Goal: Complete Application Form: Complete application form

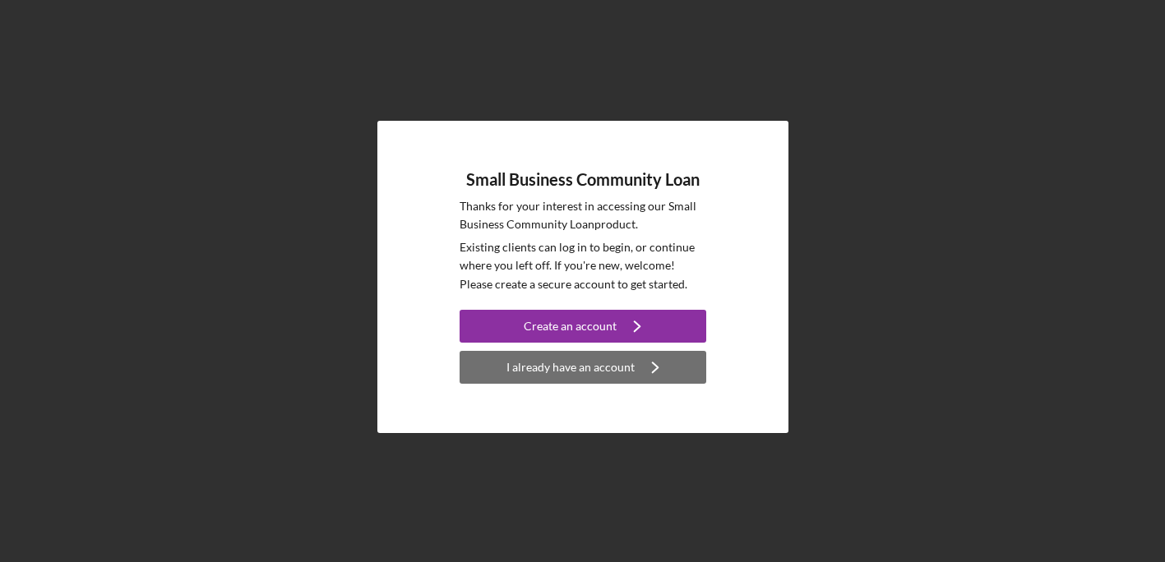
click at [628, 363] on div "I already have an account" at bounding box center [570, 367] width 128 height 33
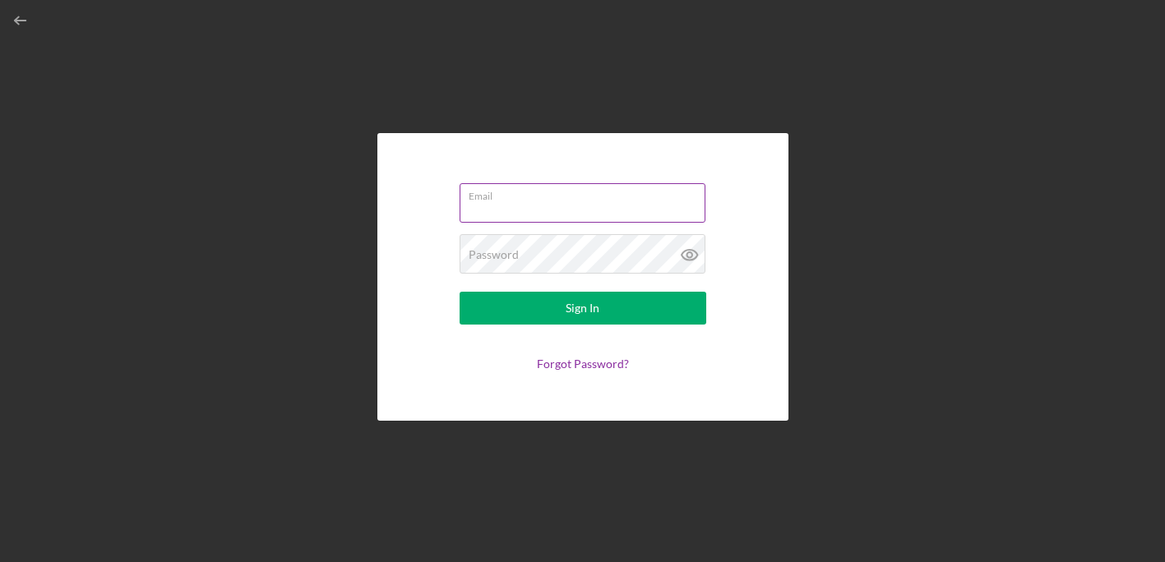
click at [516, 192] on div "Email" at bounding box center [583, 203] width 247 height 41
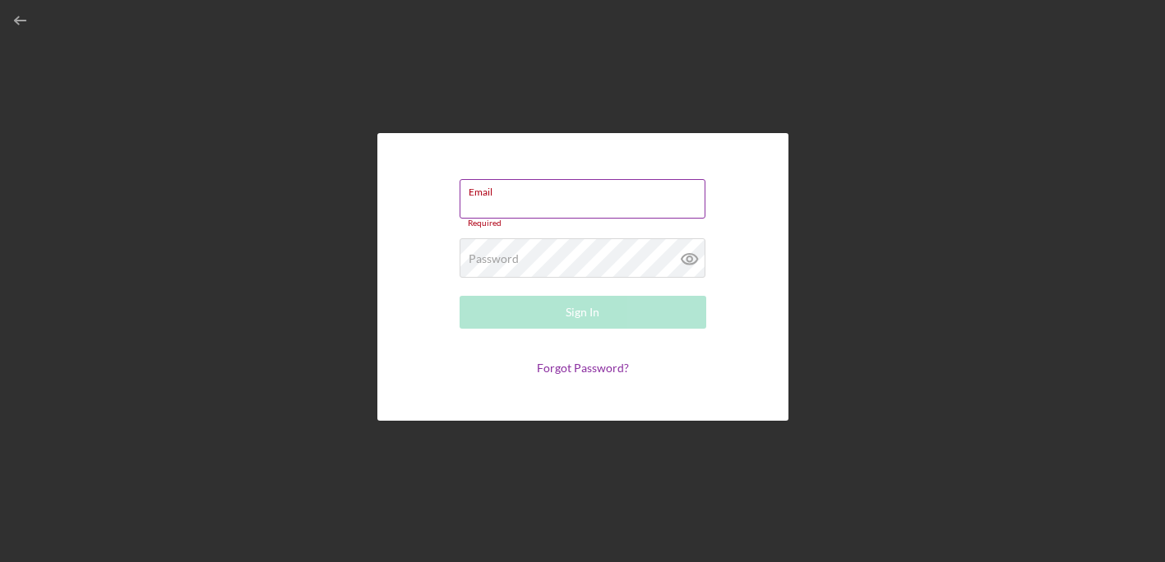
click at [519, 195] on label "Email" at bounding box center [587, 189] width 237 height 18
click at [519, 195] on input "Email" at bounding box center [583, 198] width 246 height 39
type input "[PERSON_NAME][EMAIL_ADDRESS][DOMAIN_NAME]"
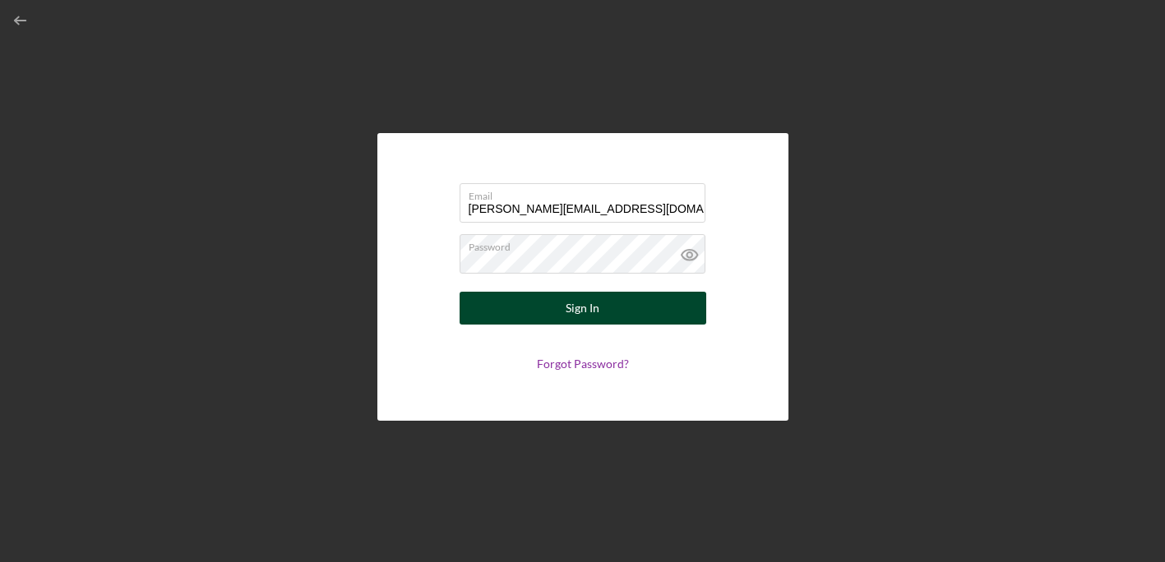
click at [673, 315] on button "Sign In" at bounding box center [583, 308] width 247 height 33
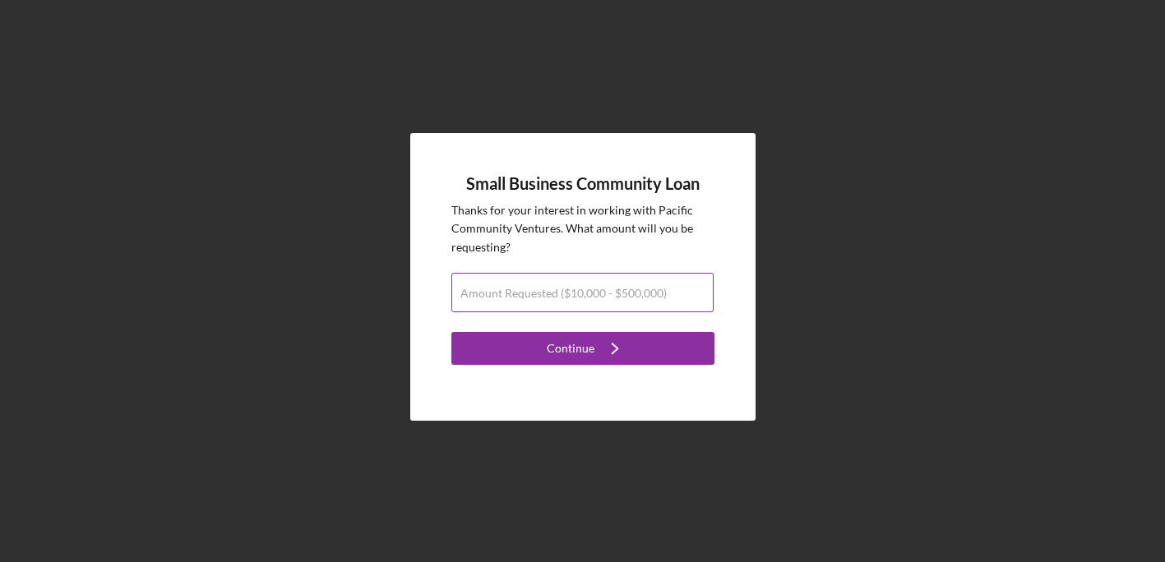
click at [627, 297] on label "Amount Requested ($10,000 - $500,000)" at bounding box center [563, 293] width 206 height 13
click at [627, 297] on input "Amount Requested ($10,000 - $500,000)" at bounding box center [582, 292] width 262 height 39
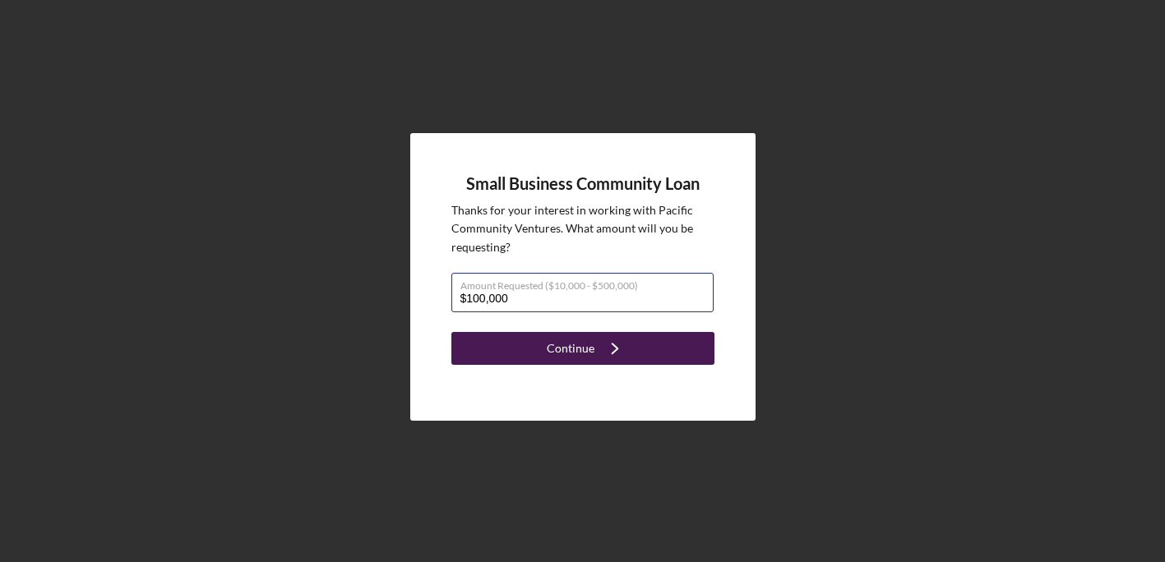
type input "$100,000"
click at [625, 347] on icon "Icon/Navigate" at bounding box center [614, 348] width 41 height 41
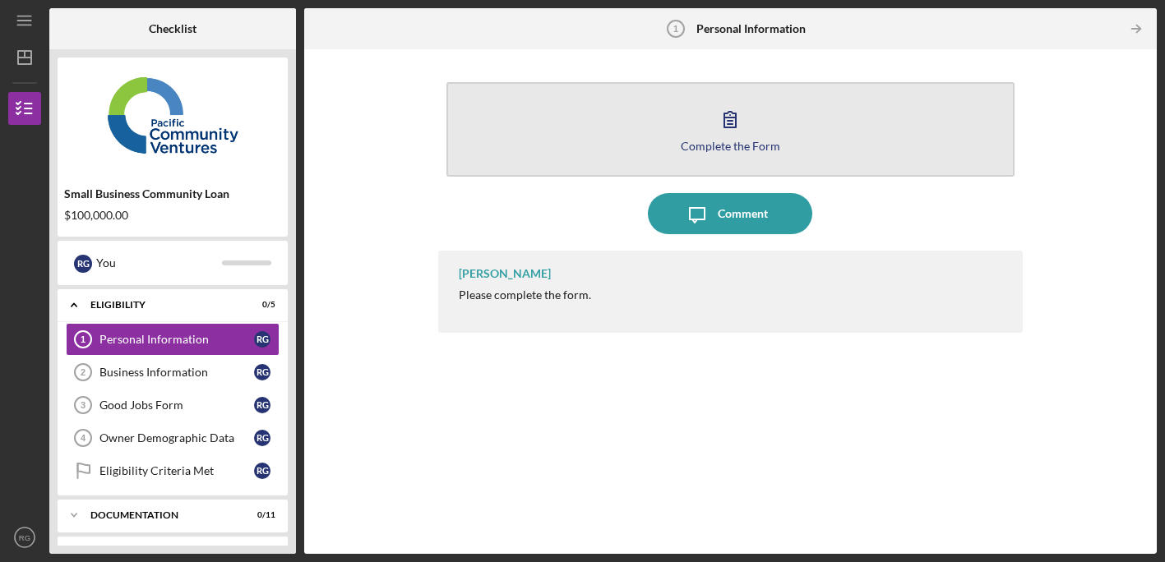
click at [709, 150] on div "Complete the Form" at bounding box center [730, 146] width 99 height 12
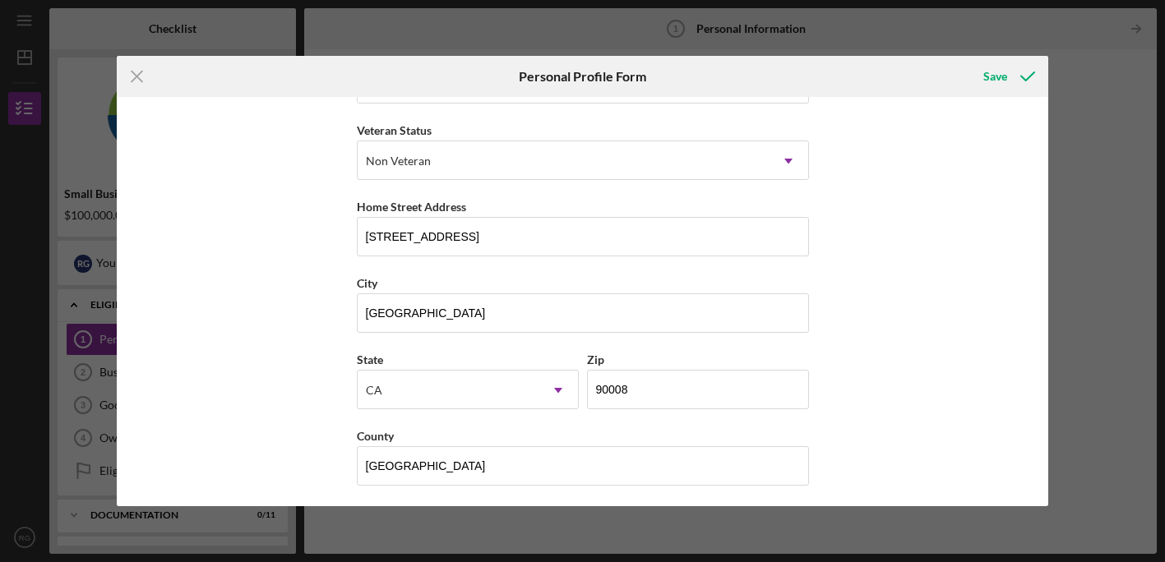
scroll to position [220, 0]
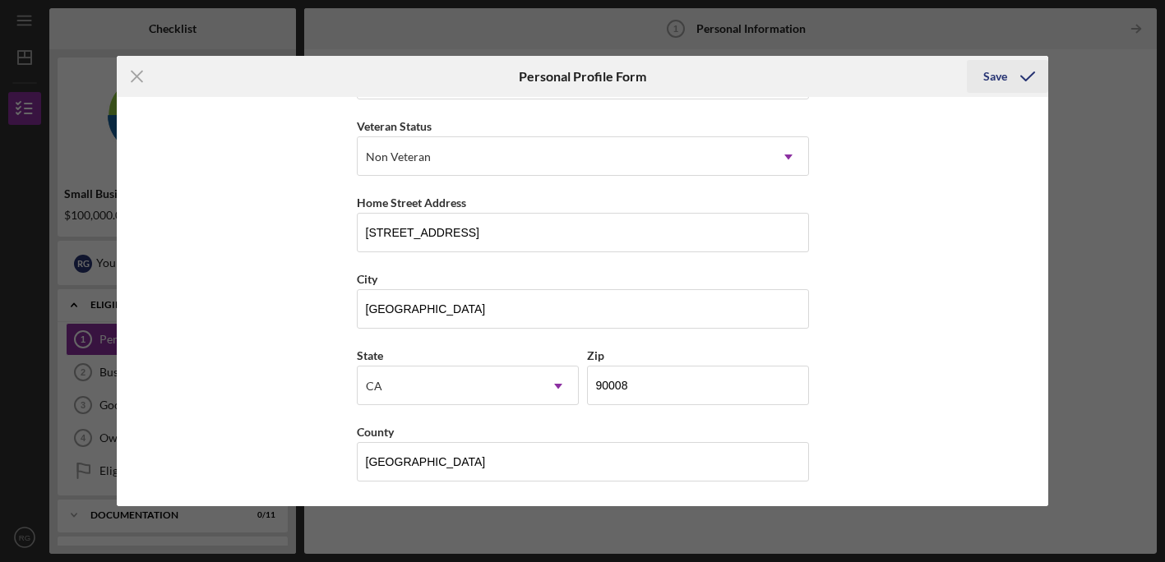
click at [981, 72] on button "Save" at bounding box center [1007, 76] width 81 height 33
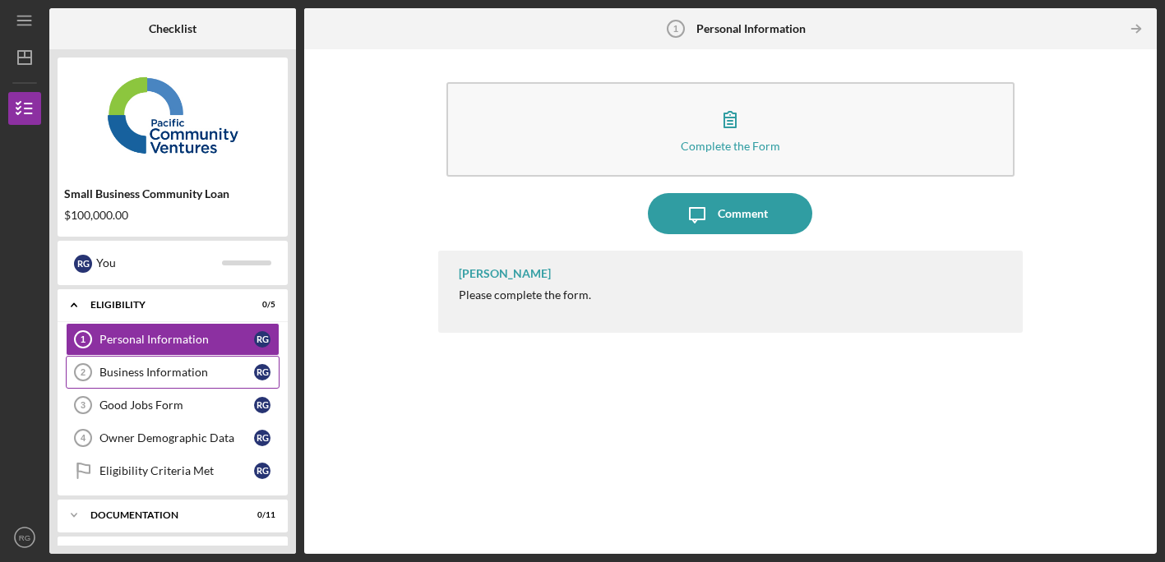
click at [173, 364] on link "Business Information 2 Business Information R G" at bounding box center [173, 372] width 214 height 33
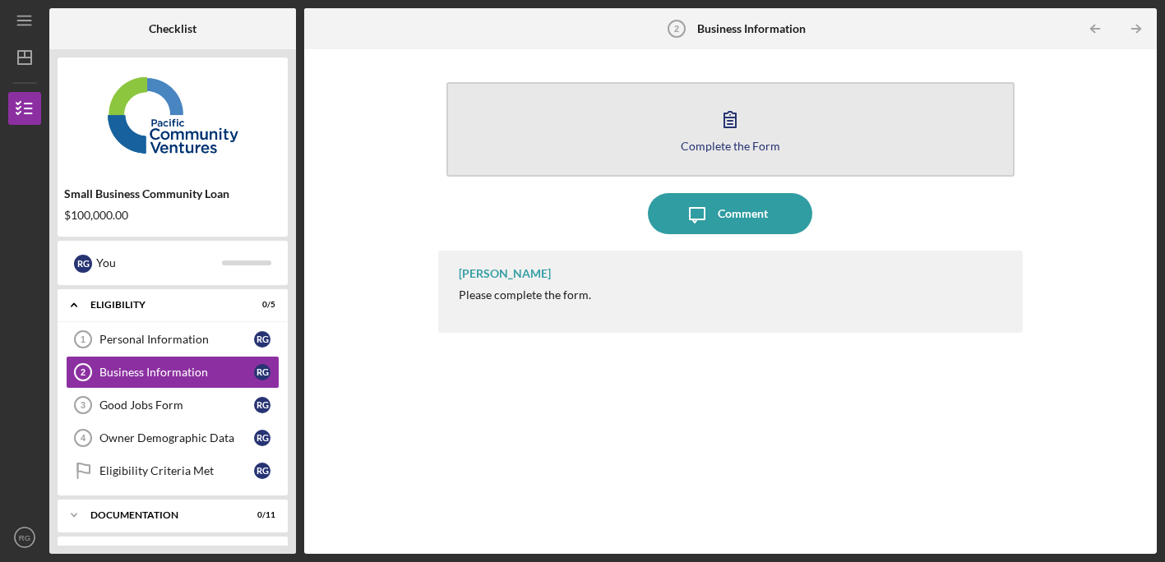
click at [749, 132] on icon "button" at bounding box center [730, 119] width 41 height 41
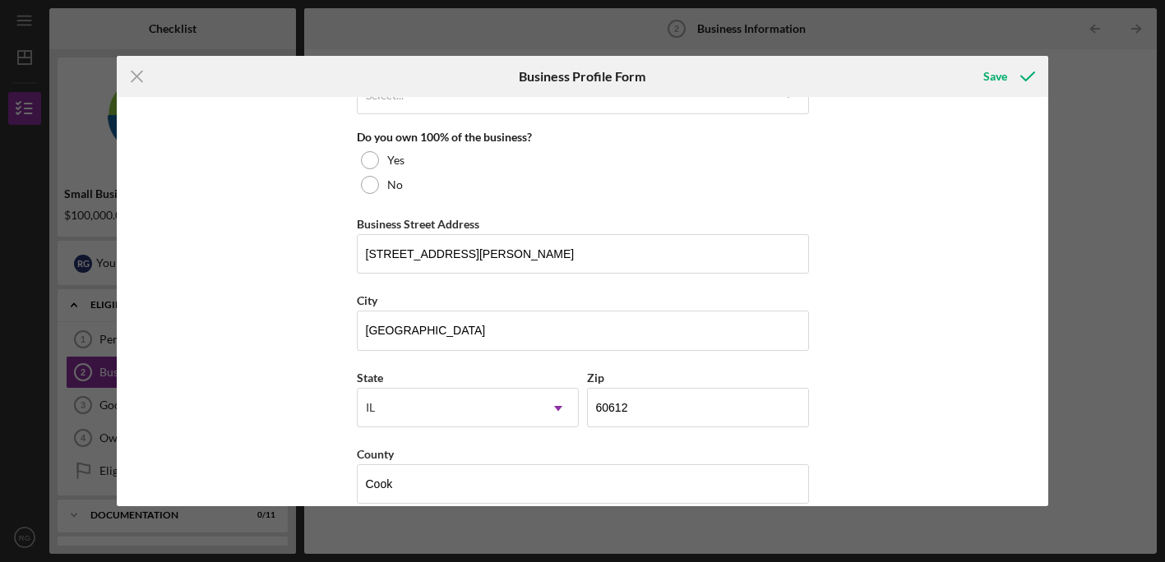
scroll to position [868, 0]
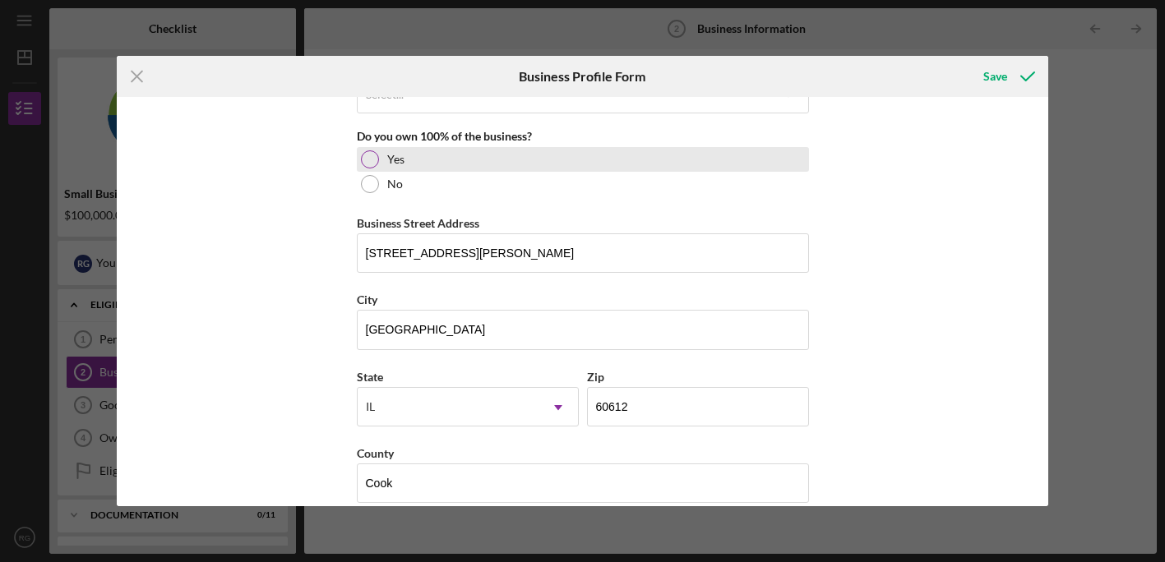
click at [368, 152] on div at bounding box center [370, 159] width 18 height 18
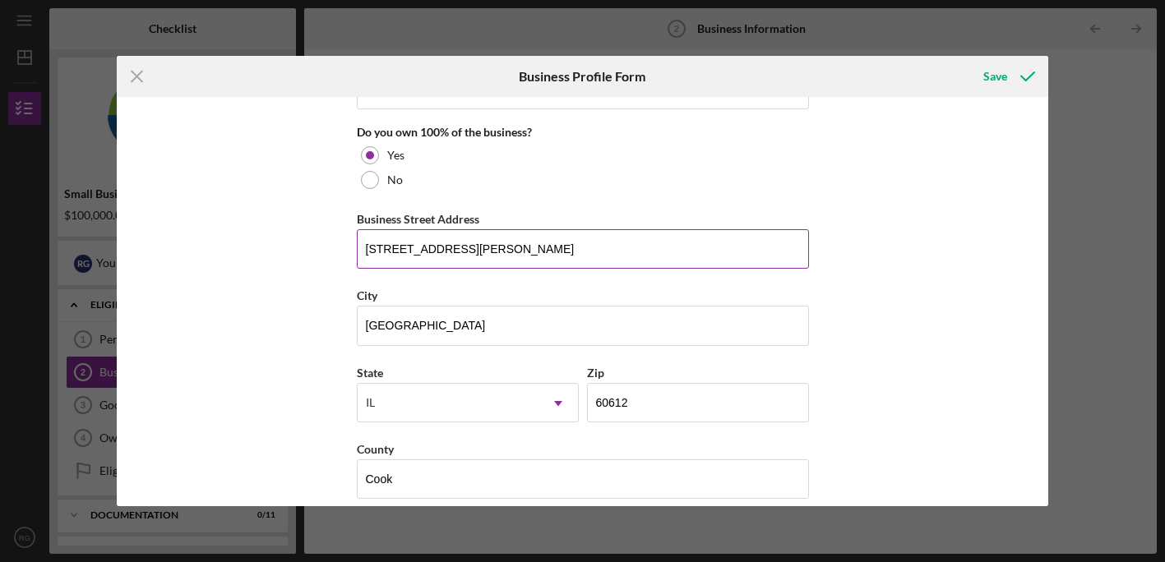
scroll to position [875, 0]
click at [388, 245] on input "[STREET_ADDRESS][PERSON_NAME]" at bounding box center [583, 246] width 452 height 39
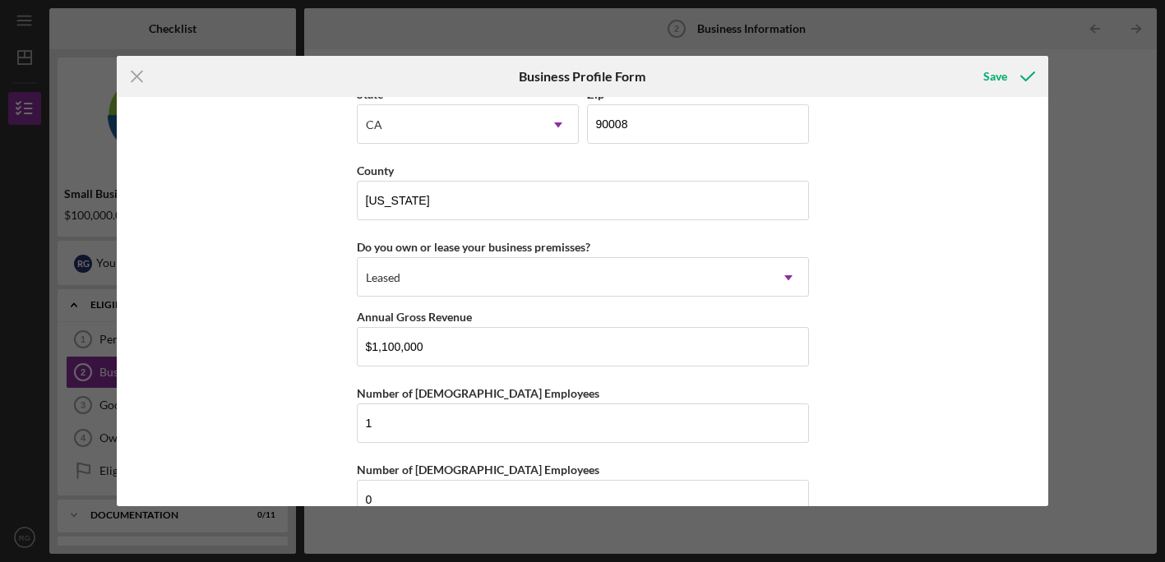
scroll to position [1545, 0]
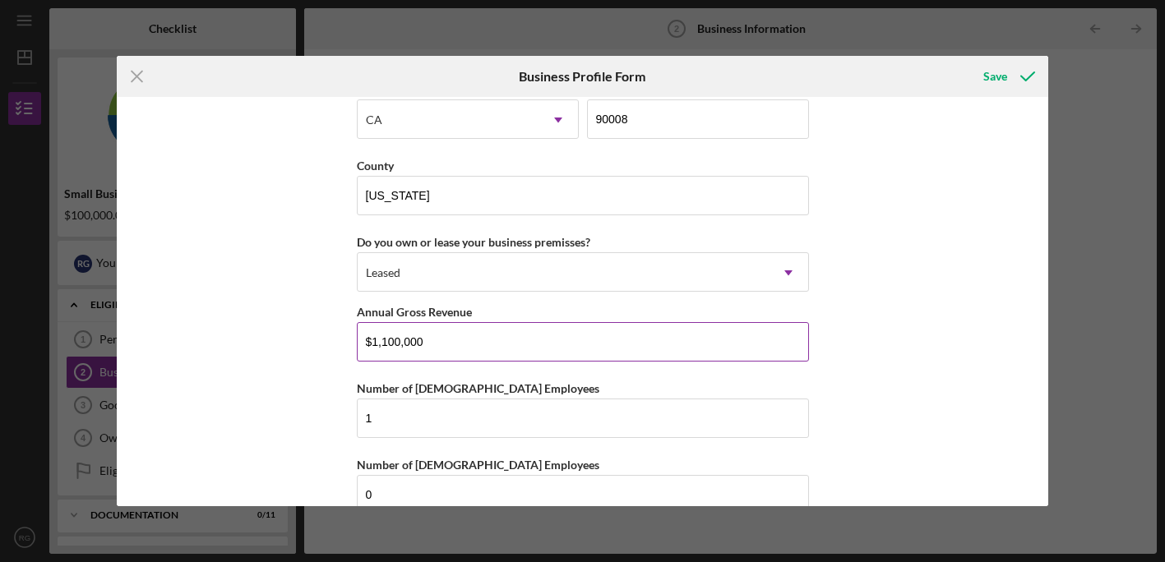
type input "2010 [GEOGRAPHIC_DATA][PERSON_NAME]"
click at [396, 341] on input "$1,100,000" at bounding box center [583, 341] width 452 height 39
drag, startPoint x: 396, startPoint y: 341, endPoint x: 364, endPoint y: 338, distance: 32.2
click at [364, 338] on input "$1,100,000" at bounding box center [583, 341] width 452 height 39
click at [373, 340] on input "$1,100,000" at bounding box center [583, 341] width 452 height 39
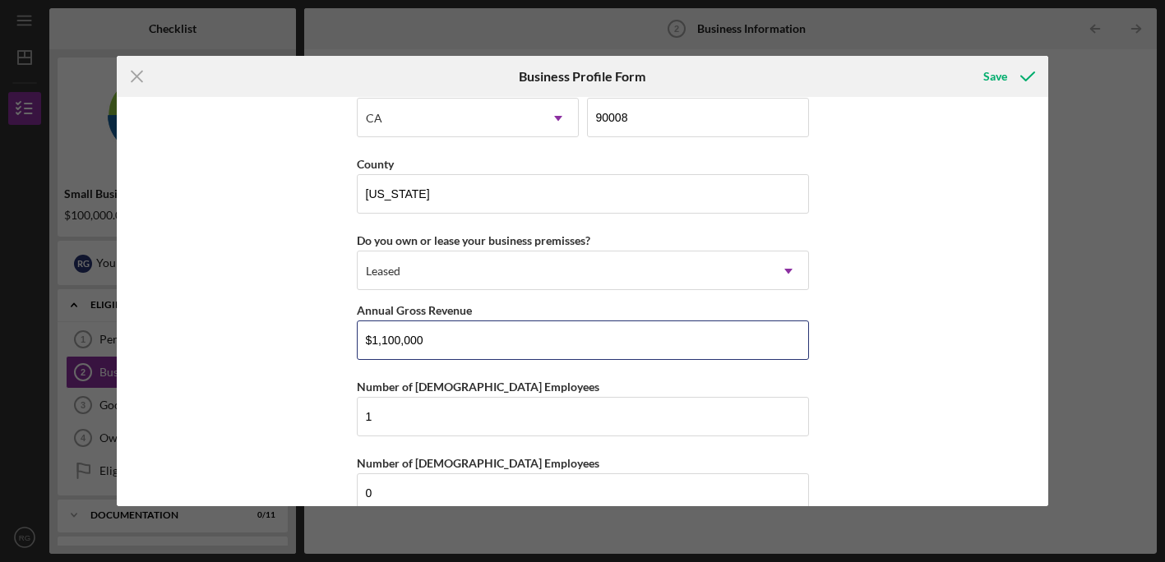
scroll to position [1579, 0]
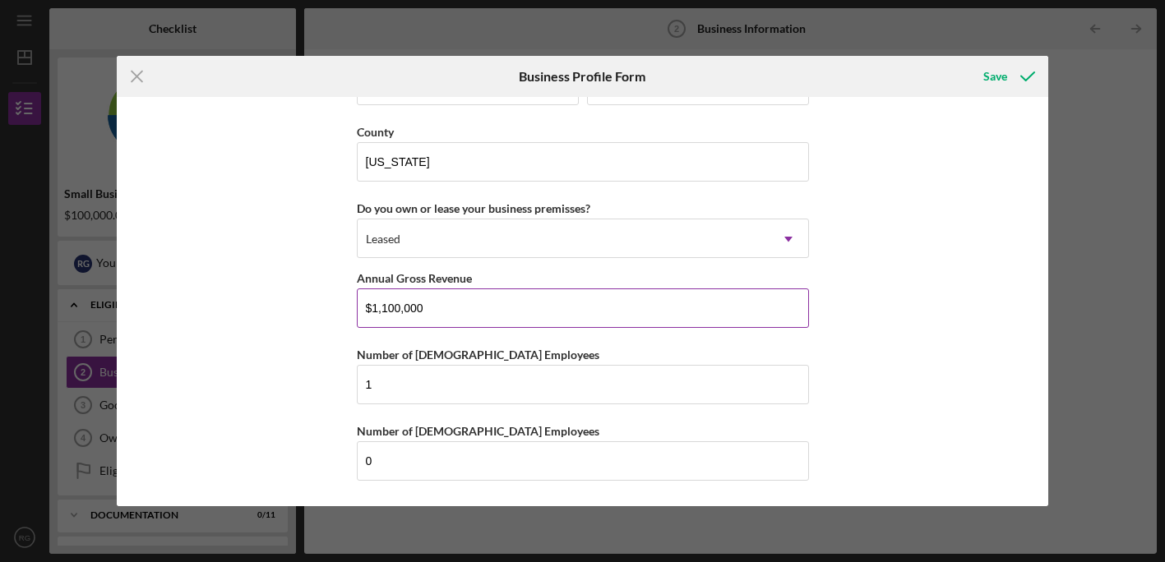
click at [397, 309] on input "$1,100,000" at bounding box center [583, 308] width 452 height 39
click at [396, 311] on input "$1,100,000" at bounding box center [583, 308] width 452 height 39
drag, startPoint x: 396, startPoint y: 309, endPoint x: 371, endPoint y: 304, distance: 26.0
click at [371, 304] on input "$1,100,000" at bounding box center [583, 308] width 452 height 39
type input "$620,000"
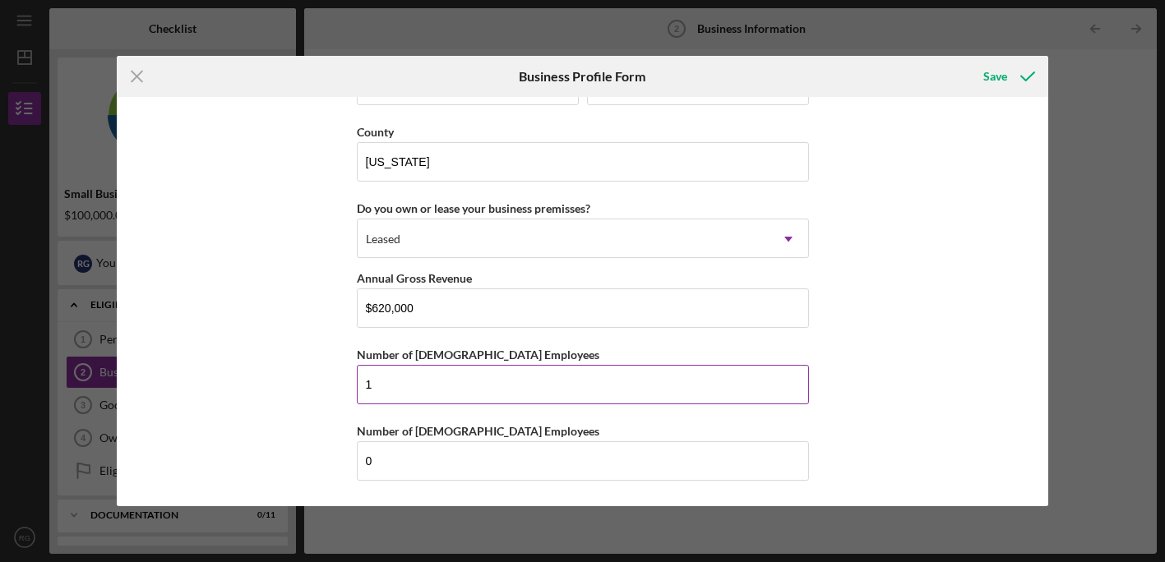
click at [708, 383] on input "1" at bounding box center [583, 384] width 452 height 39
click at [553, 460] on input "0" at bounding box center [583, 461] width 452 height 39
type input "3"
click at [966, 377] on div "Business Name Roq Innovation LLC DBA Business Start Date [DATE] Legal Structure…" at bounding box center [583, 301] width 932 height 409
click at [476, 317] on input "$620,000" at bounding box center [583, 308] width 452 height 39
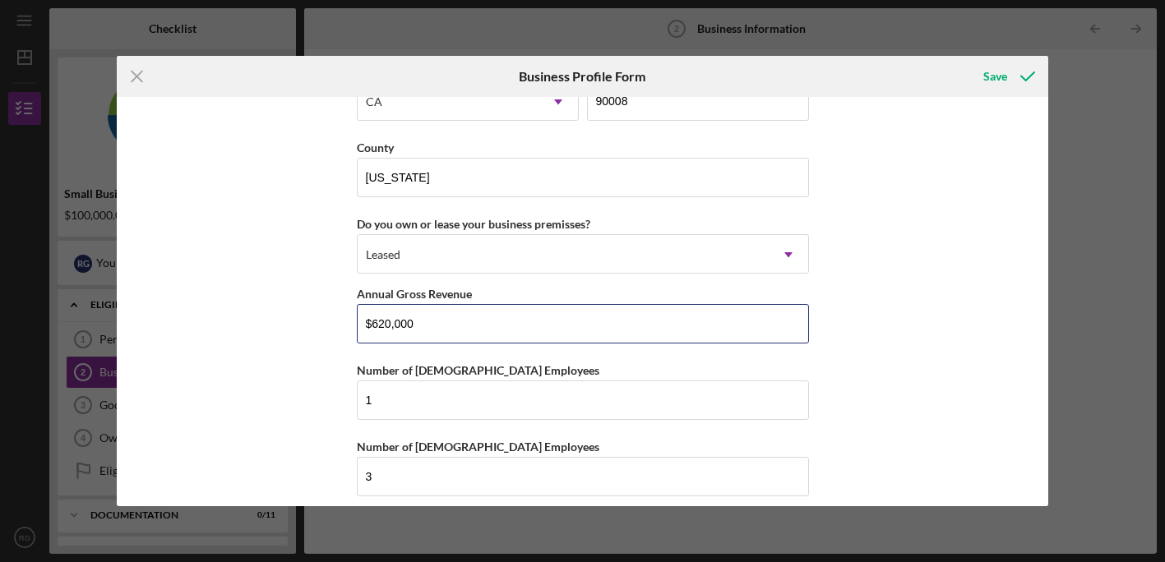
scroll to position [1565, 0]
click at [386, 325] on input "$620,000" at bounding box center [583, 321] width 452 height 39
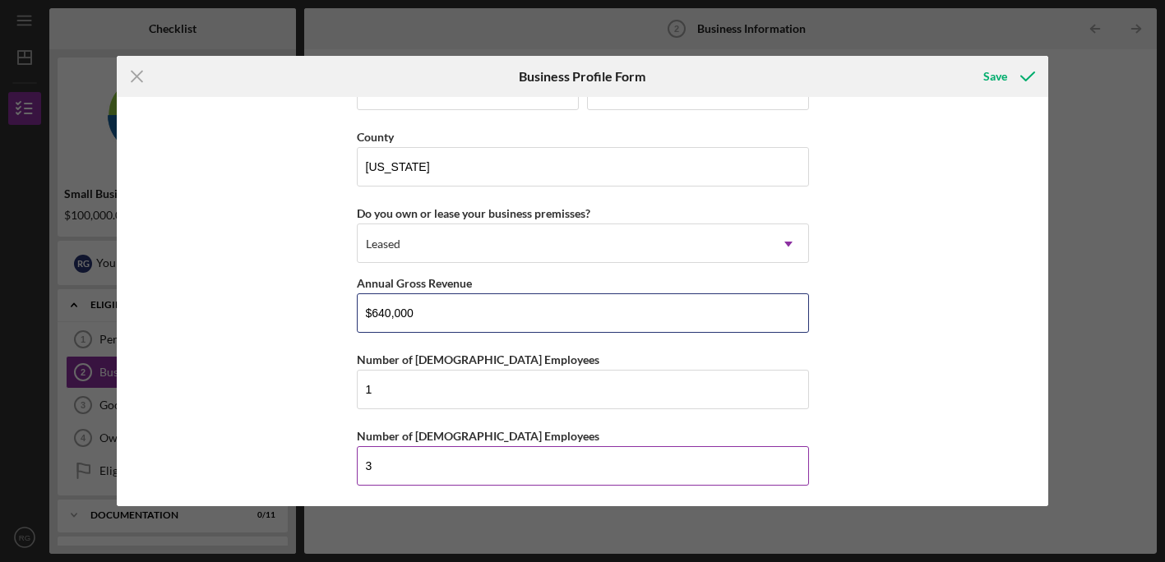
scroll to position [1579, 0]
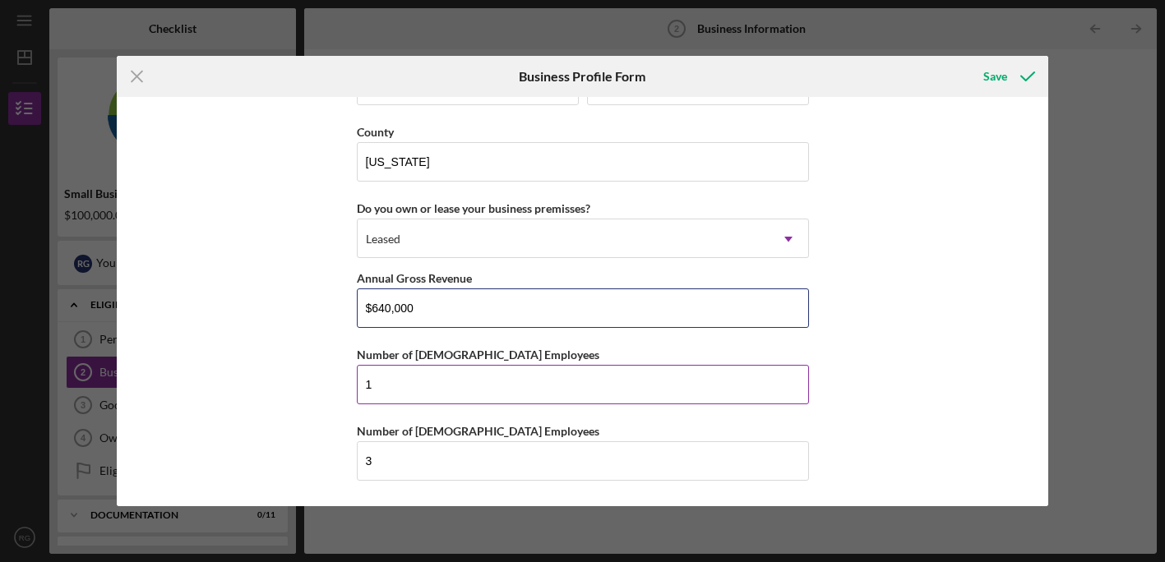
type input "$640,000"
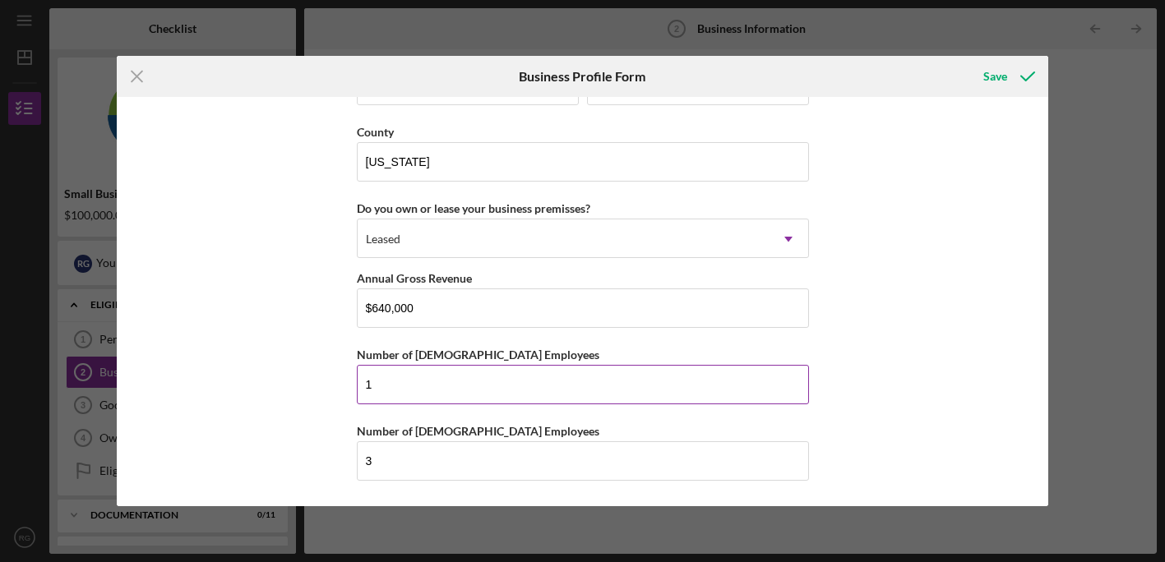
click at [399, 382] on input "1" at bounding box center [583, 384] width 452 height 39
click at [442, 465] on input "3" at bounding box center [583, 461] width 452 height 39
type input "4"
type input "3"
type input "2"
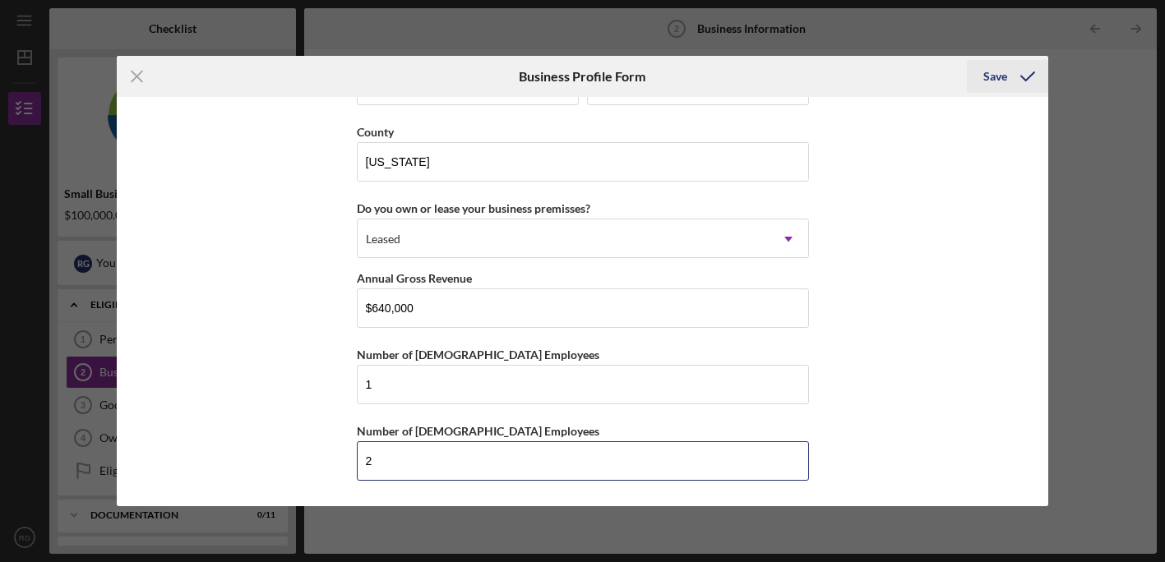
type input "2"
click at [987, 73] on div "Save" at bounding box center [995, 76] width 24 height 33
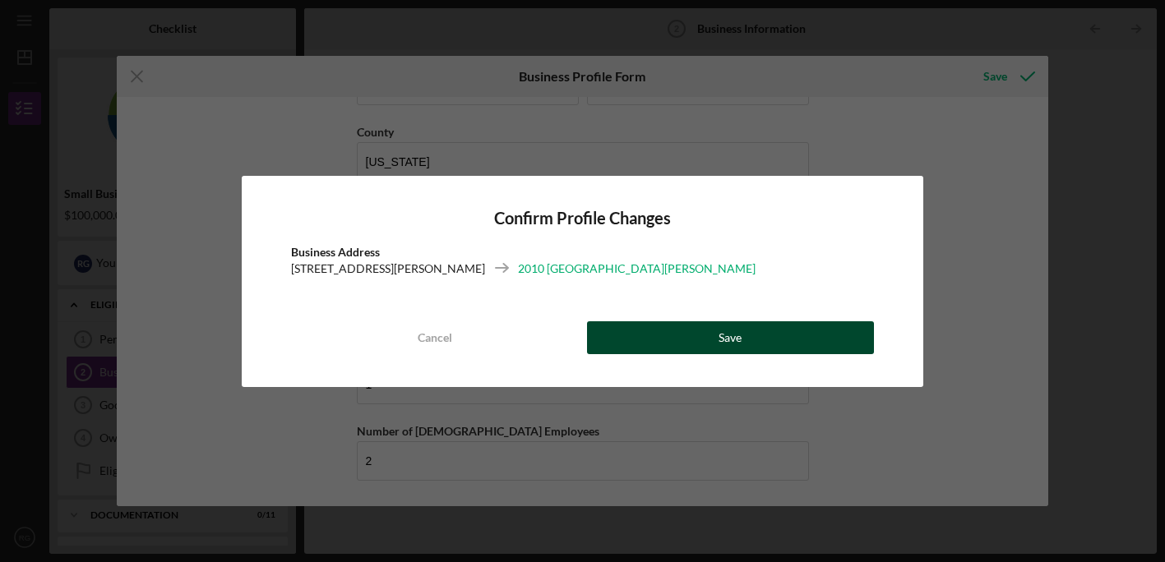
click at [643, 334] on button "Save" at bounding box center [730, 337] width 287 height 33
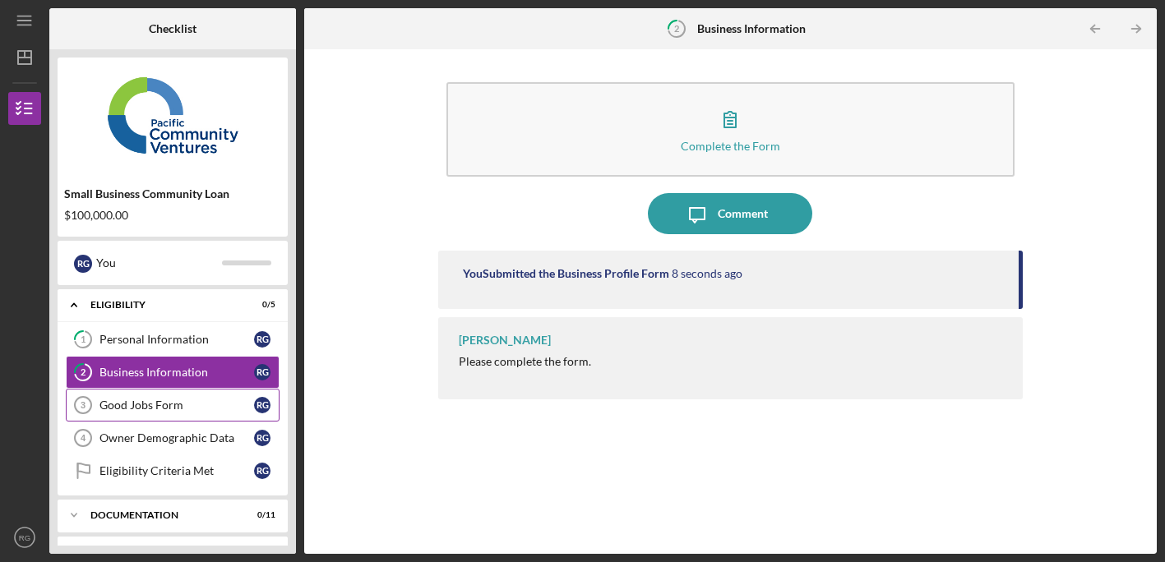
click at [197, 401] on div "Good Jobs Form" at bounding box center [176, 405] width 155 height 13
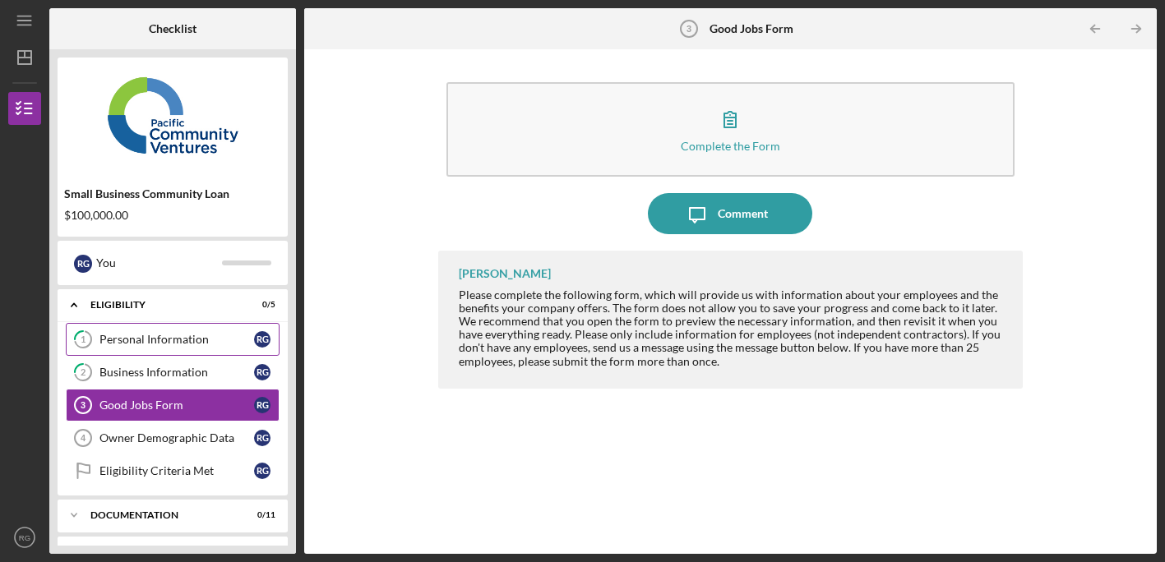
click at [186, 339] on div "Personal Information" at bounding box center [176, 339] width 155 height 13
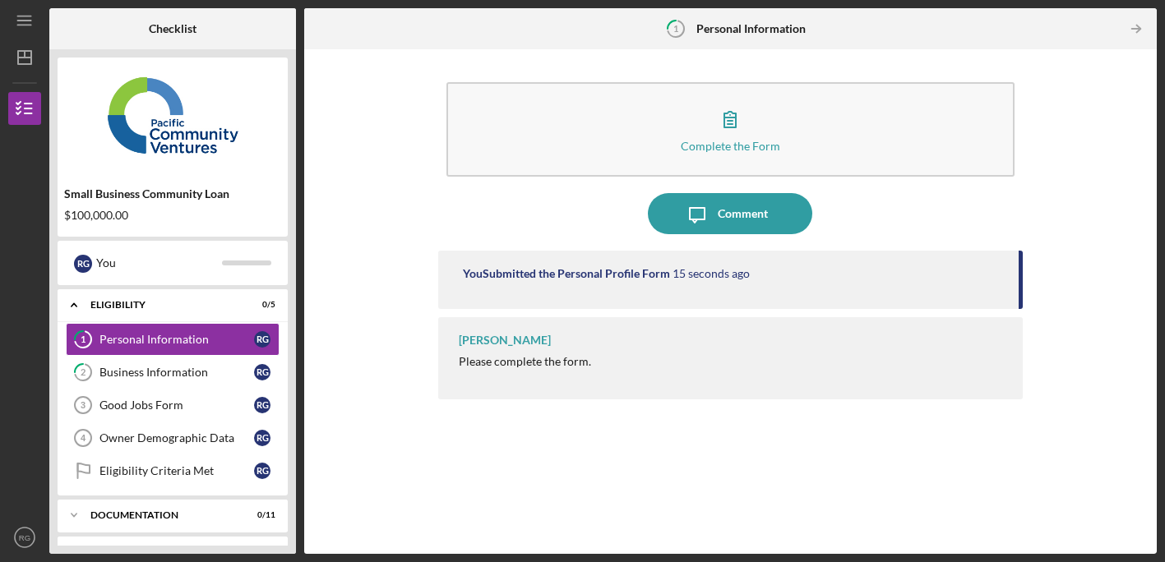
click at [563, 352] on div "[PERSON_NAME] Please complete the form." at bounding box center [730, 358] width 585 height 82
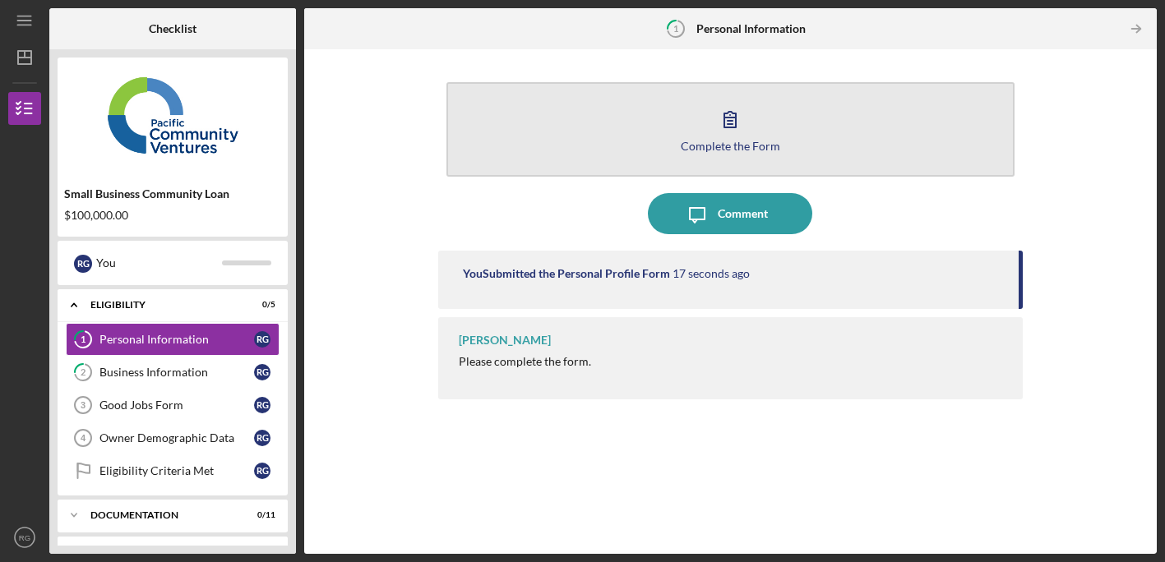
click at [747, 142] on div "Complete the Form" at bounding box center [730, 146] width 99 height 12
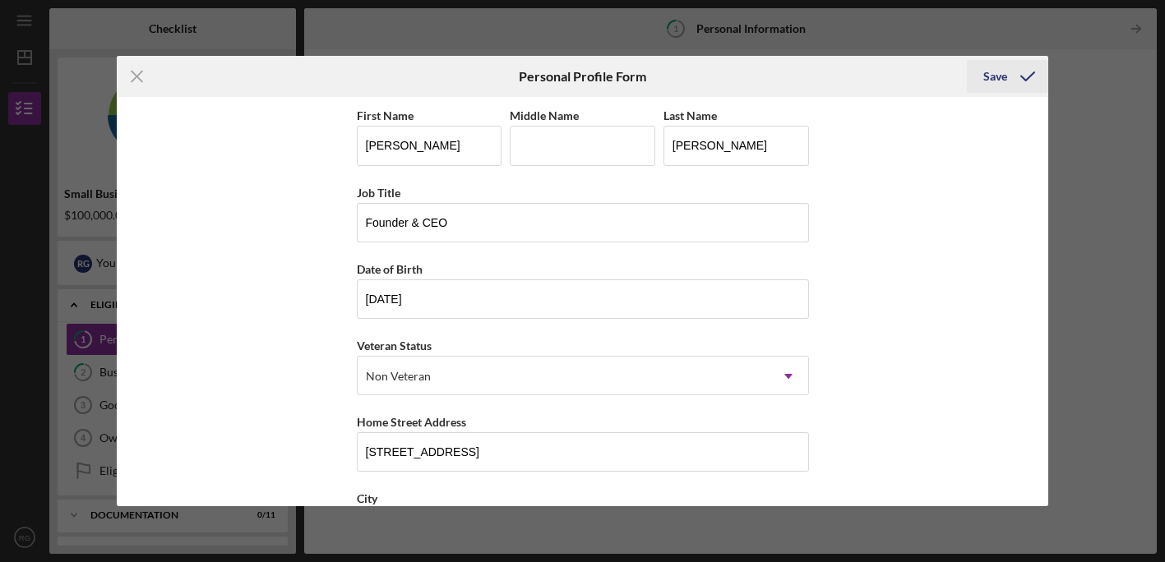
click at [992, 79] on div "Save" at bounding box center [995, 76] width 24 height 33
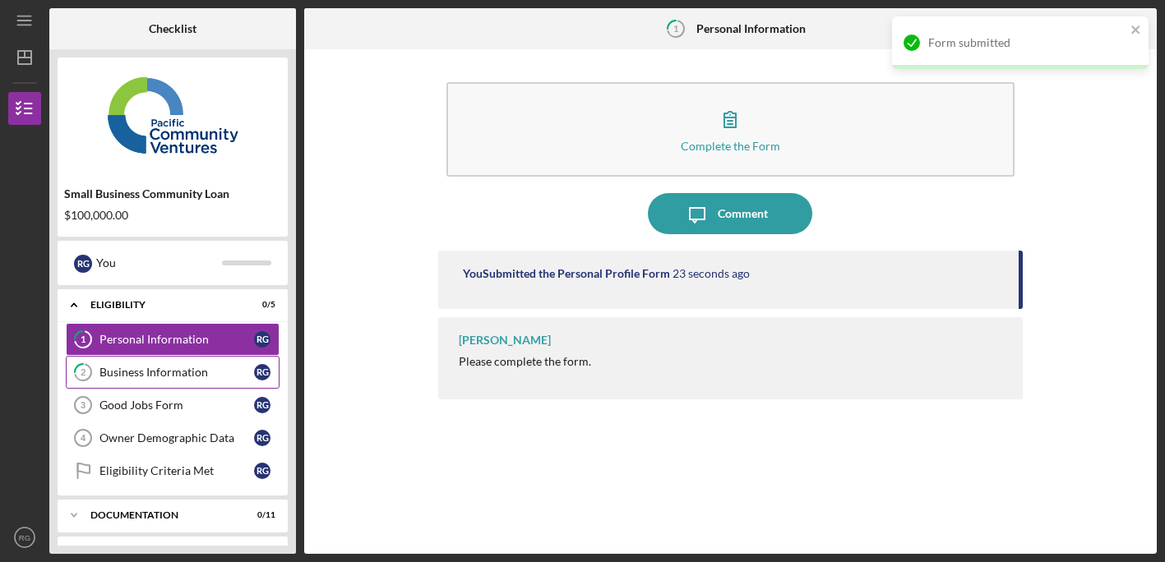
click at [212, 366] on div "Business Information" at bounding box center [176, 372] width 155 height 13
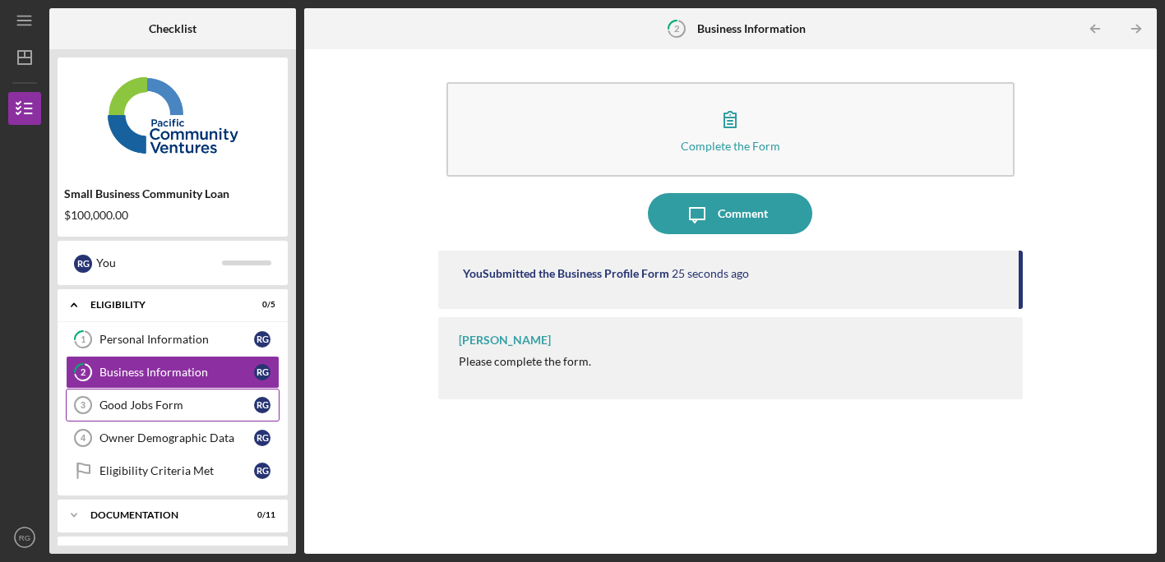
click at [234, 396] on link "Good Jobs Form 3 Good Jobs Form R G" at bounding box center [173, 405] width 214 height 33
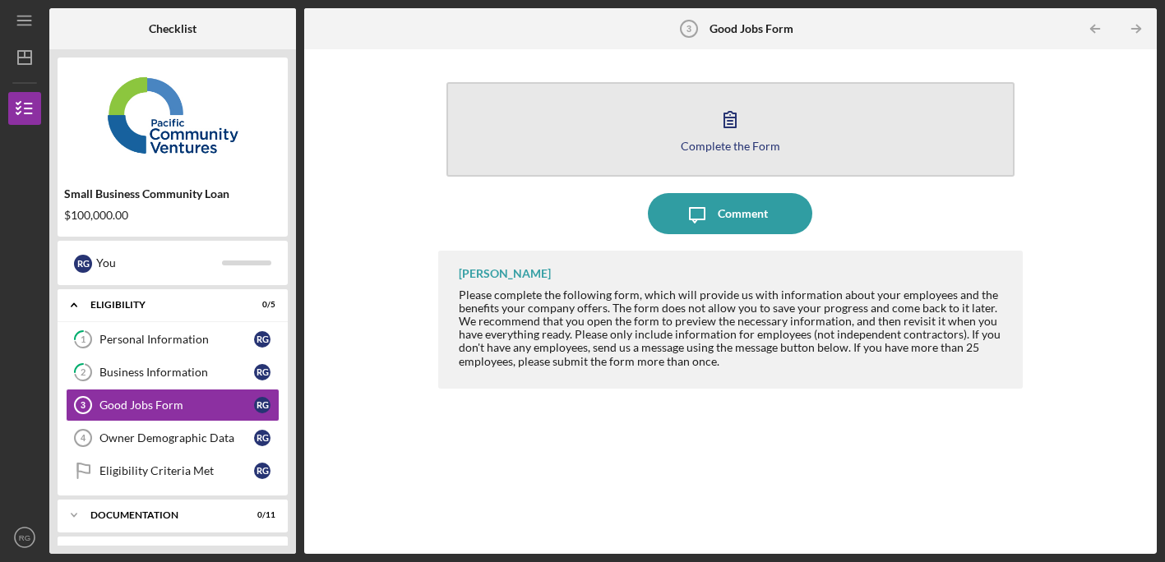
click at [743, 136] on icon "button" at bounding box center [730, 119] width 41 height 41
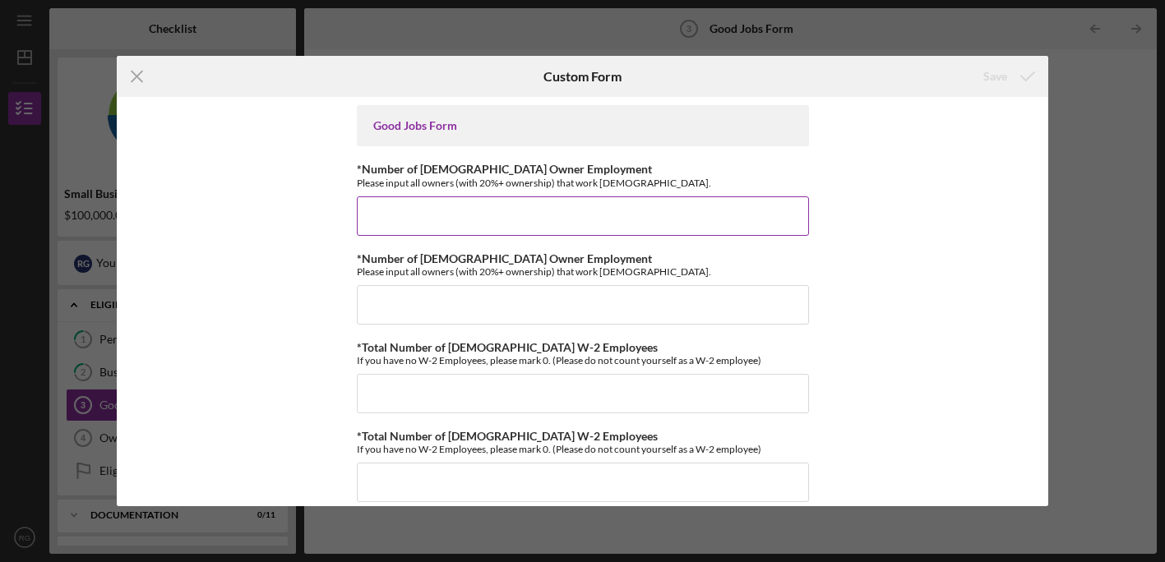
click at [441, 203] on input "*Number of [DEMOGRAPHIC_DATA] Owner Employment" at bounding box center [583, 216] width 452 height 39
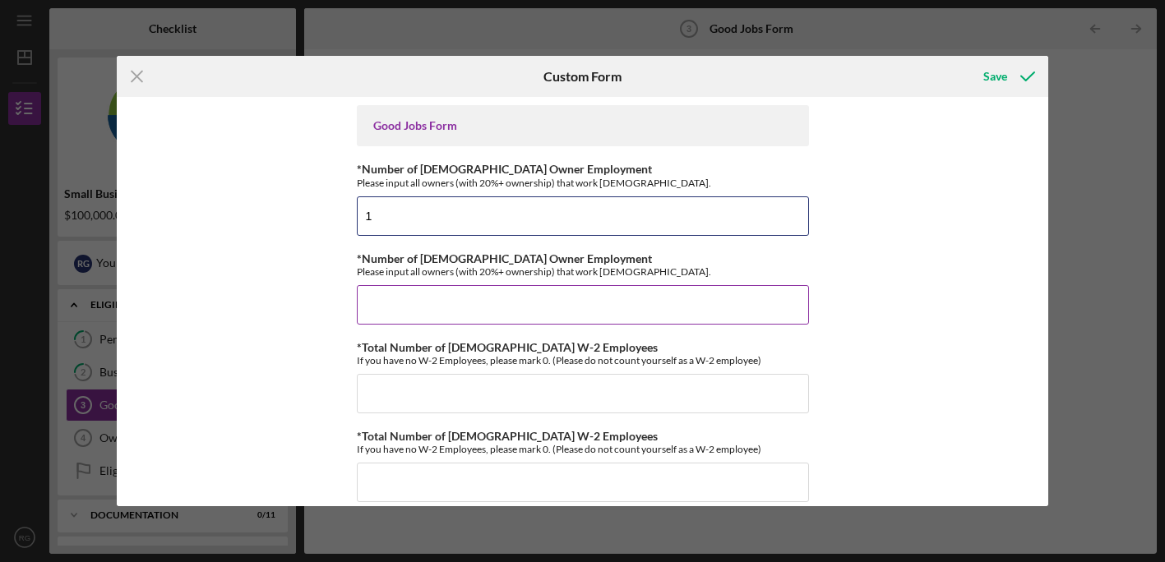
type input "1"
click at [469, 306] on input "*Number of [DEMOGRAPHIC_DATA] Owner Employment" at bounding box center [583, 304] width 452 height 39
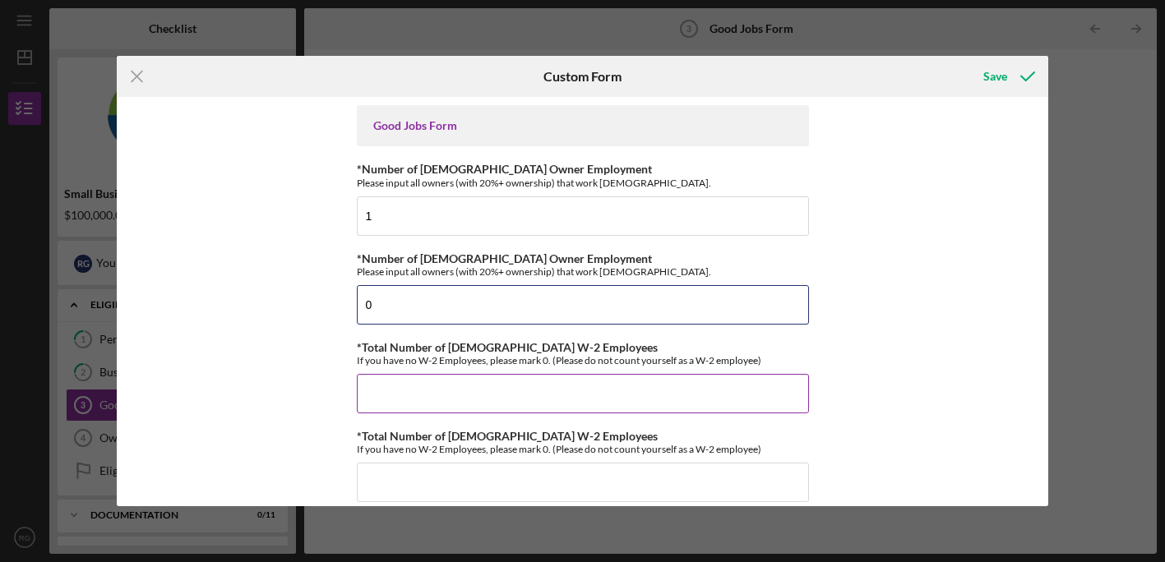
type input "0"
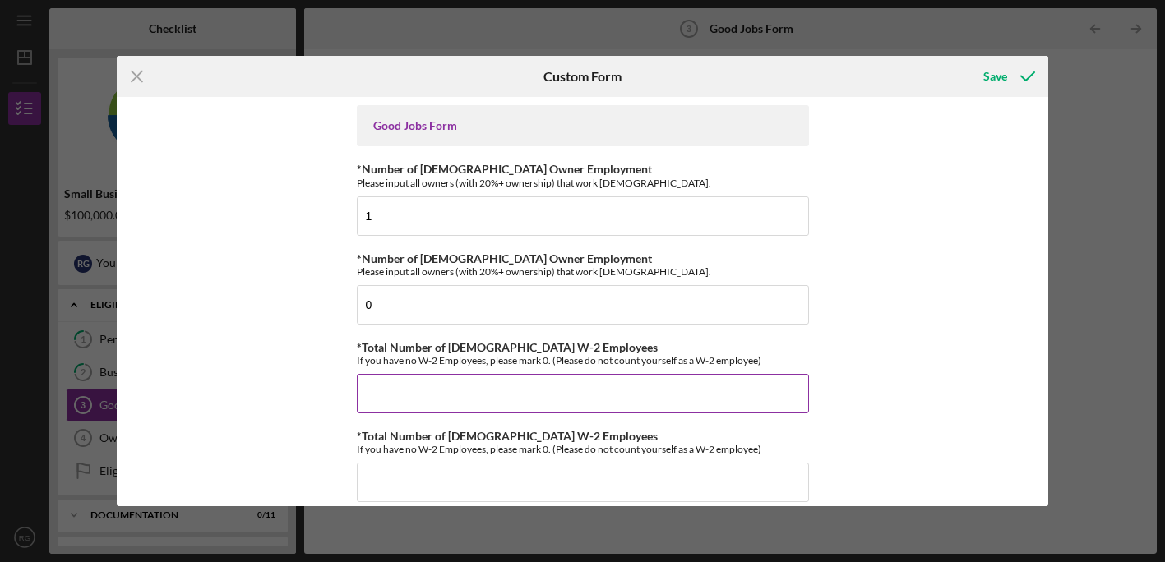
click at [479, 381] on input "*Total Number of [DEMOGRAPHIC_DATA] W-2 Employees" at bounding box center [583, 393] width 452 height 39
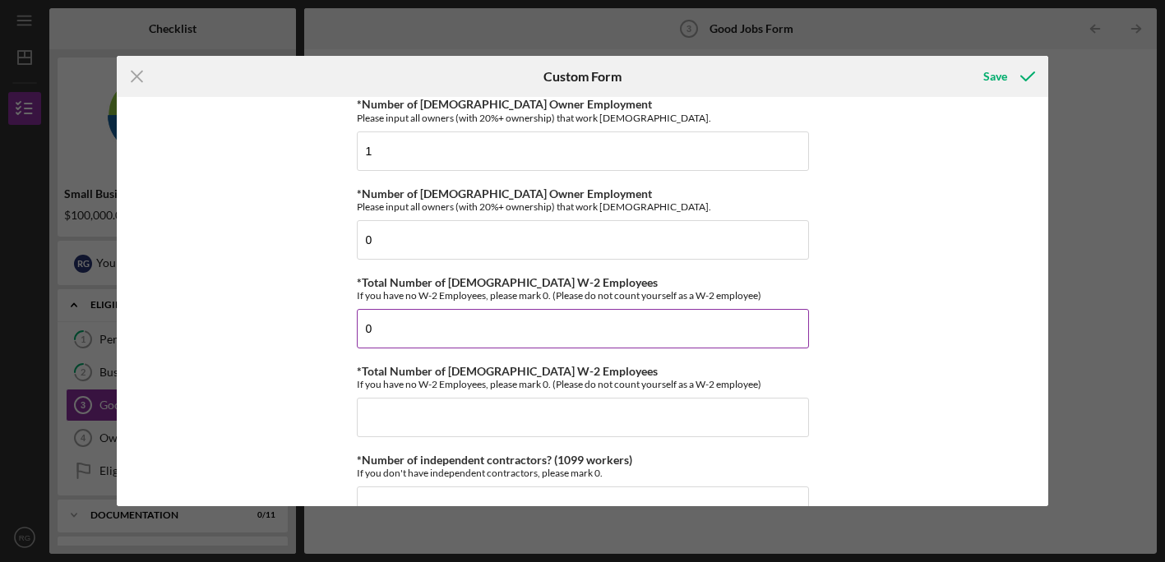
scroll to position [66, 0]
type input "0"
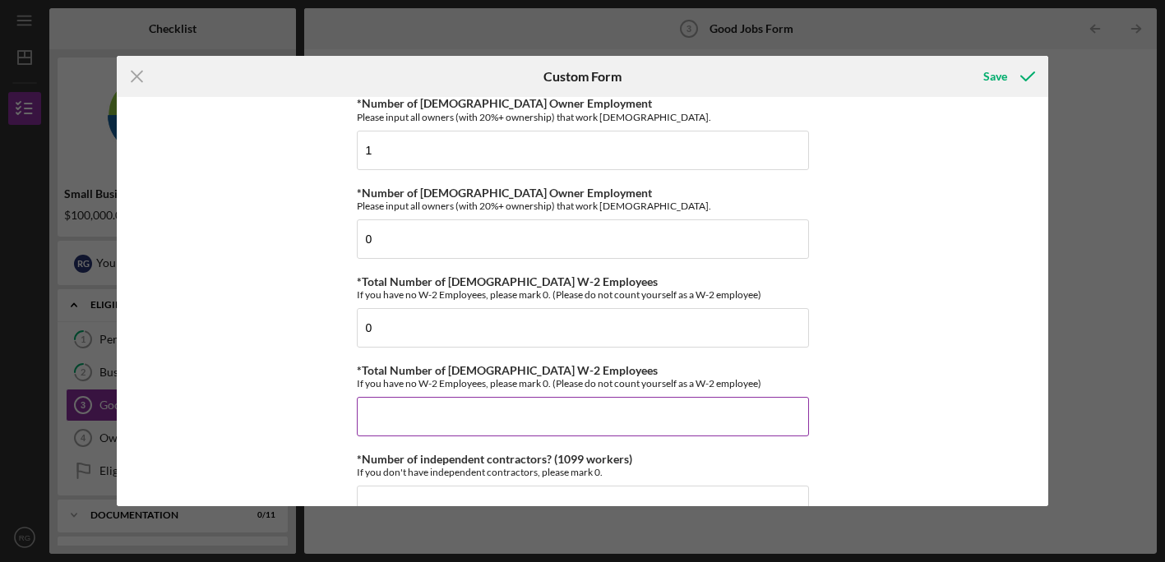
click at [483, 414] on input "*Total Number of [DEMOGRAPHIC_DATA] W-2 Employees" at bounding box center [583, 416] width 452 height 39
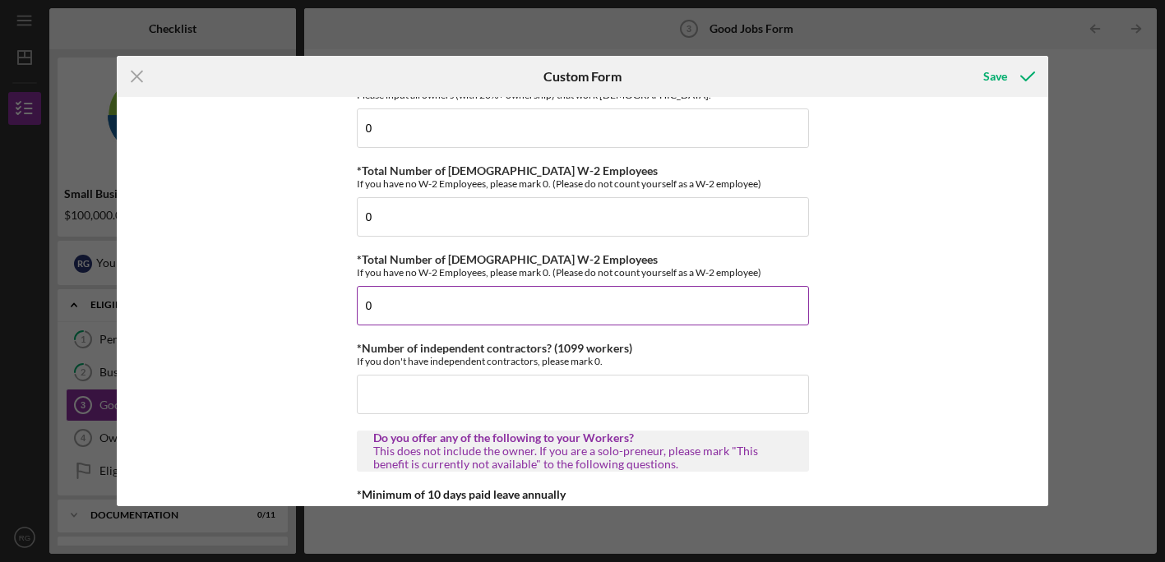
scroll to position [179, 0]
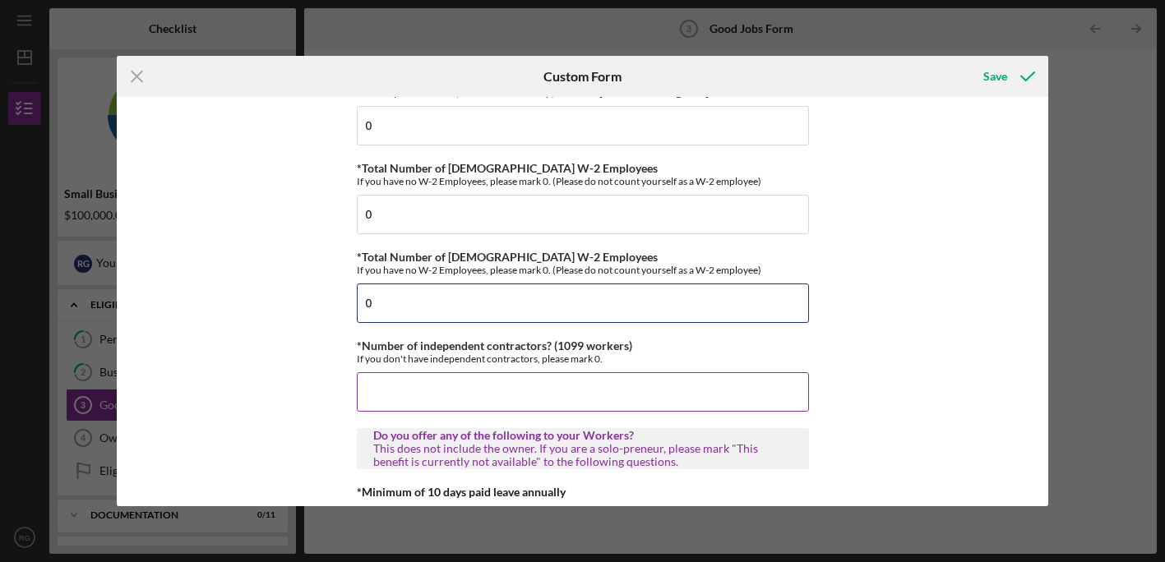
type input "0"
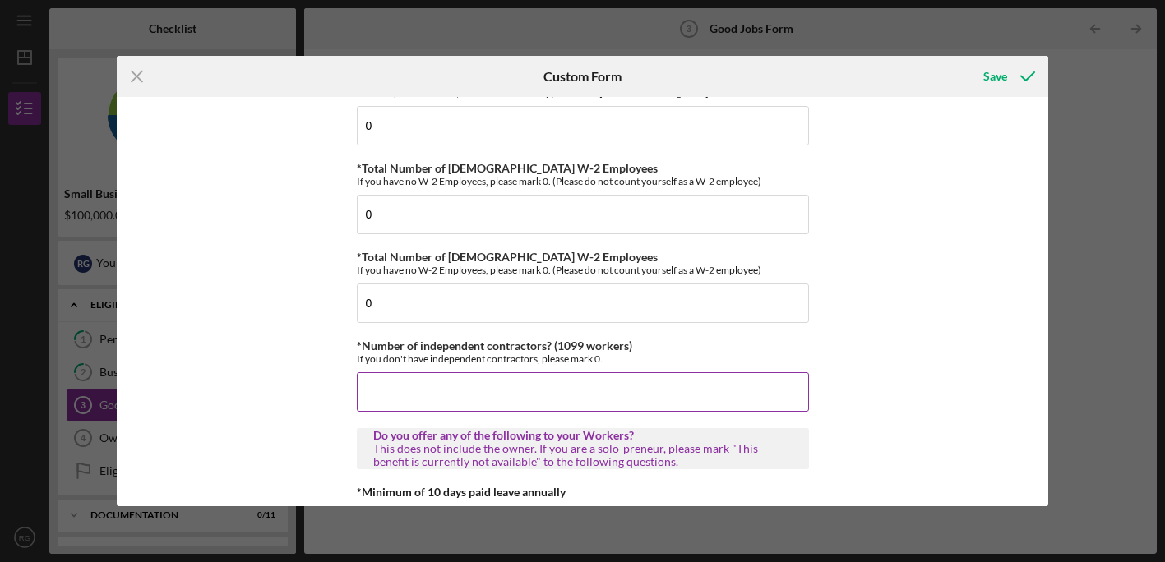
click at [469, 386] on input "*Number of independent contractors? (1099 workers)" at bounding box center [583, 391] width 452 height 39
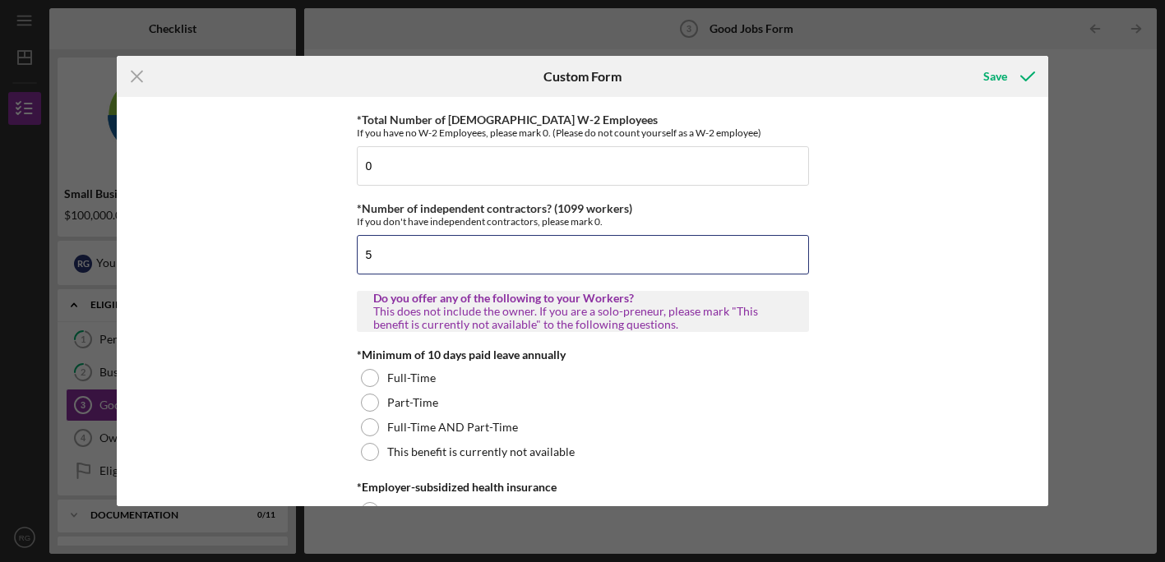
scroll to position [317, 0]
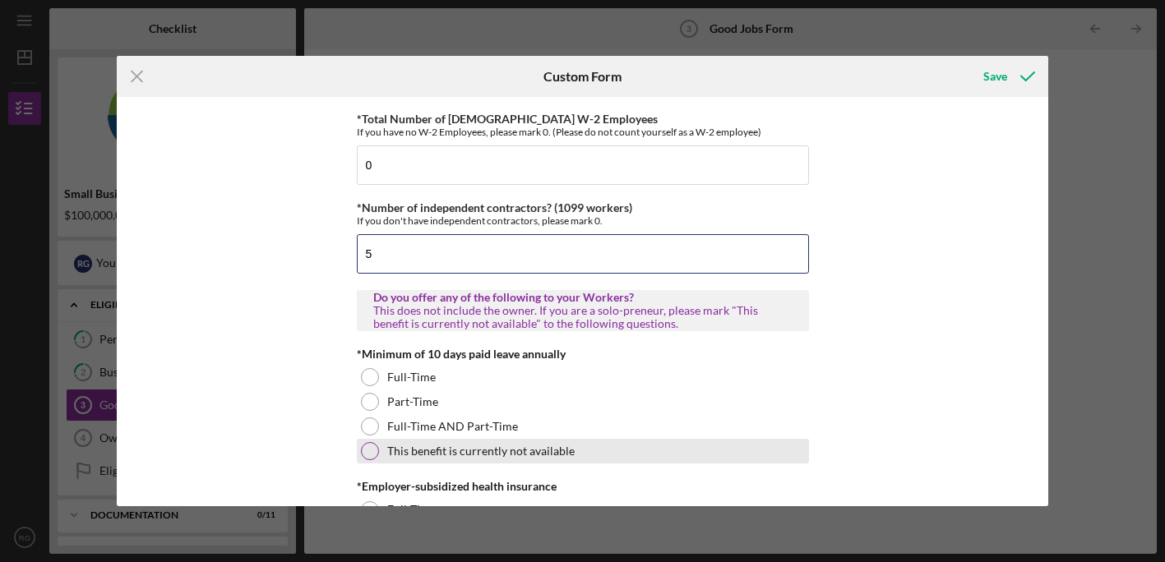
type input "5"
click at [365, 451] on div at bounding box center [370, 451] width 18 height 18
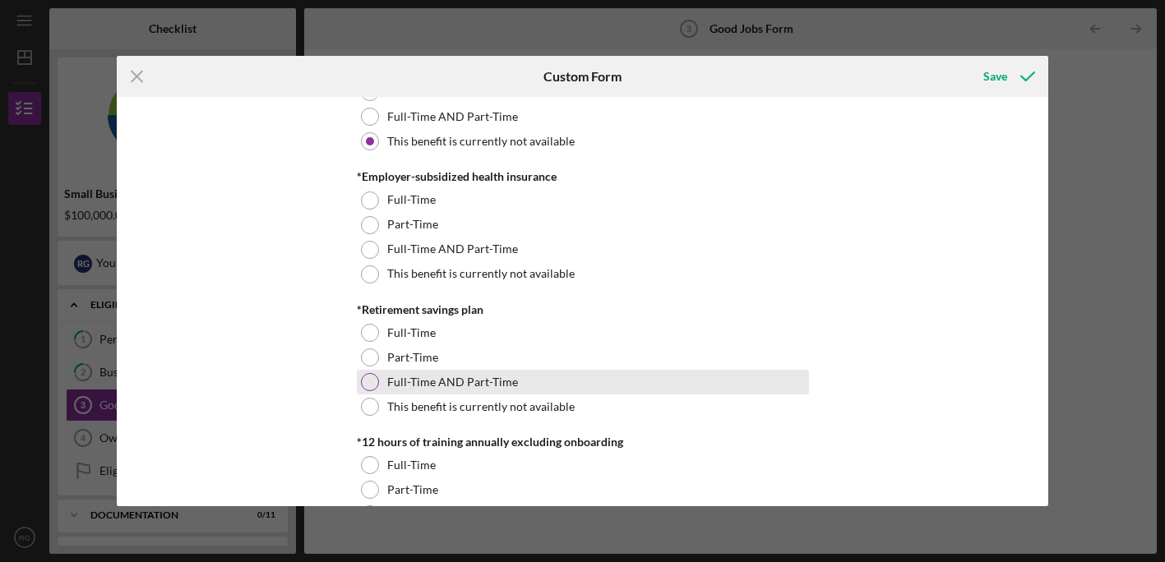
scroll to position [608, 0]
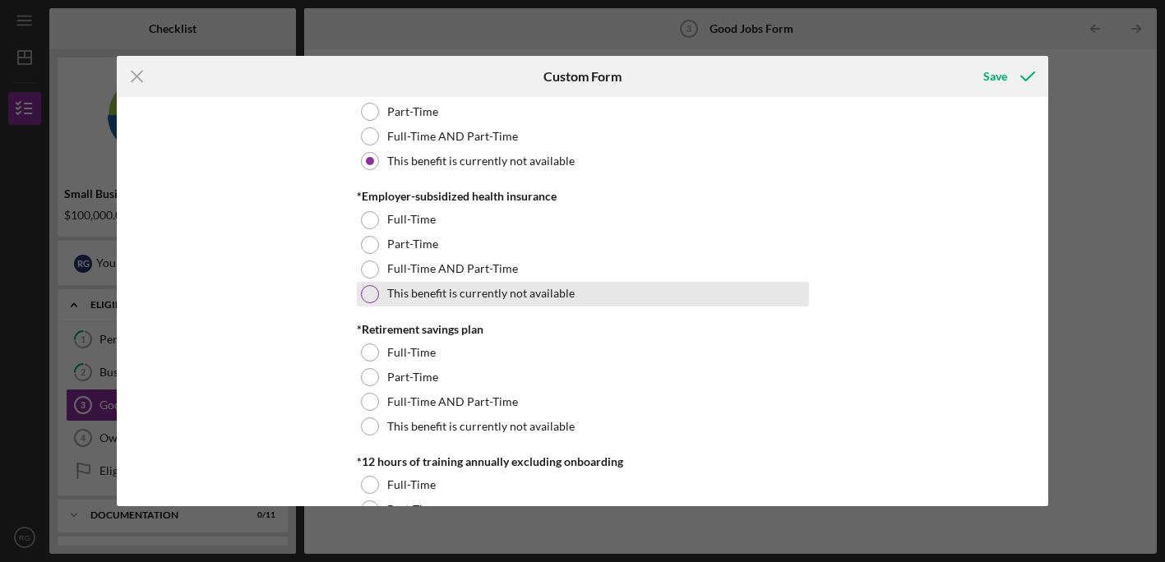
click at [364, 289] on div at bounding box center [370, 294] width 18 height 18
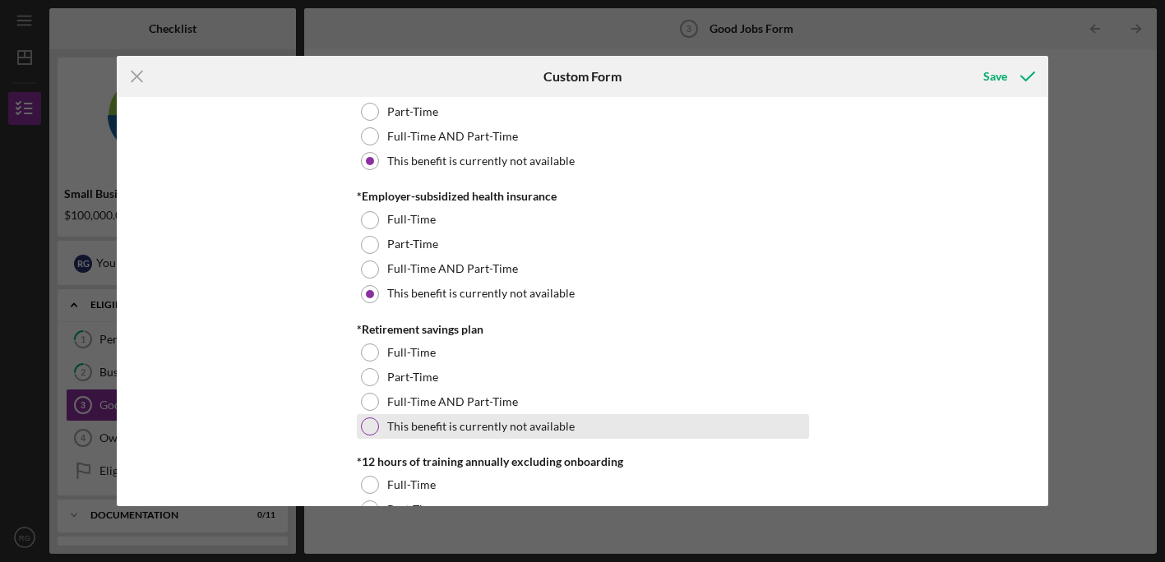
click at [368, 420] on div at bounding box center [370, 427] width 18 height 18
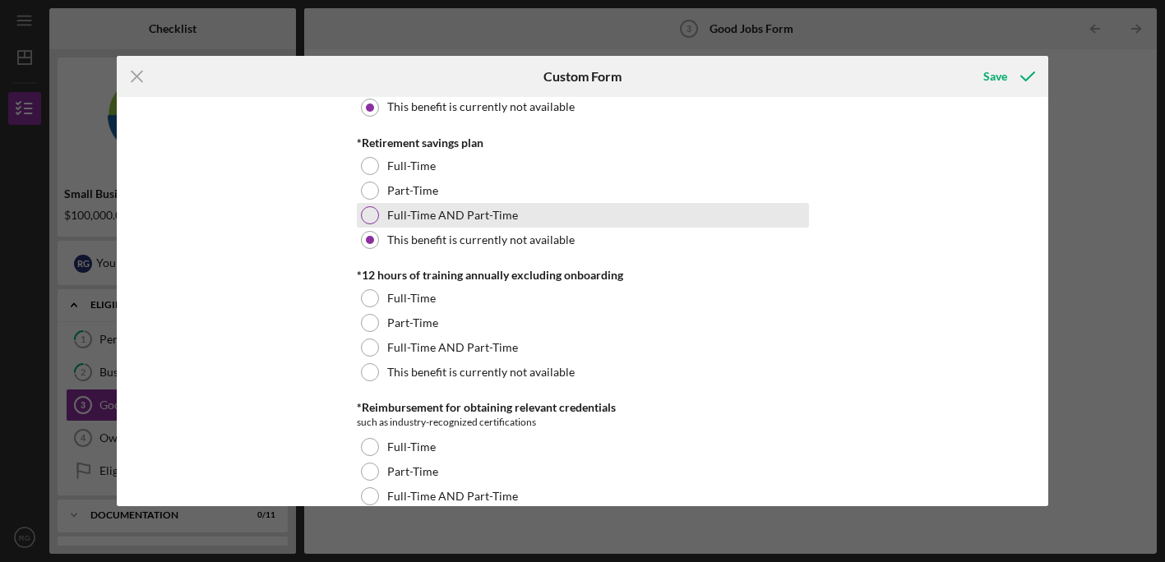
scroll to position [795, 0]
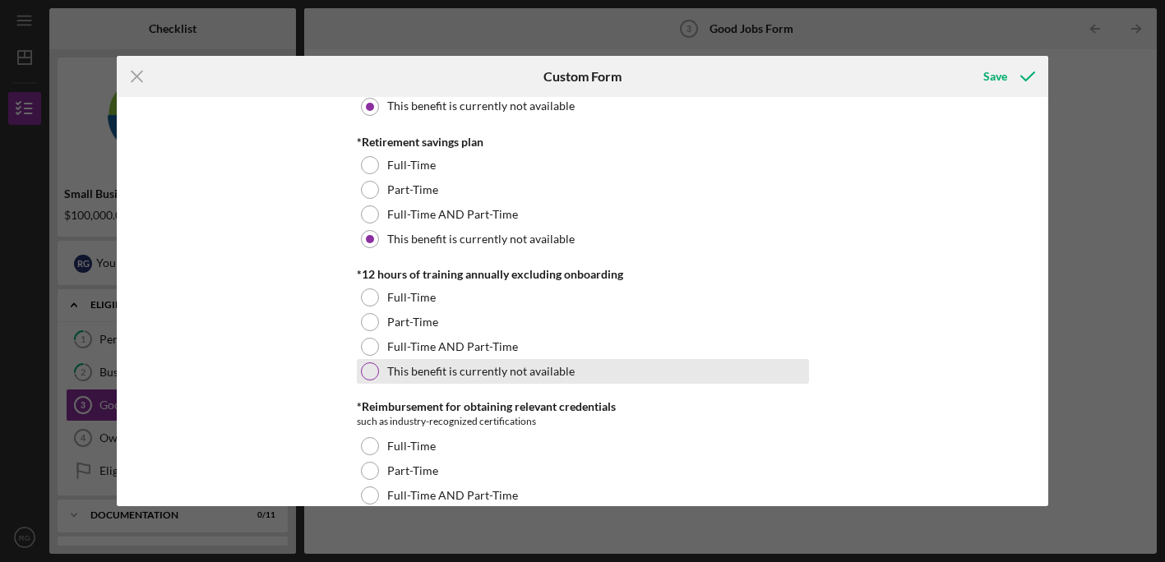
click at [367, 368] on div at bounding box center [370, 372] width 18 height 18
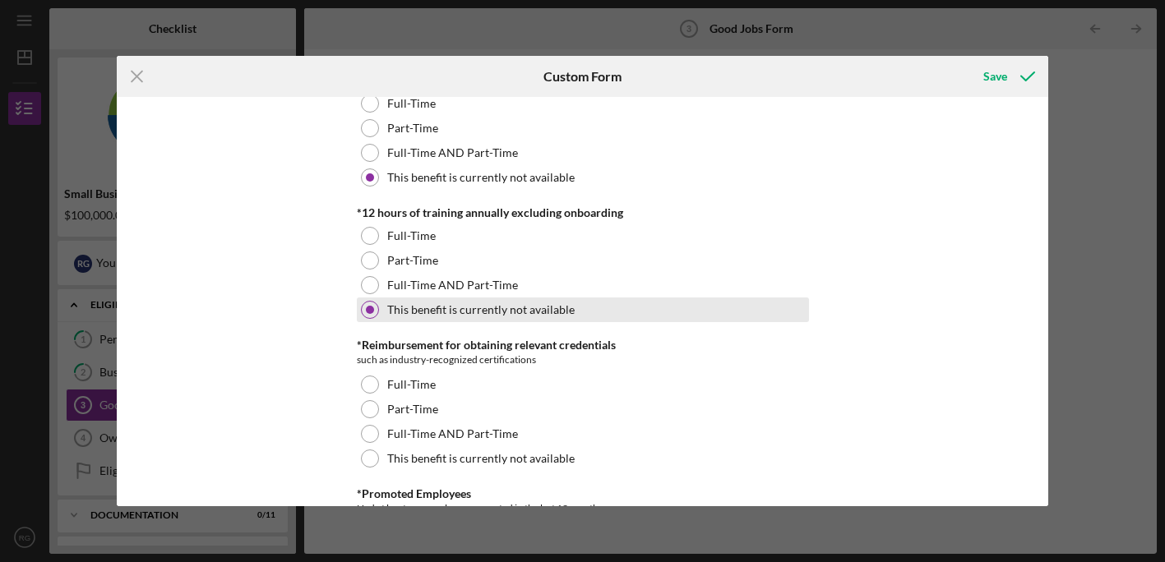
scroll to position [887, 0]
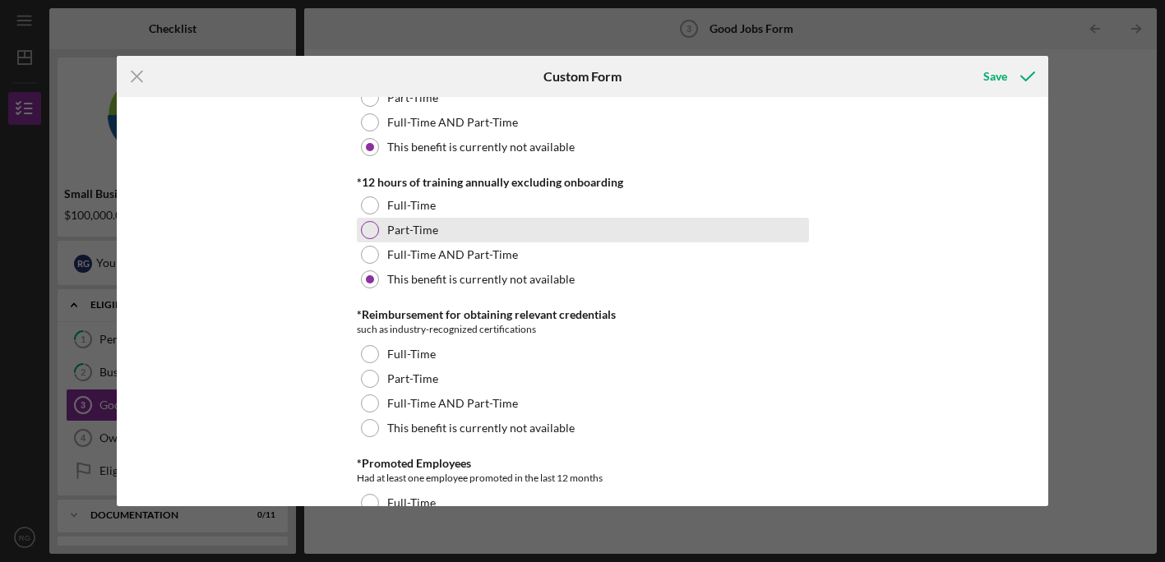
click at [370, 226] on div at bounding box center [370, 230] width 18 height 18
click at [370, 228] on div at bounding box center [370, 230] width 8 height 8
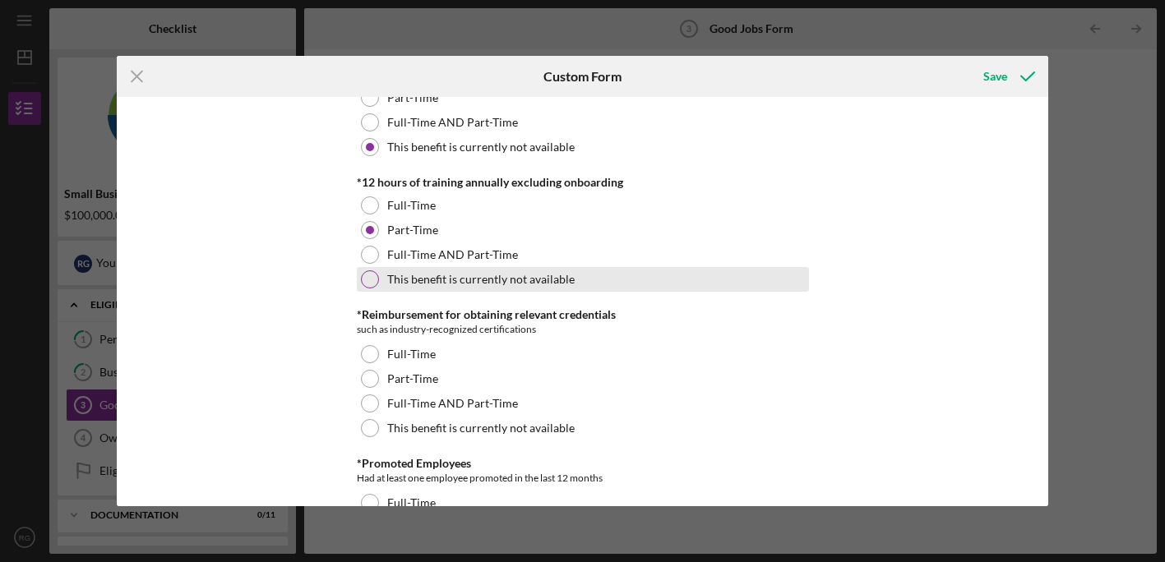
click at [371, 281] on div at bounding box center [370, 279] width 18 height 18
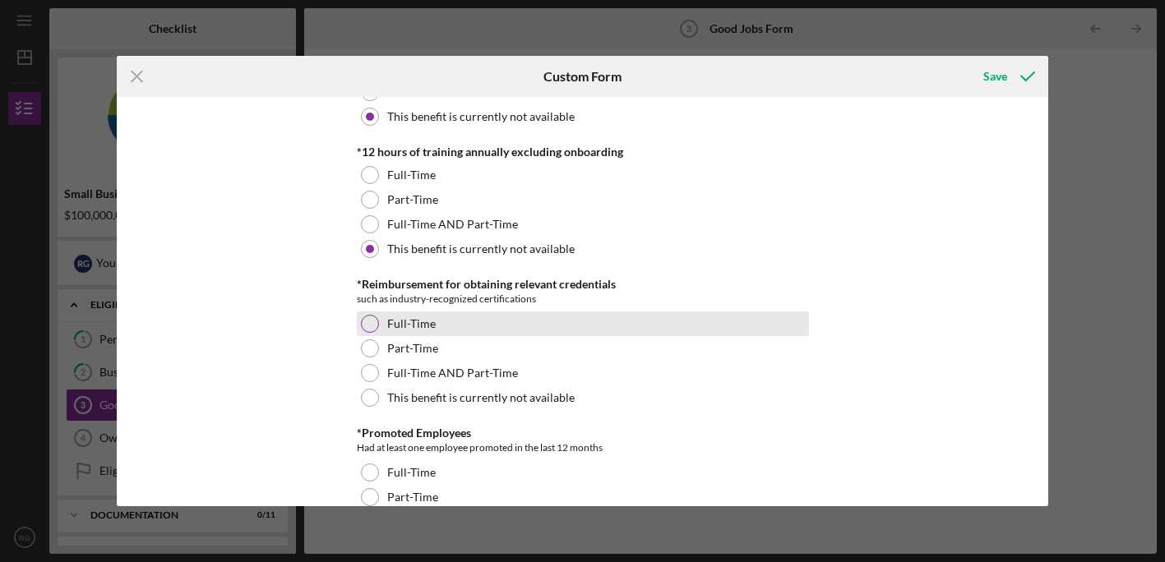
scroll to position [930, 0]
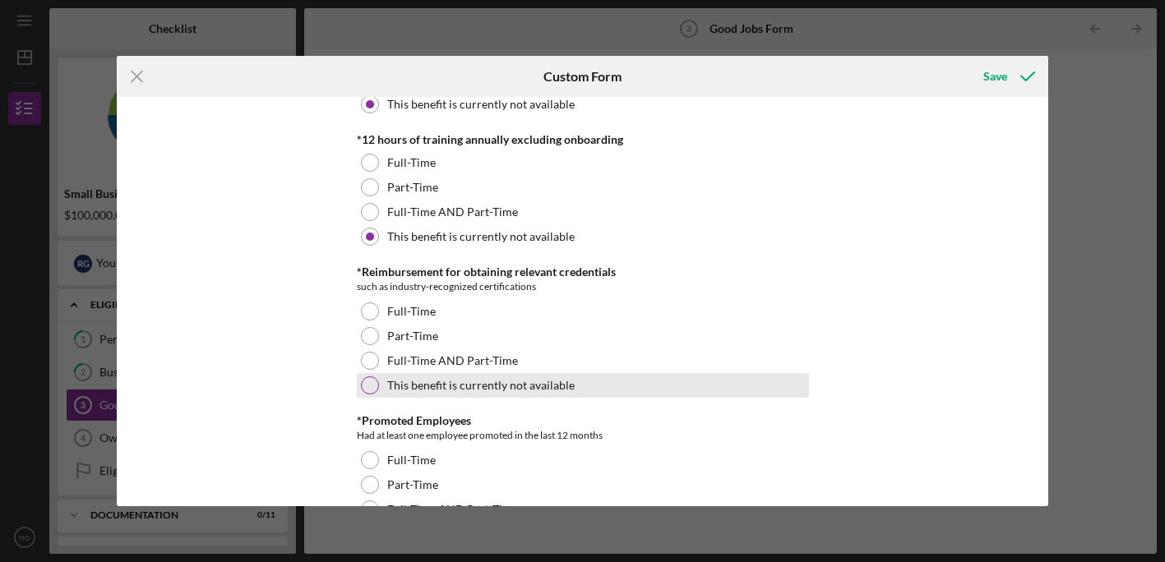
click at [372, 384] on div at bounding box center [370, 386] width 18 height 18
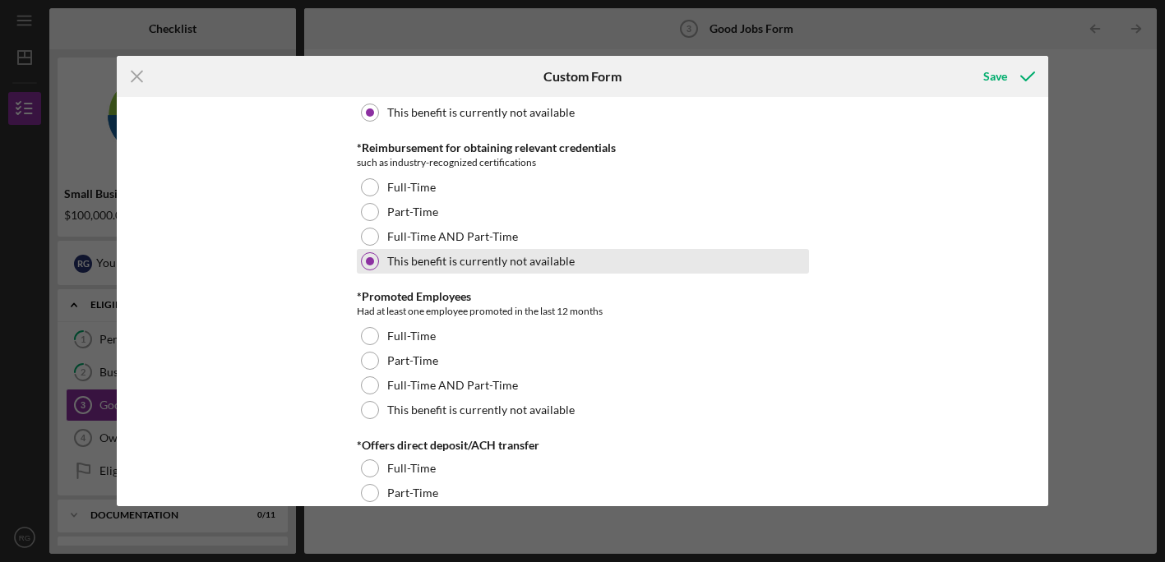
scroll to position [1080, 0]
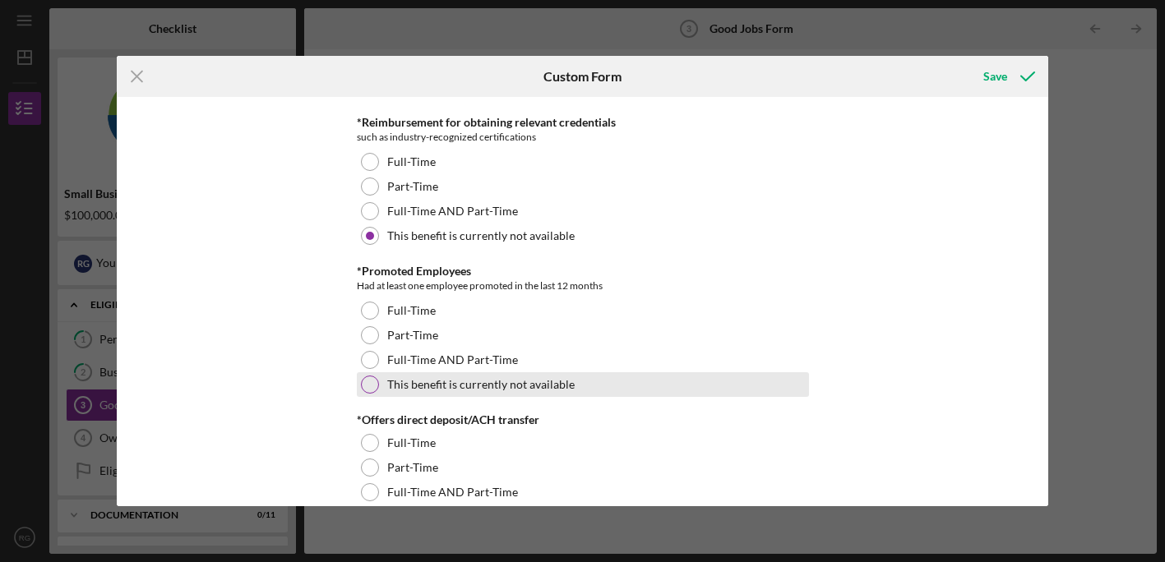
click at [363, 377] on div at bounding box center [370, 385] width 18 height 18
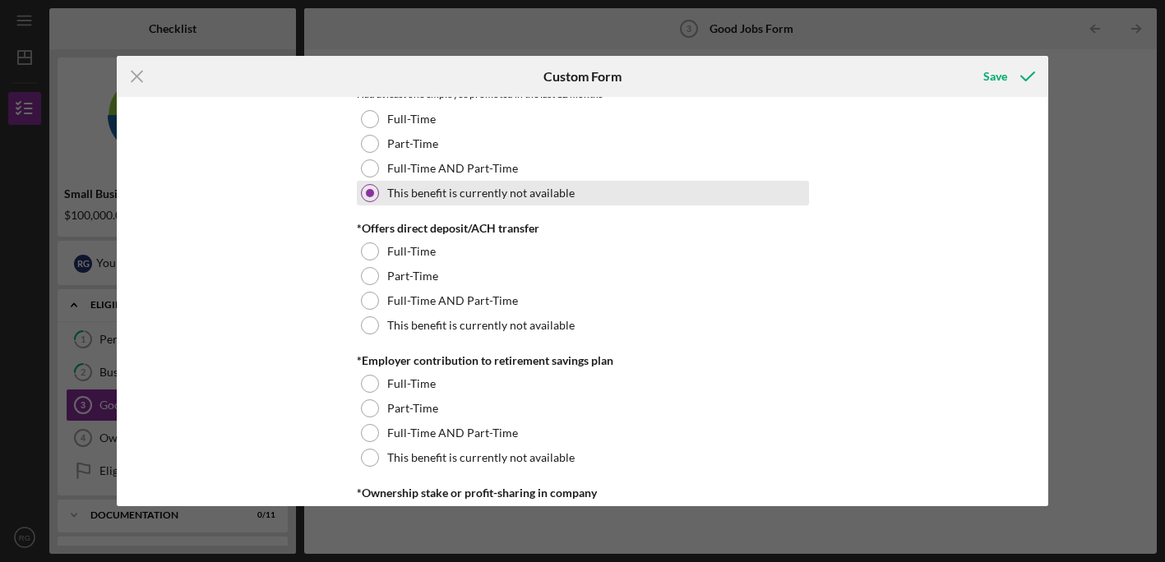
scroll to position [1274, 0]
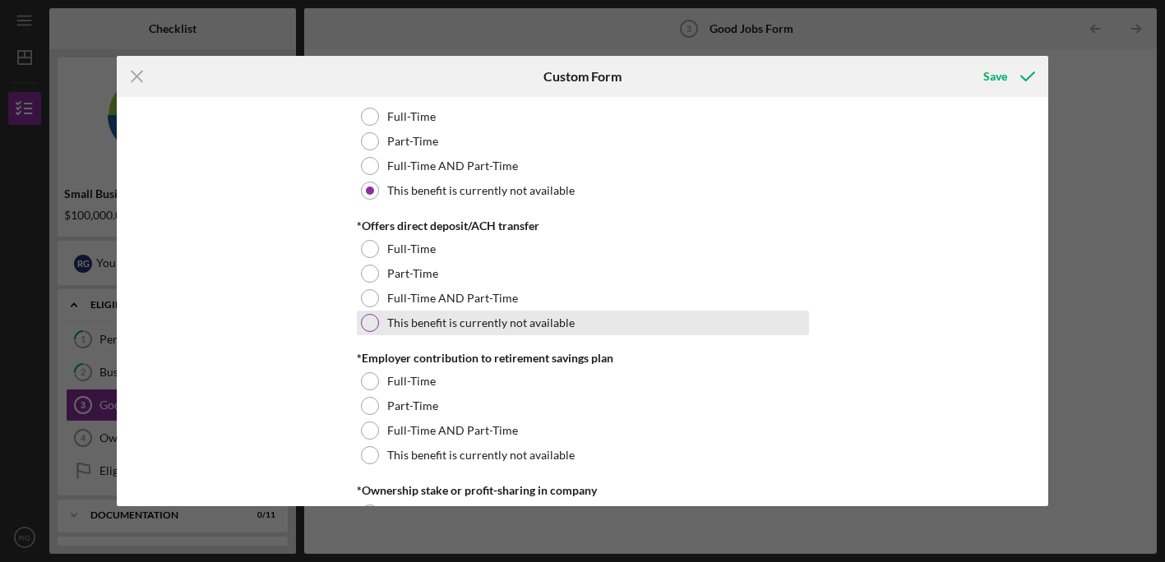
click at [361, 321] on div at bounding box center [370, 323] width 18 height 18
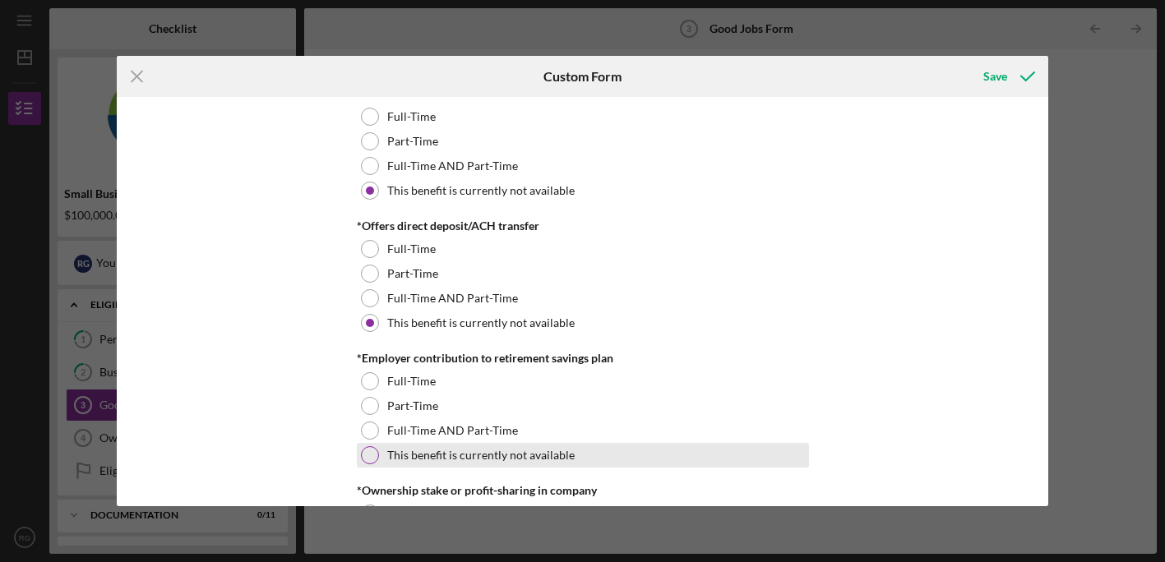
click at [368, 451] on div at bounding box center [370, 455] width 18 height 18
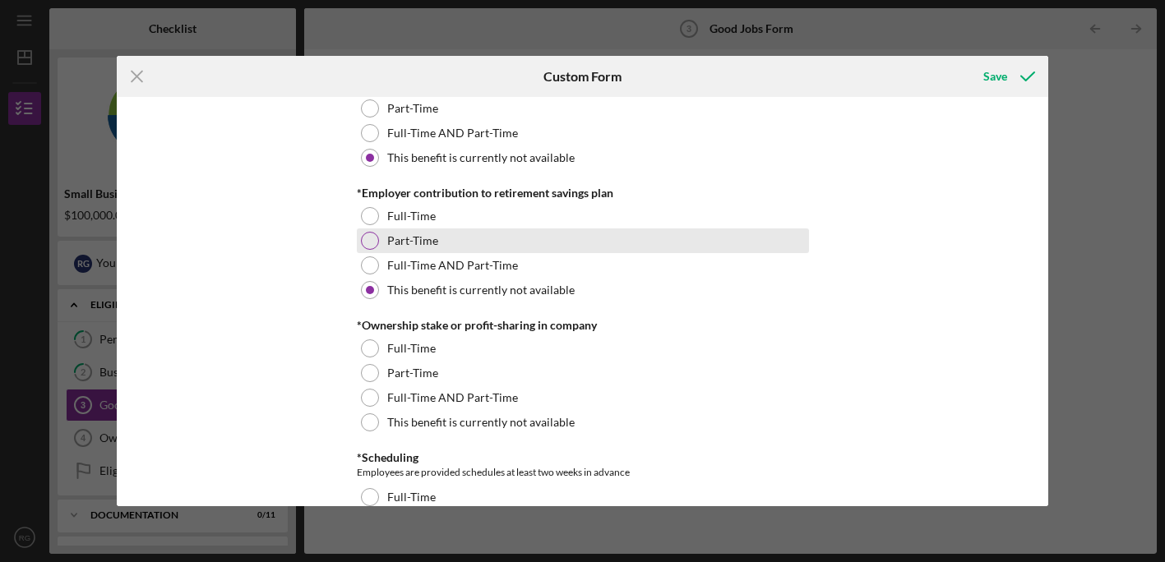
scroll to position [1445, 0]
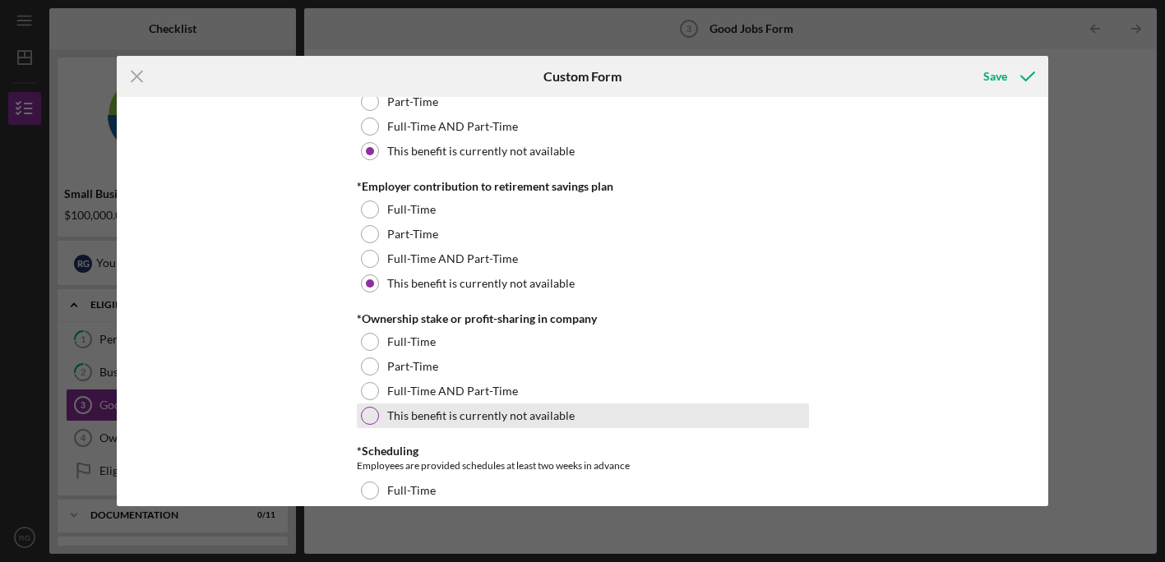
click at [368, 409] on div at bounding box center [370, 416] width 18 height 18
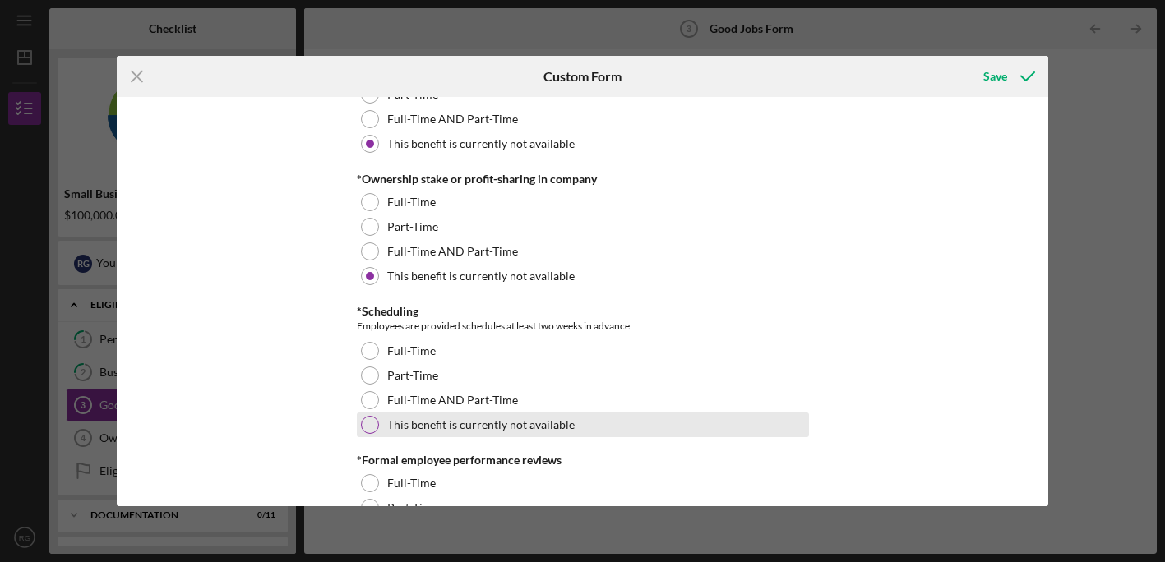
click at [368, 422] on div at bounding box center [370, 425] width 18 height 18
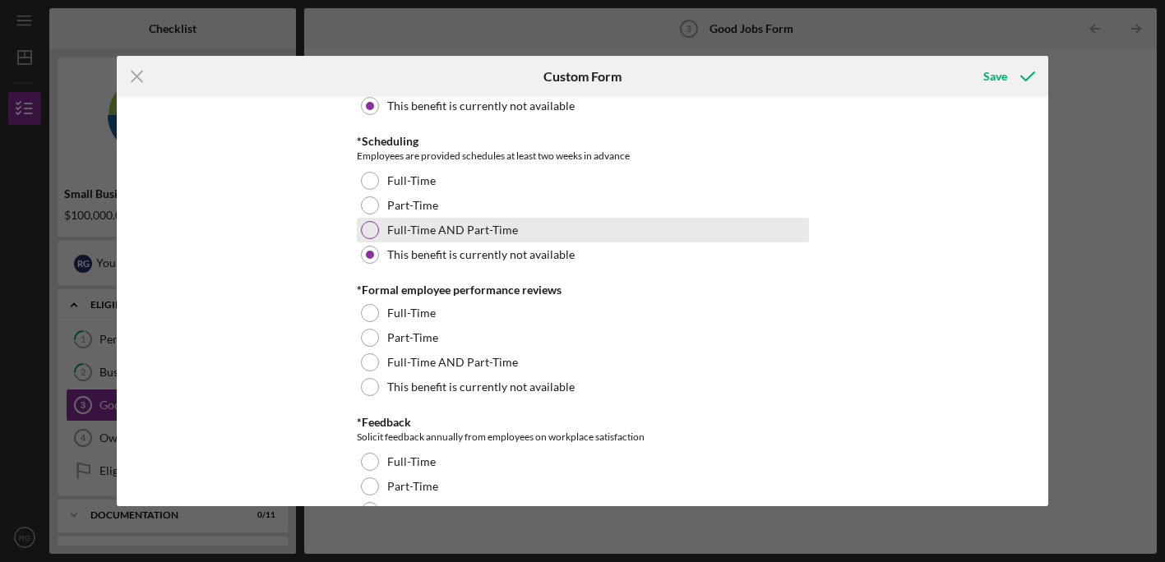
scroll to position [1757, 0]
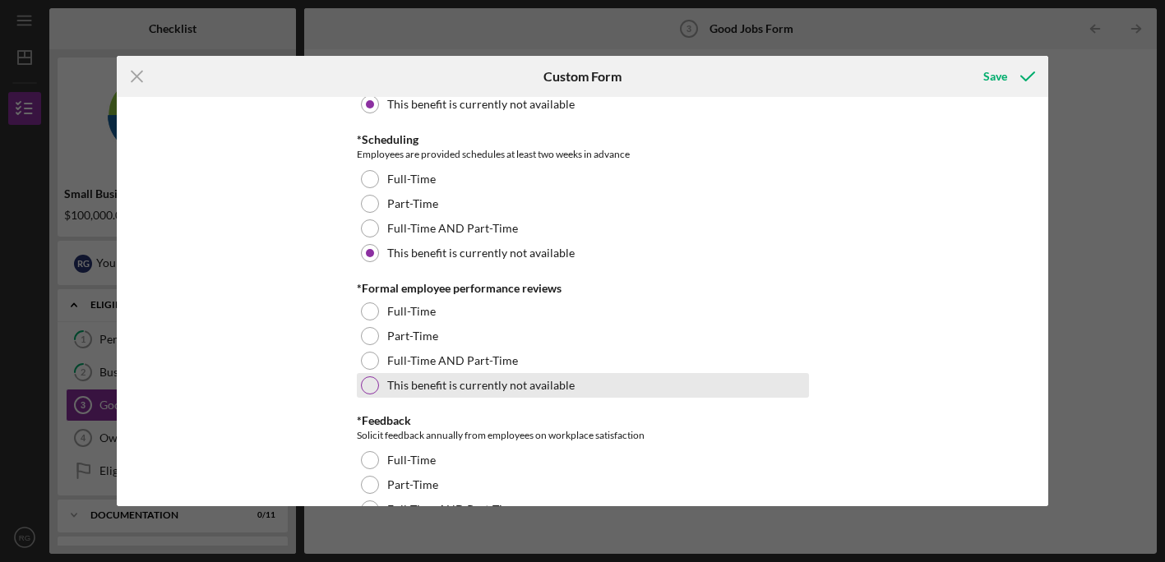
click at [368, 386] on div at bounding box center [370, 386] width 18 height 18
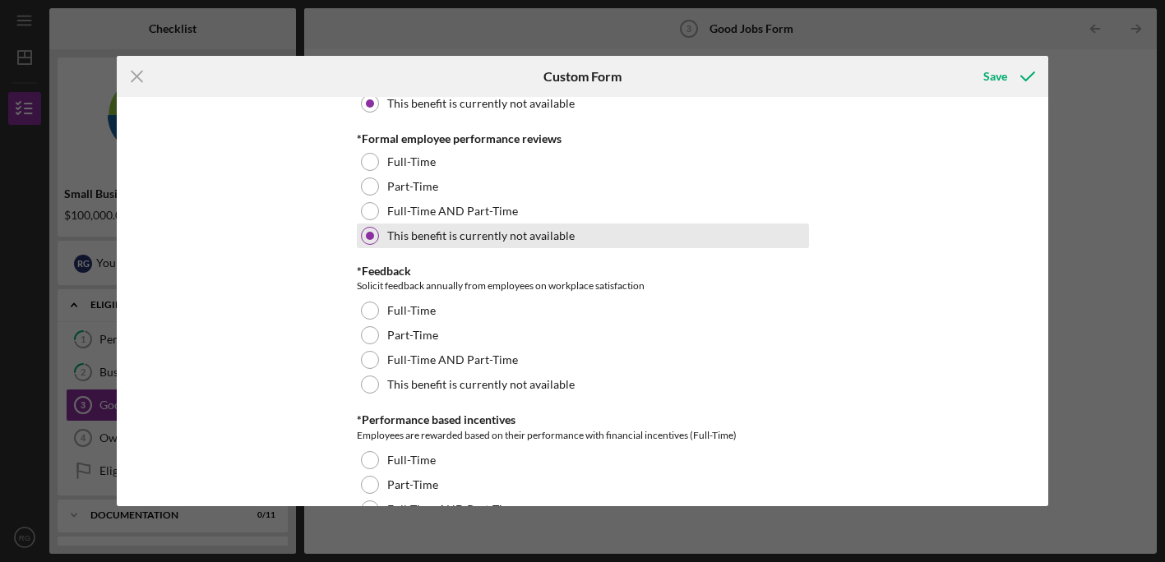
scroll to position [1976, 0]
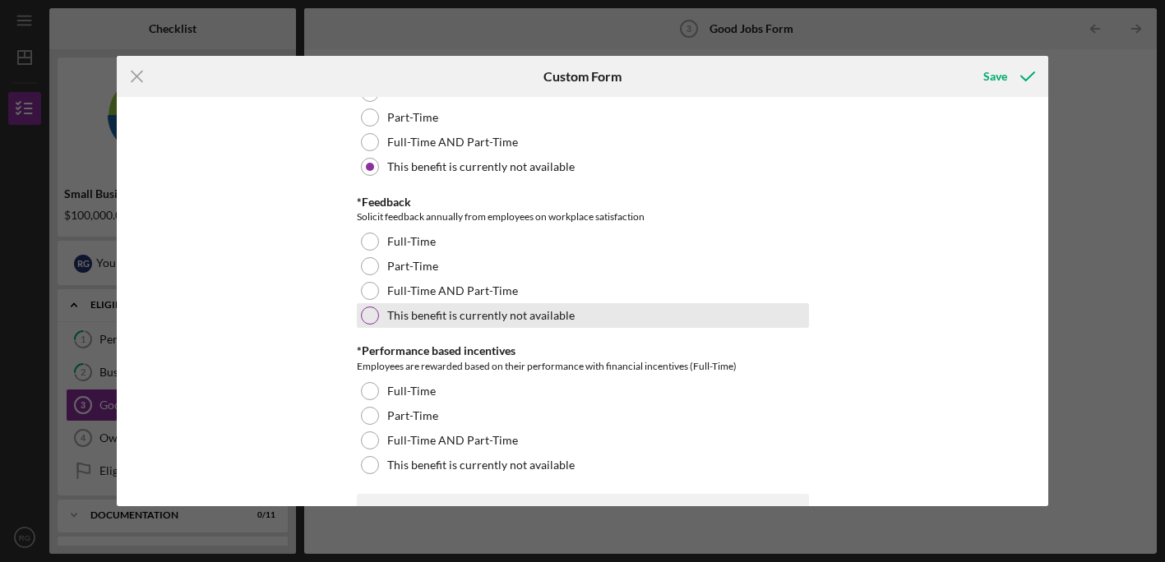
click at [366, 317] on div at bounding box center [370, 316] width 18 height 18
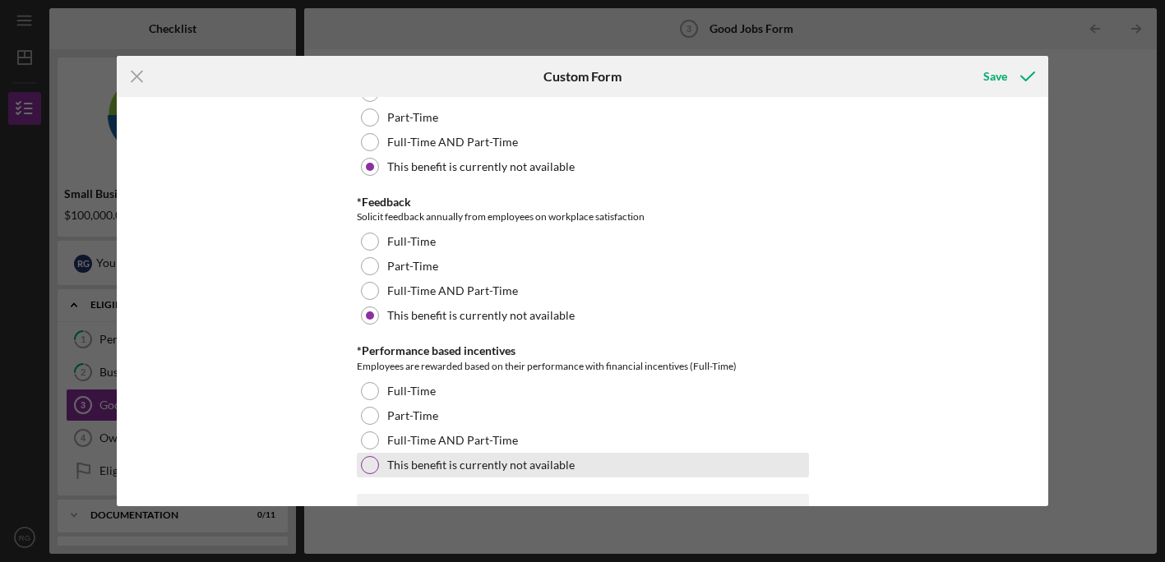
click at [370, 468] on div at bounding box center [370, 465] width 18 height 18
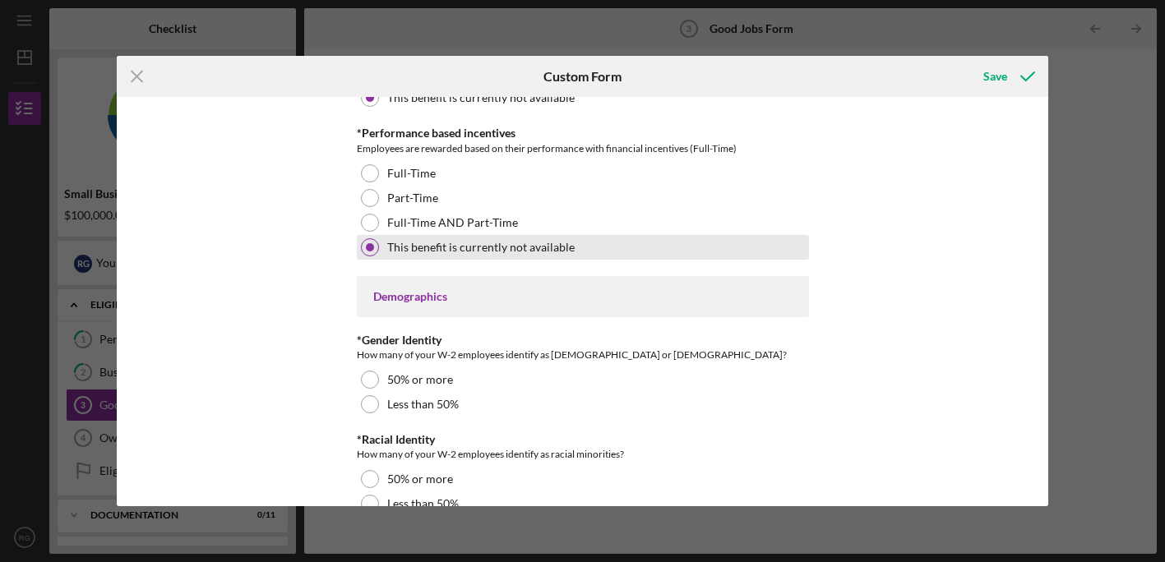
scroll to position [2330, 0]
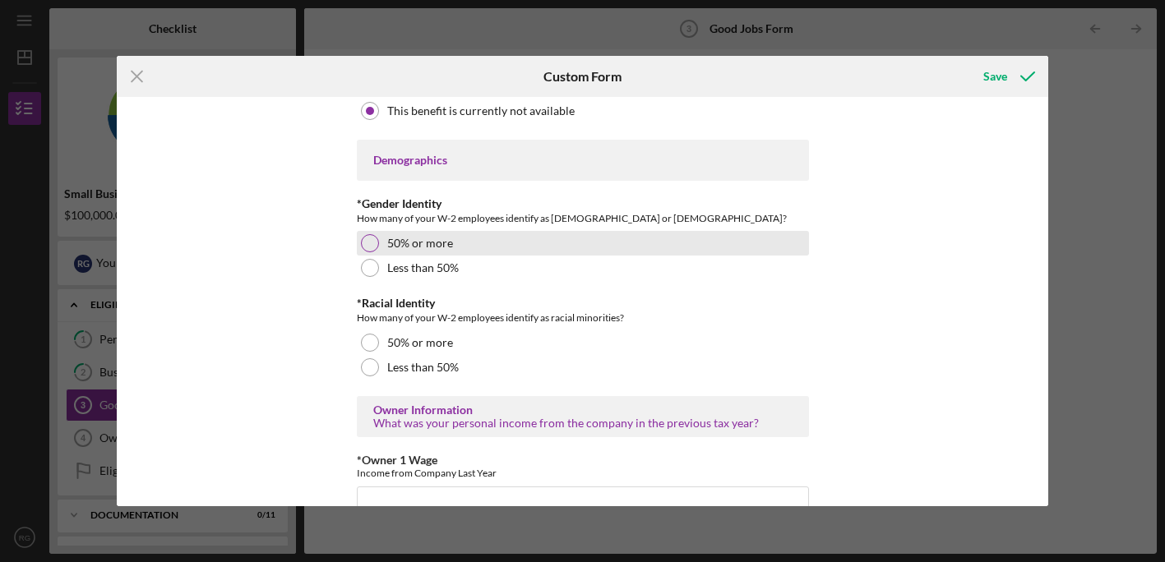
click at [368, 242] on div at bounding box center [370, 243] width 18 height 18
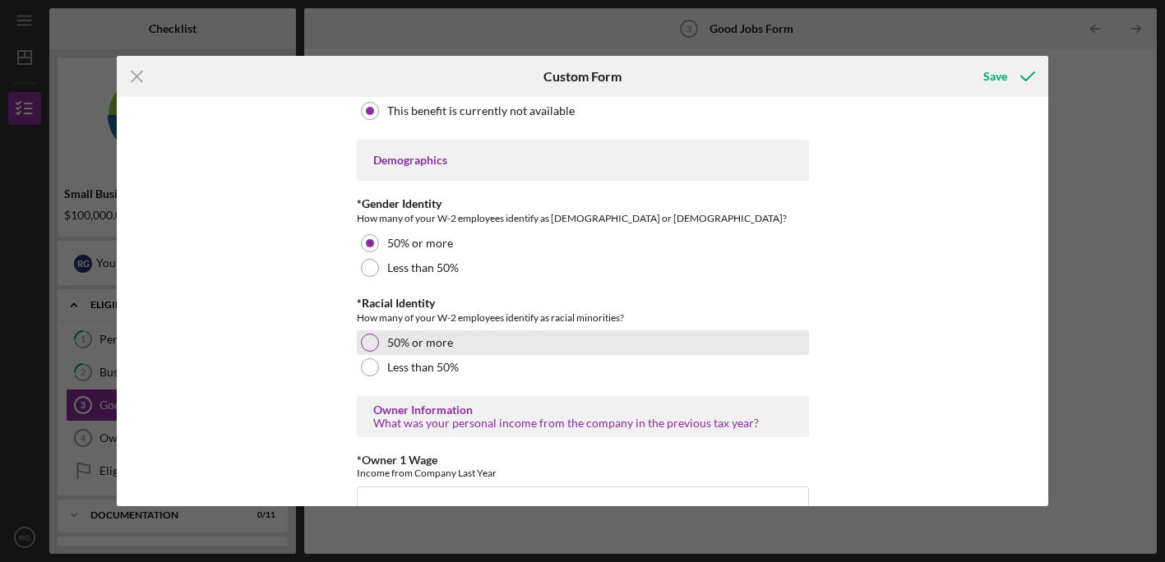
click at [366, 342] on div at bounding box center [370, 343] width 18 height 18
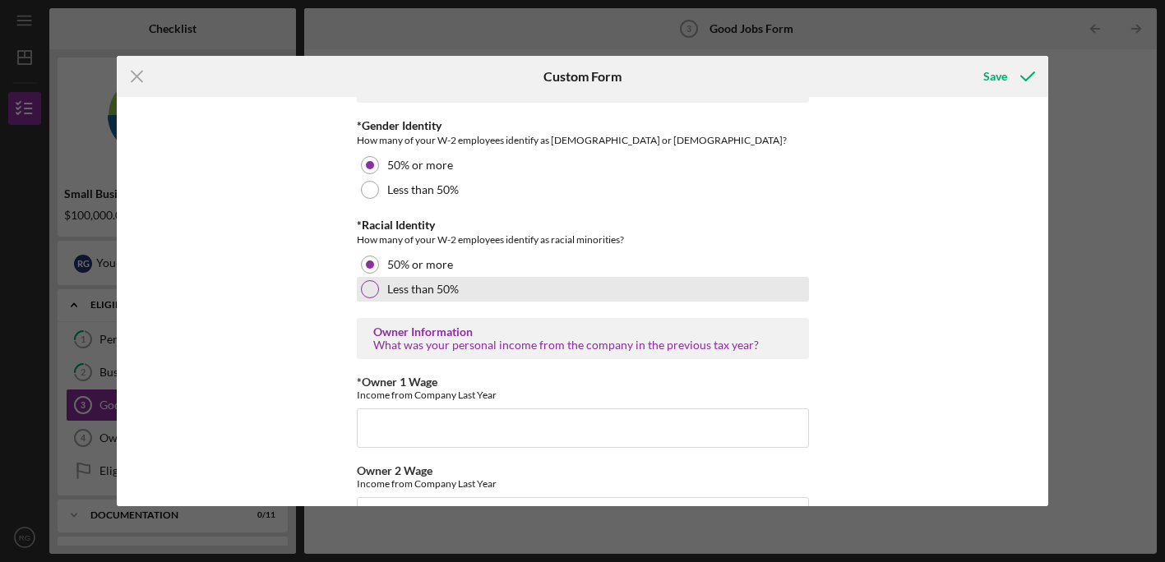
scroll to position [2446, 0]
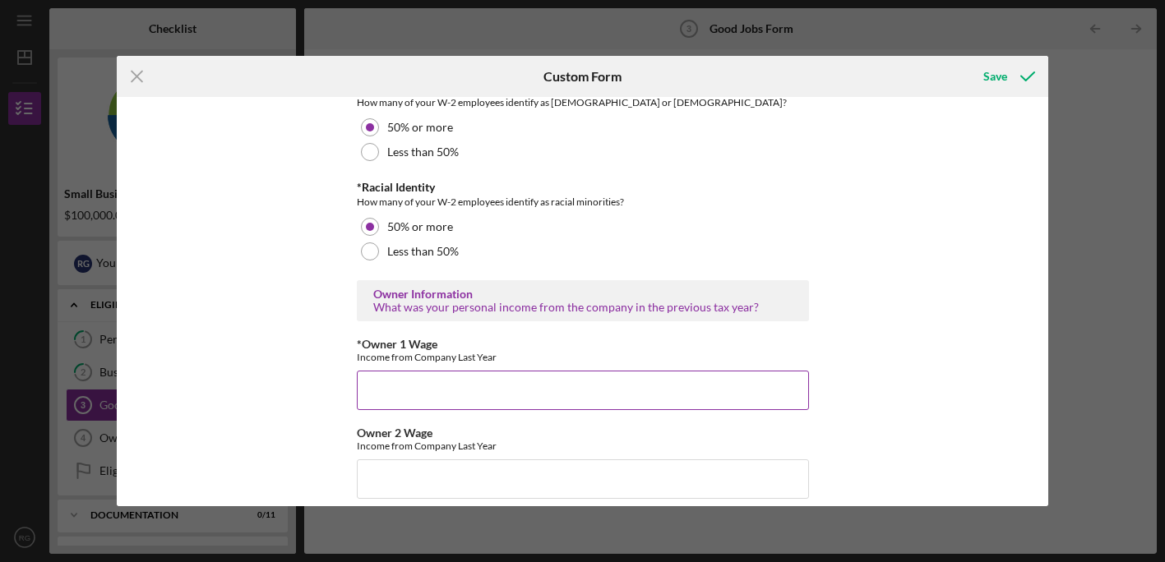
click at [398, 375] on input "*Owner 1 Wage" at bounding box center [583, 390] width 452 height 39
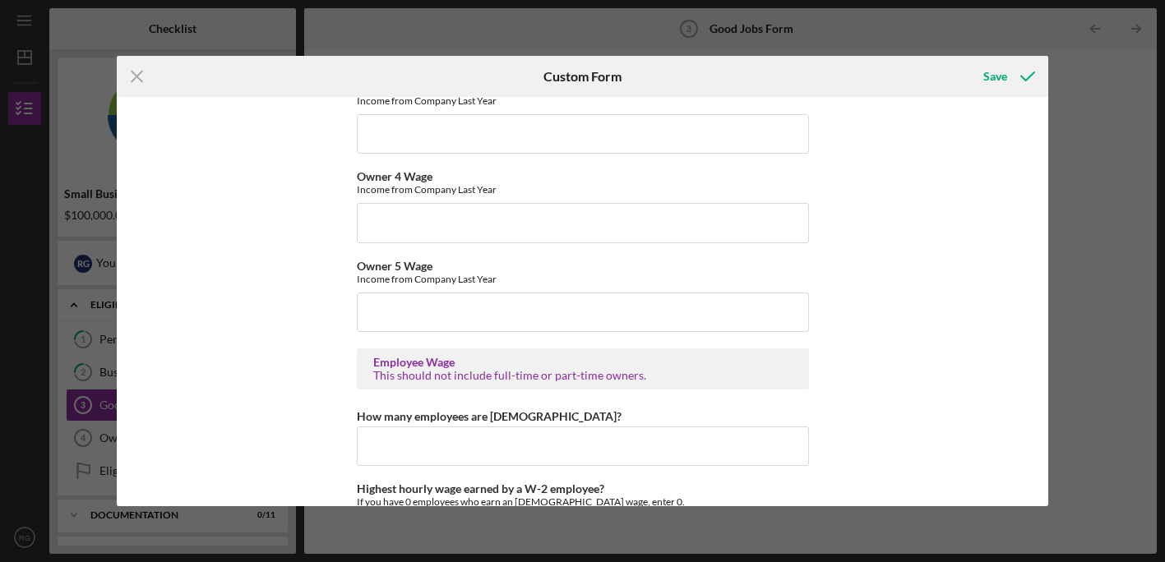
scroll to position [2915, 0]
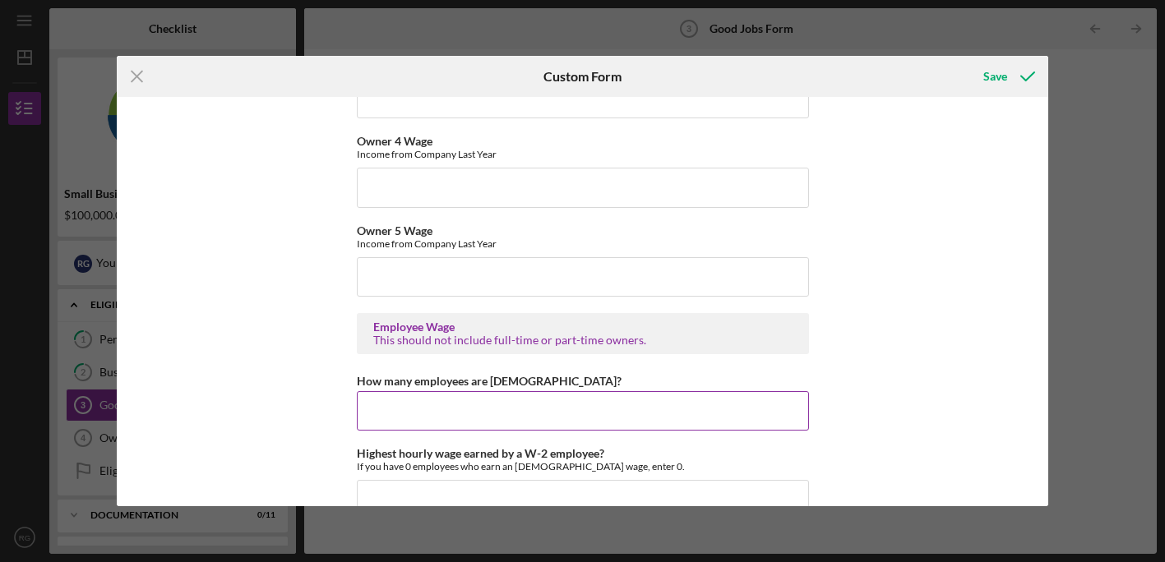
type input "$70000"
click at [488, 404] on input "How many employees are [DEMOGRAPHIC_DATA]?" at bounding box center [583, 410] width 452 height 39
type input "1"
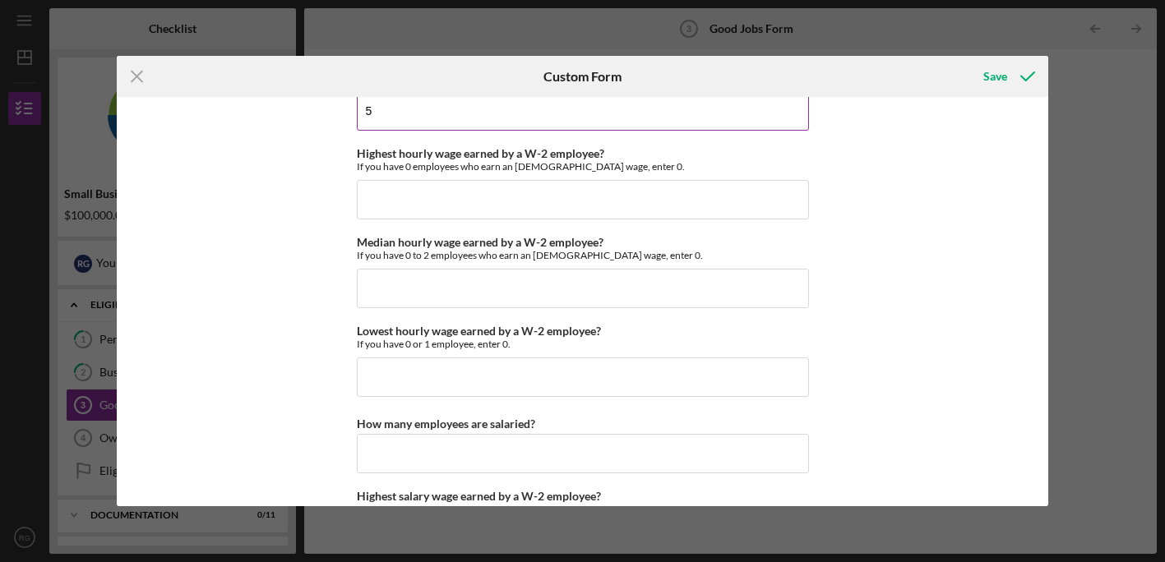
scroll to position [3239, 0]
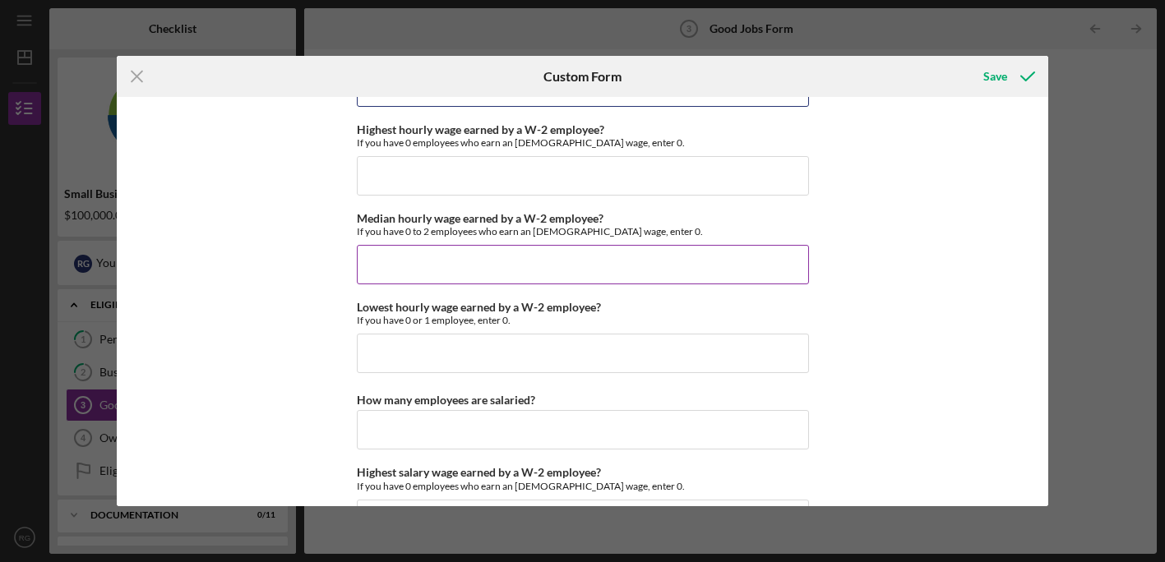
type input "5"
click at [425, 263] on input "Median hourly wage earned by a W-2 employee?" at bounding box center [583, 264] width 452 height 39
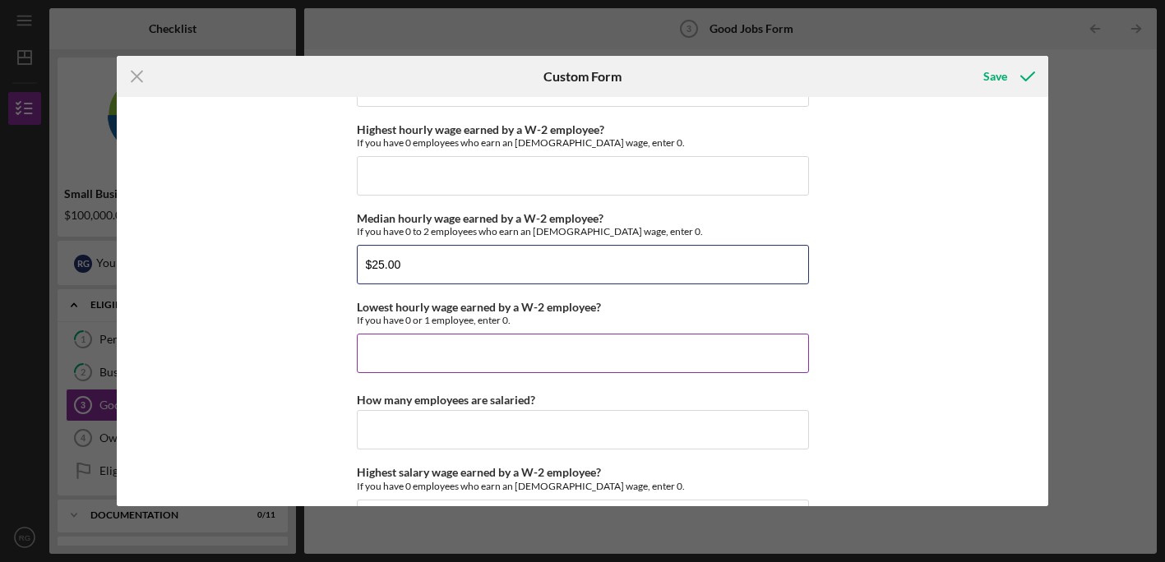
type input "$25.00"
click at [465, 349] on input "Lowest hourly wage earned by a W-2 employee?" at bounding box center [583, 353] width 452 height 39
type input "$18.00"
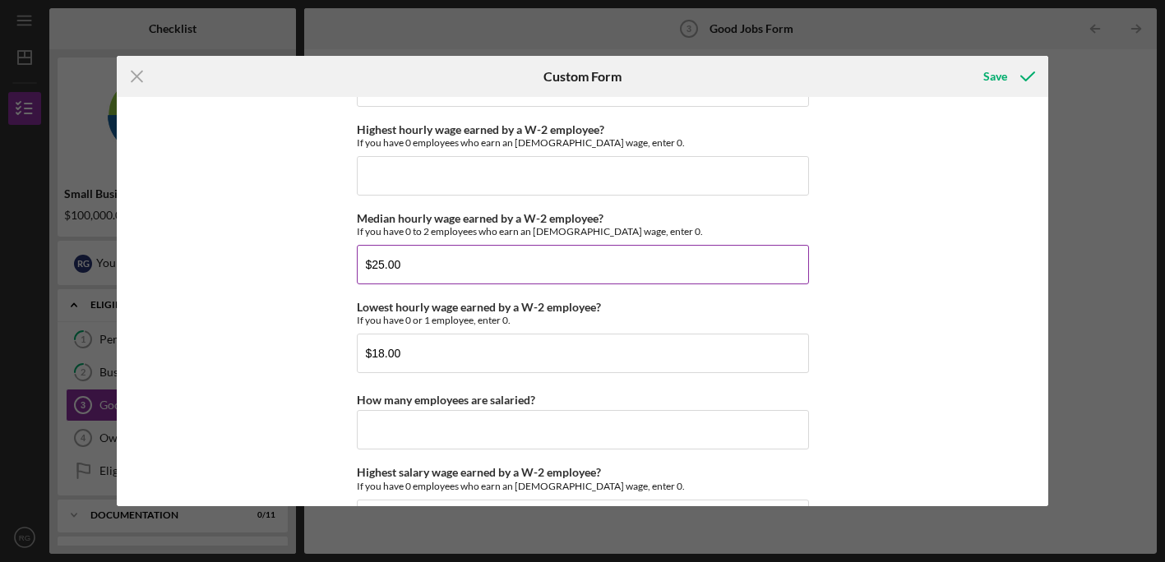
click at [437, 271] on input "$25.00" at bounding box center [583, 264] width 452 height 39
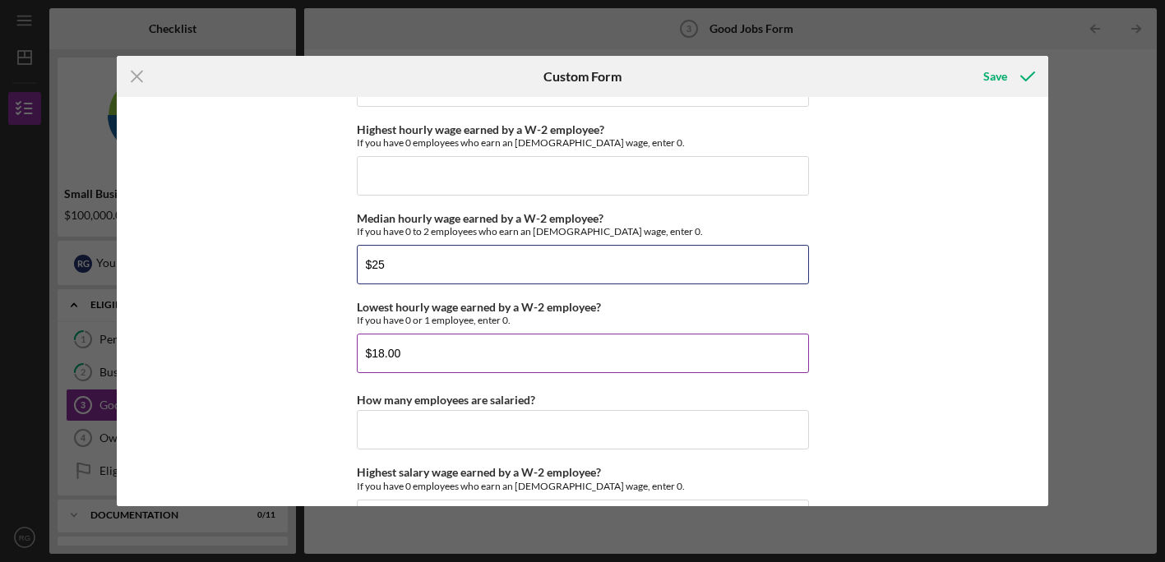
type input "$25"
click at [451, 357] on input "$18.00" at bounding box center [583, 353] width 452 height 39
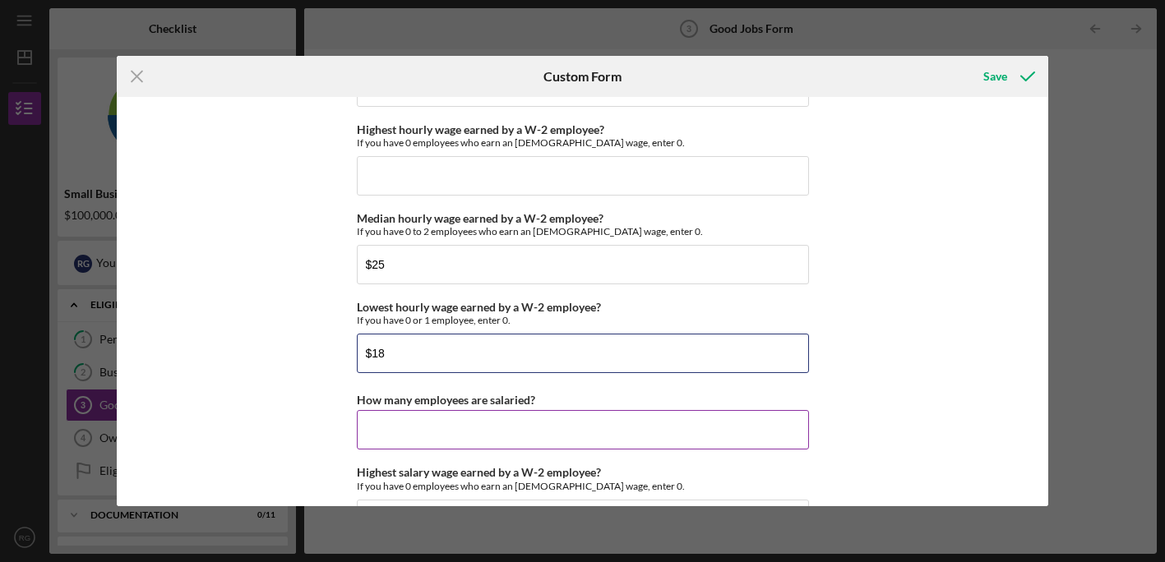
type input "$18"
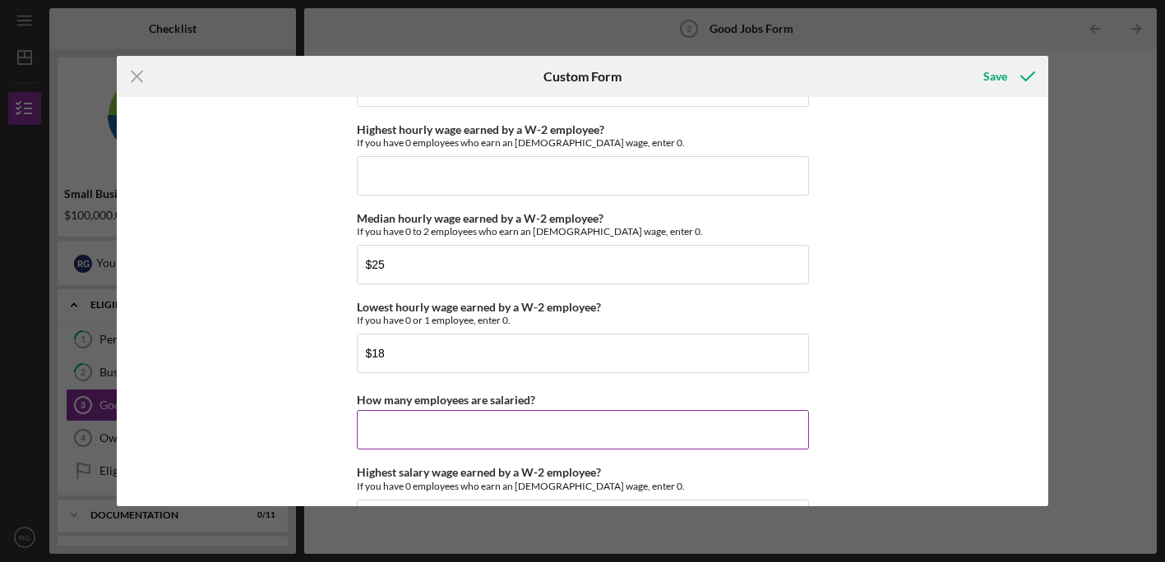
click at [460, 433] on input "How many employees are salaried?" at bounding box center [583, 429] width 452 height 39
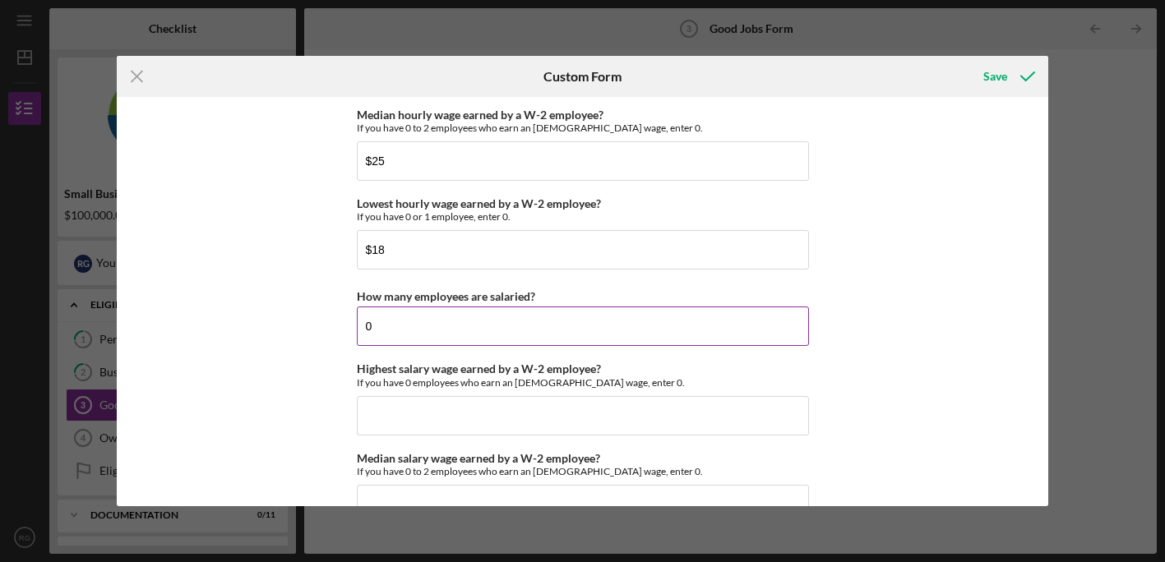
scroll to position [3466, 0]
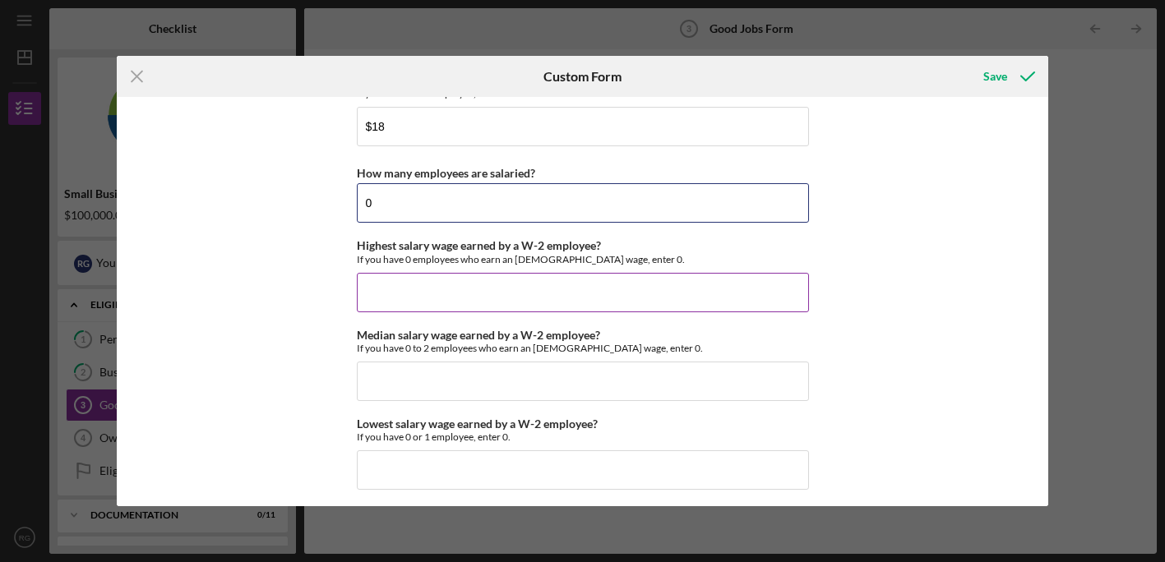
type input "0"
click at [417, 285] on input "Highest salary wage earned by a W-2 employee?" at bounding box center [583, 292] width 452 height 39
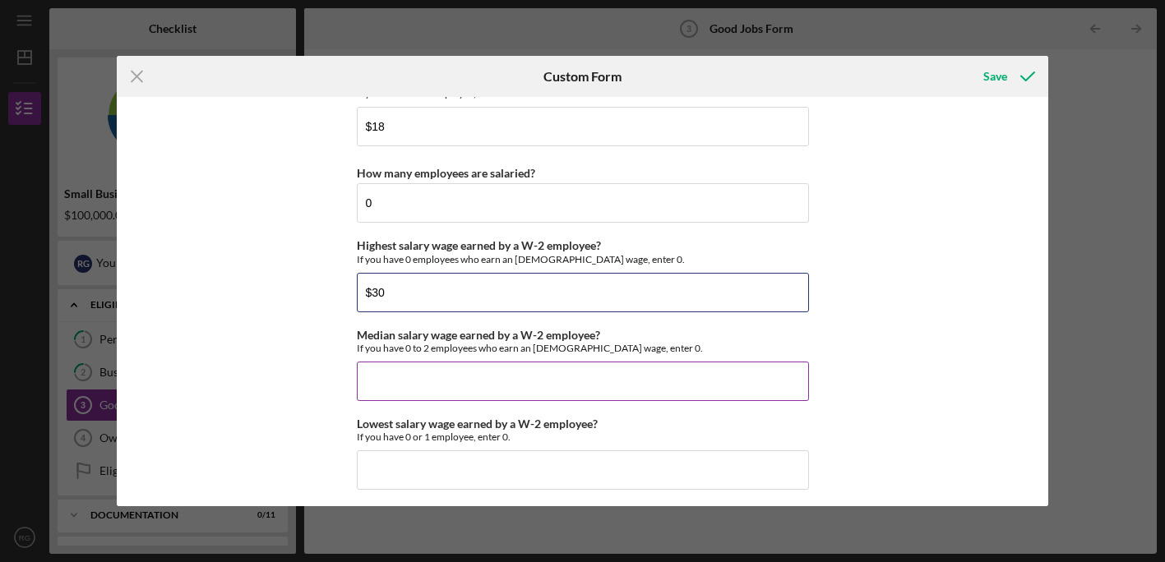
type input "$30"
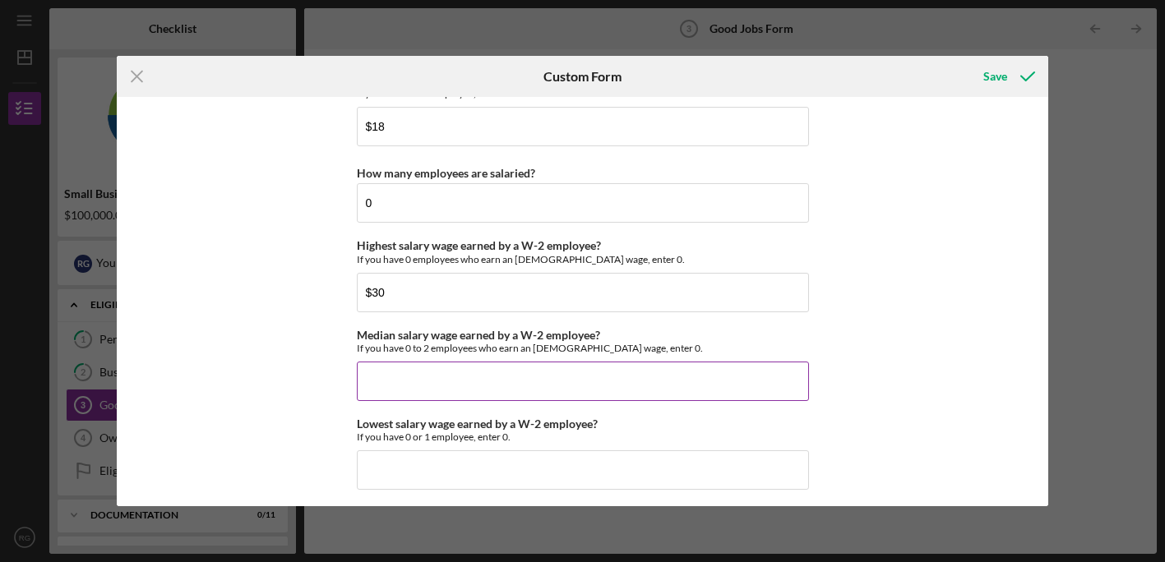
click at [428, 378] on input "Median salary wage earned by a W-2 employee?" at bounding box center [583, 381] width 452 height 39
type input "$1"
type input "$9"
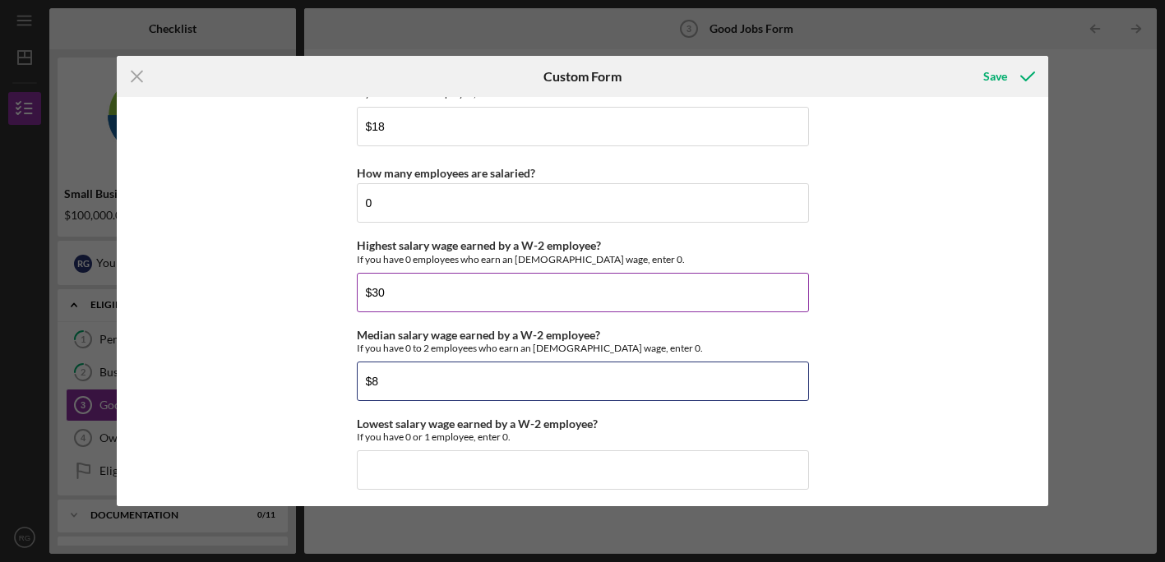
type input "$8"
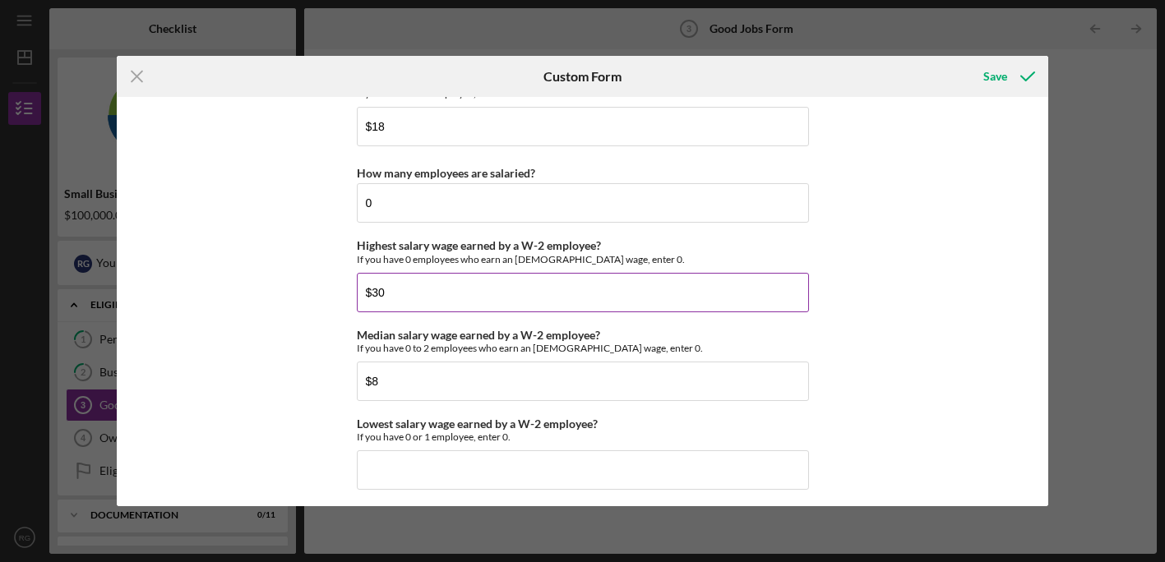
click at [420, 298] on input "$30" at bounding box center [583, 292] width 452 height 39
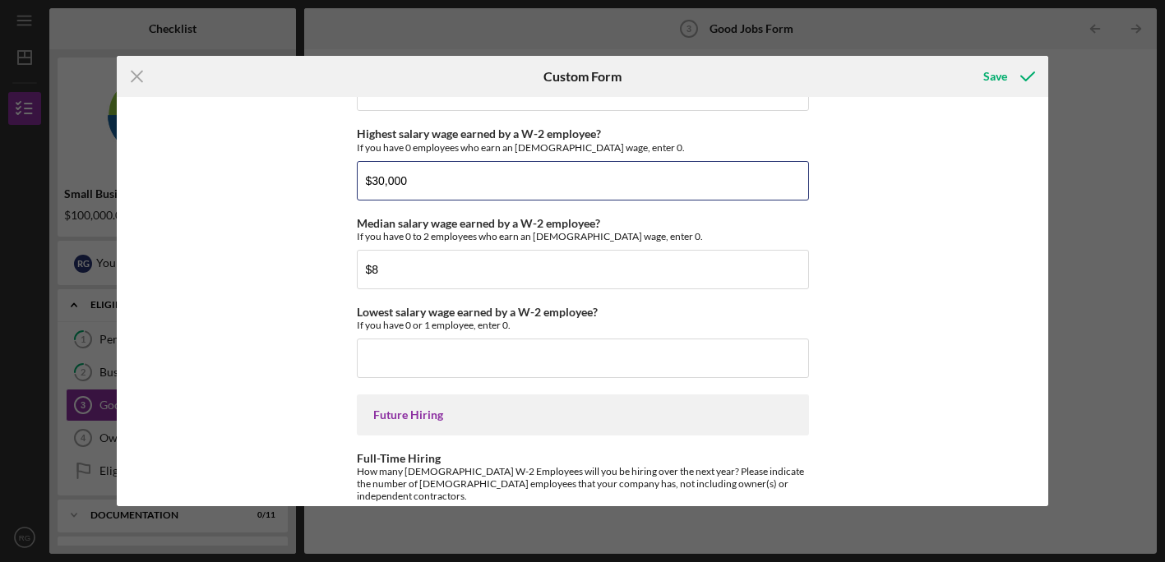
scroll to position [3627, 0]
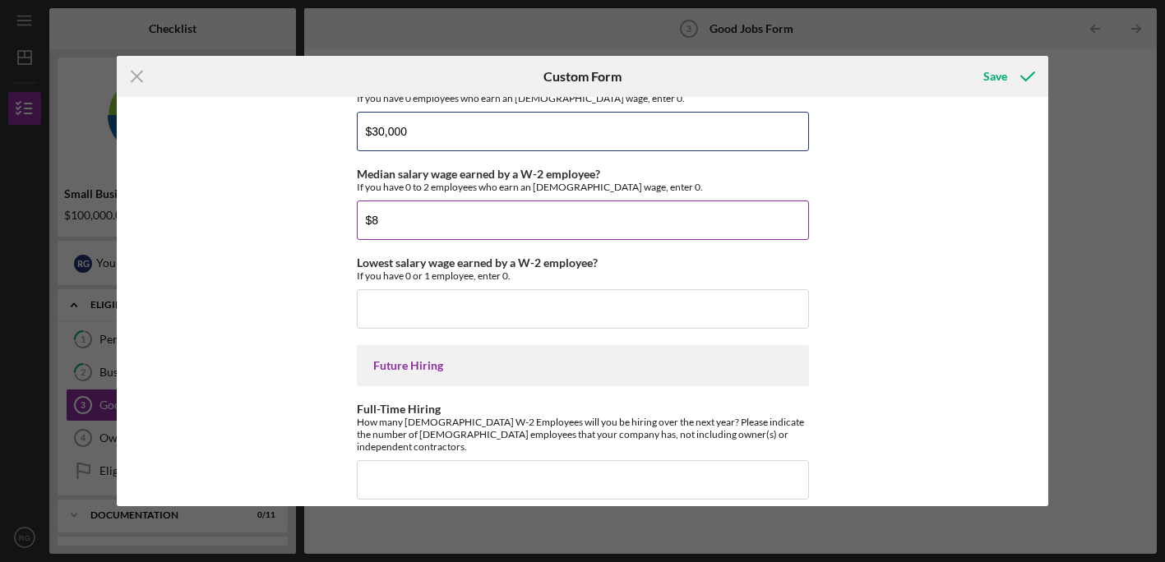
type input "$30,000"
click at [392, 214] on input "$8" at bounding box center [583, 220] width 452 height 39
type input "$8,000"
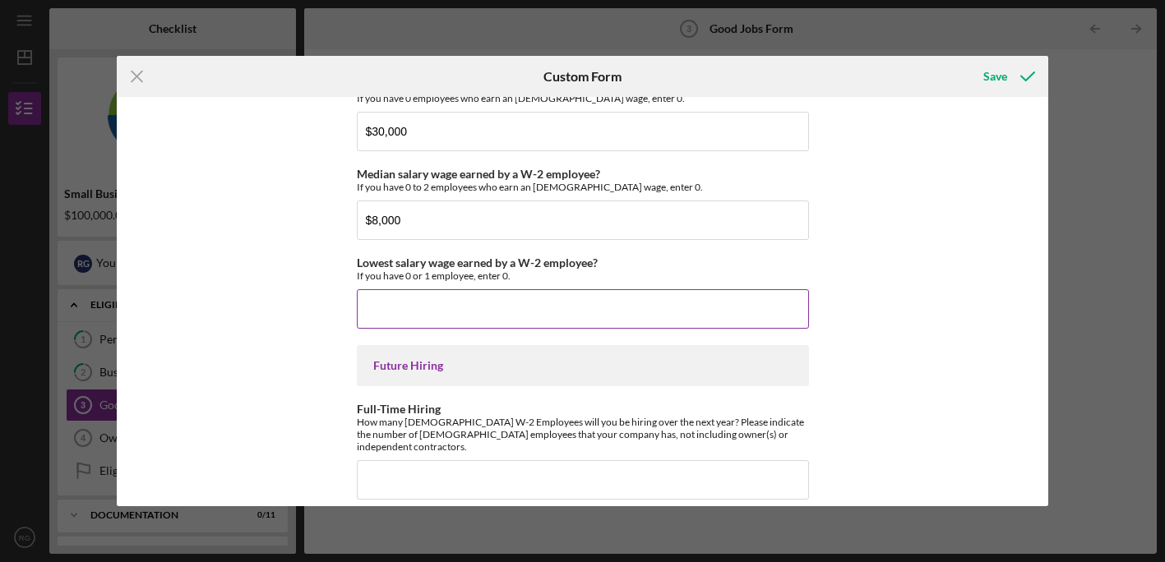
click at [408, 307] on input "Lowest salary wage earned by a W-2 employee?" at bounding box center [583, 308] width 452 height 39
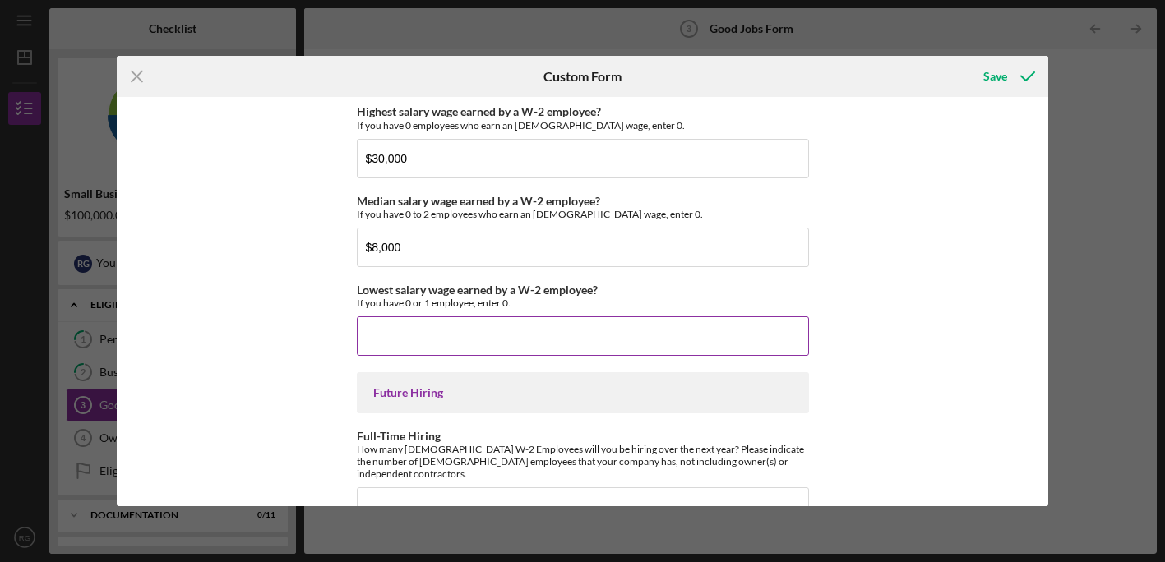
scroll to position [3597, 0]
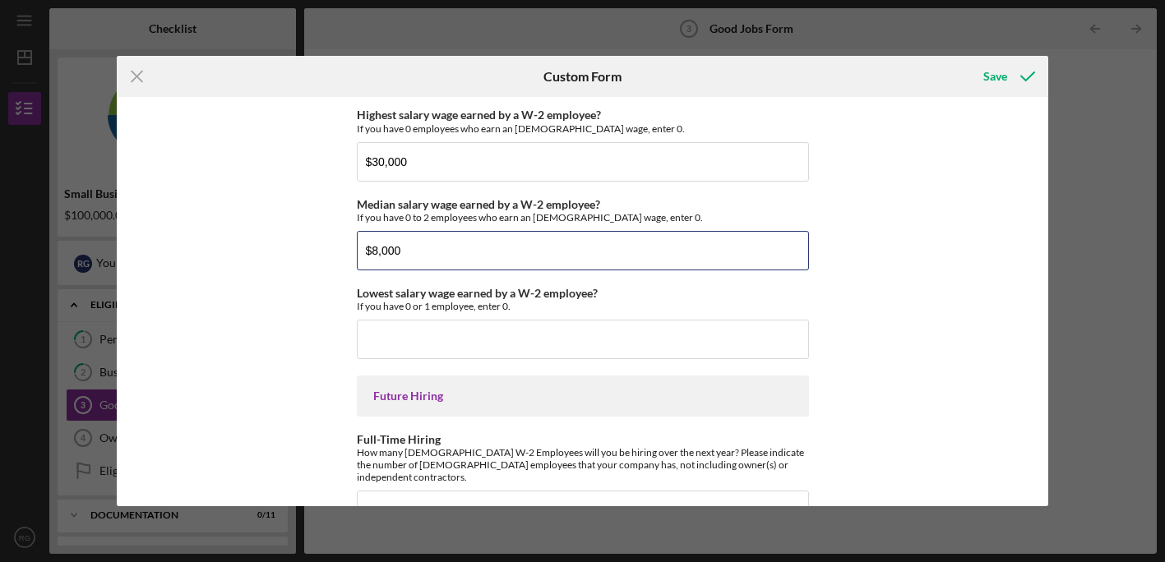
drag, startPoint x: 412, startPoint y: 246, endPoint x: 335, endPoint y: 228, distance: 78.6
click at [335, 228] on div "Good Jobs Form *Number of [DEMOGRAPHIC_DATA] Owner Employment Please input all …" at bounding box center [583, 301] width 932 height 409
drag, startPoint x: 430, startPoint y: 162, endPoint x: 317, endPoint y: 138, distance: 115.9
click at [317, 138] on div "Good Jobs Form *Number of [DEMOGRAPHIC_DATA] Owner Employment Please input all …" at bounding box center [583, 301] width 932 height 409
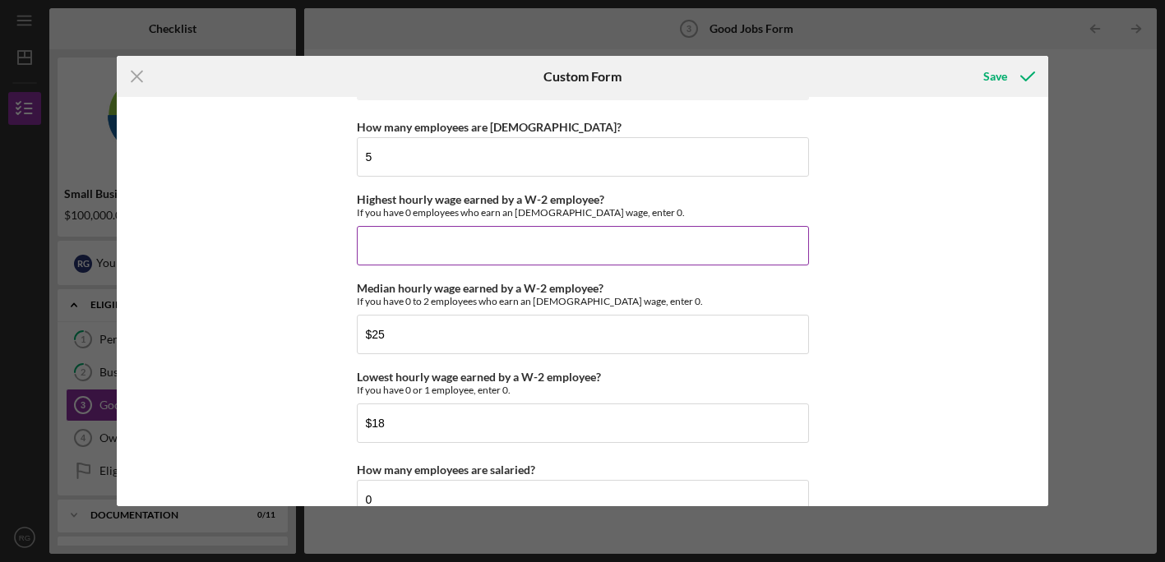
scroll to position [3170, 0]
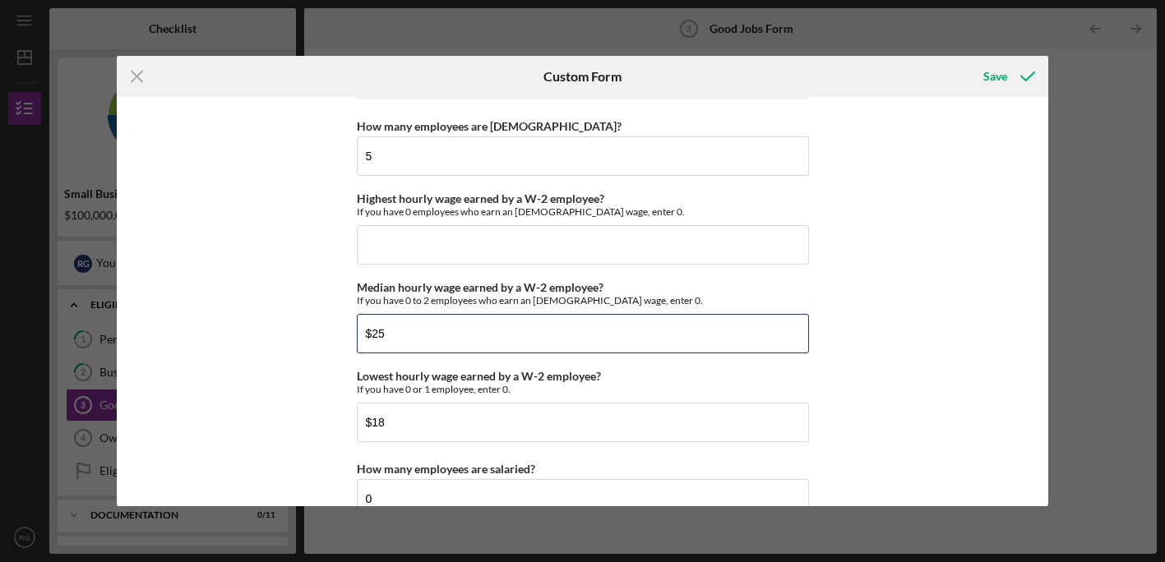
drag, startPoint x: 440, startPoint y: 327, endPoint x: 348, endPoint y: 320, distance: 92.4
click at [348, 320] on div "Good Jobs Form *Number of [DEMOGRAPHIC_DATA] Owner Employment Please input all …" at bounding box center [583, 301] width 932 height 409
drag, startPoint x: 414, startPoint y: 430, endPoint x: 328, endPoint y: 408, distance: 88.3
click at [328, 408] on div "Good Jobs Form *Number of [DEMOGRAPHIC_DATA] Owner Employment Please input all …" at bounding box center [583, 301] width 932 height 409
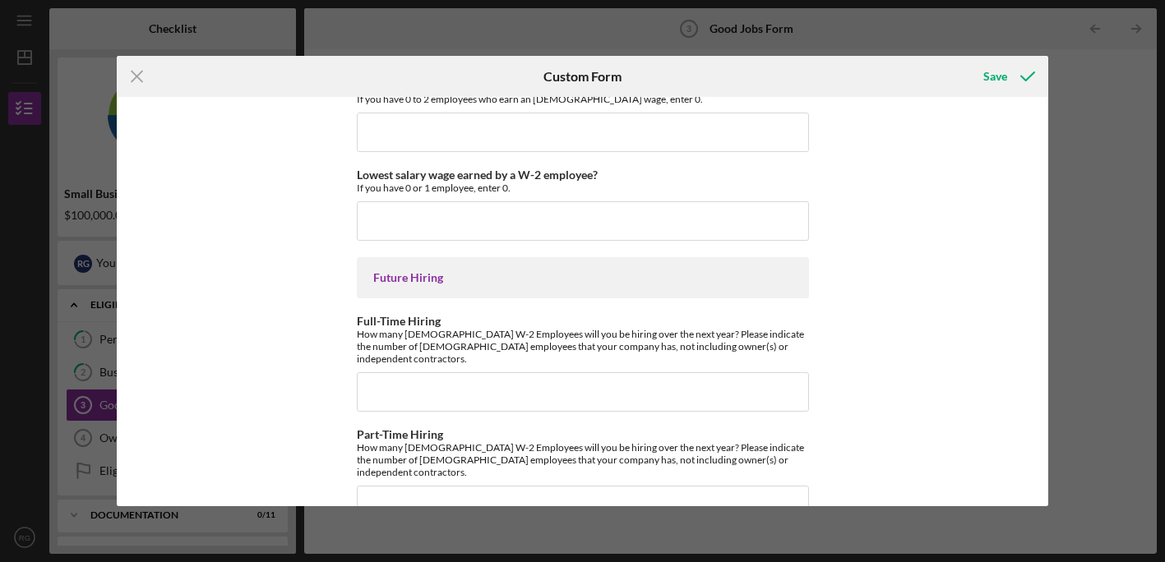
scroll to position [3735, 0]
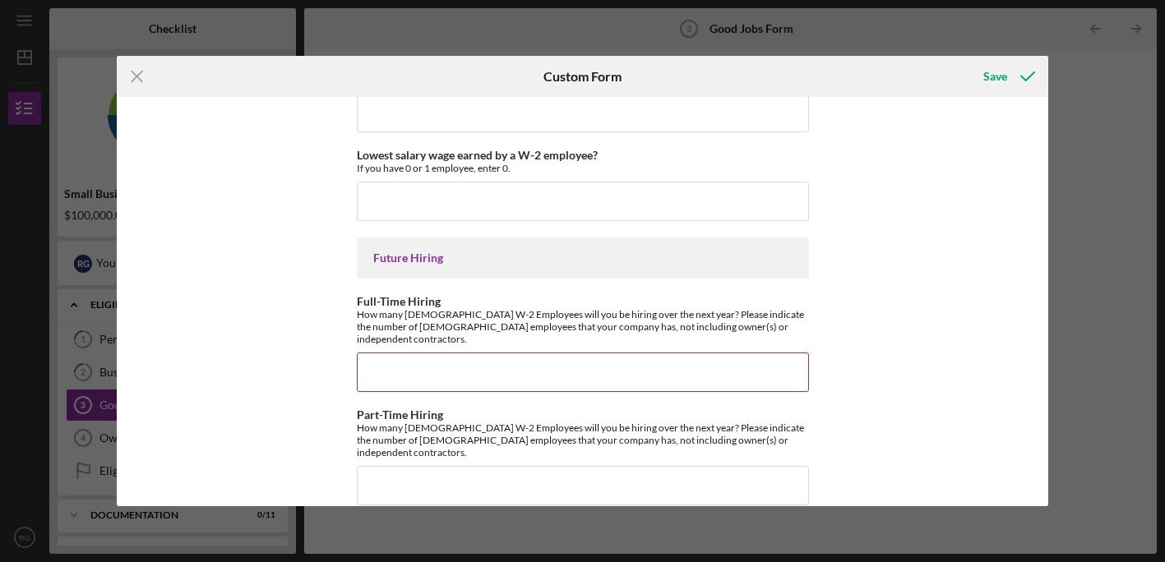
click at [402, 356] on input "Full-Time Hiring" at bounding box center [583, 372] width 452 height 39
type input "1"
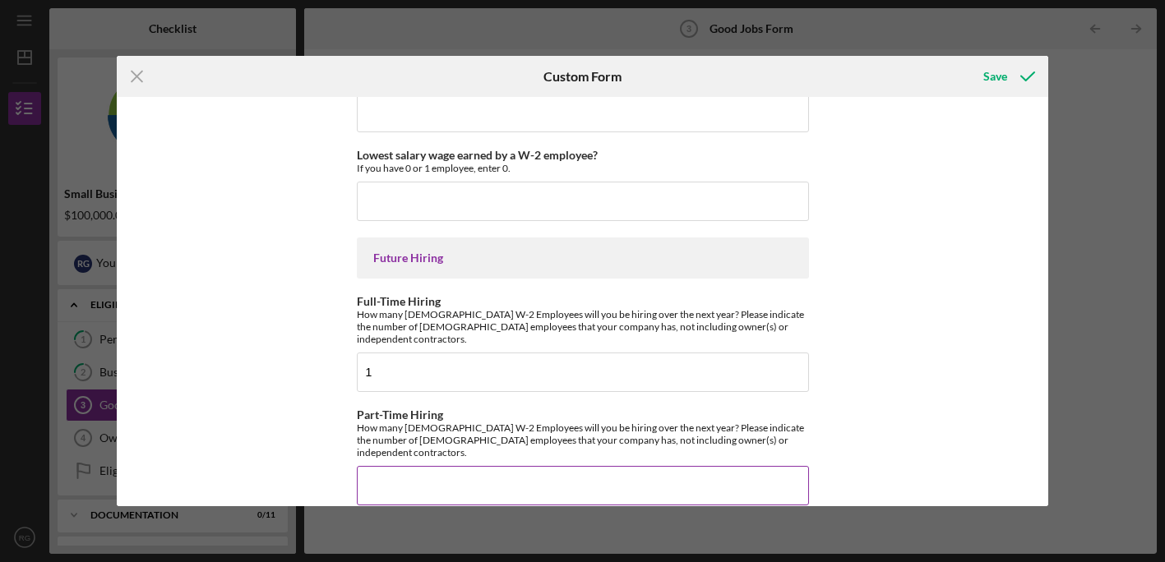
click at [436, 466] on input "Part-Time Hiring" at bounding box center [583, 485] width 452 height 39
type input "1"
click at [1001, 79] on div "Save" at bounding box center [995, 76] width 24 height 33
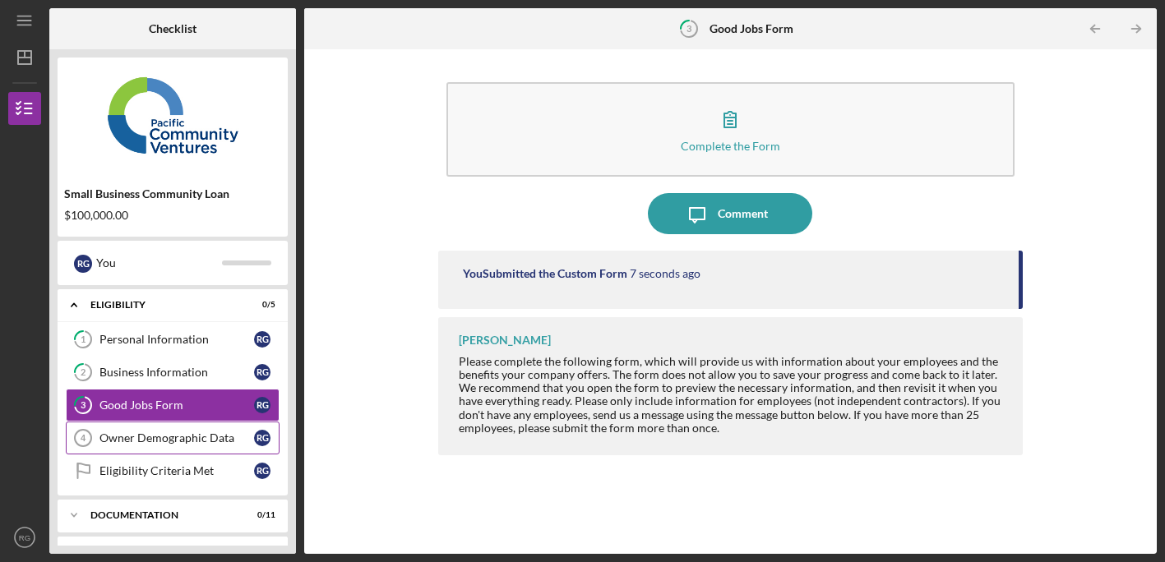
click at [170, 440] on div "Owner Demographic Data" at bounding box center [176, 438] width 155 height 13
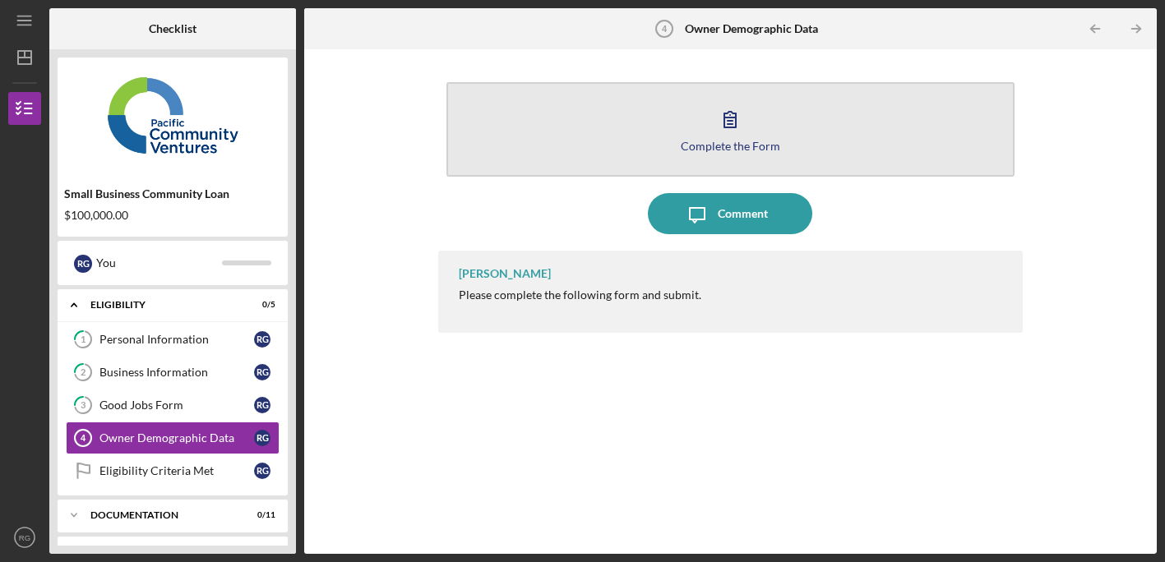
click at [733, 147] on div "Complete the Form" at bounding box center [730, 146] width 99 height 12
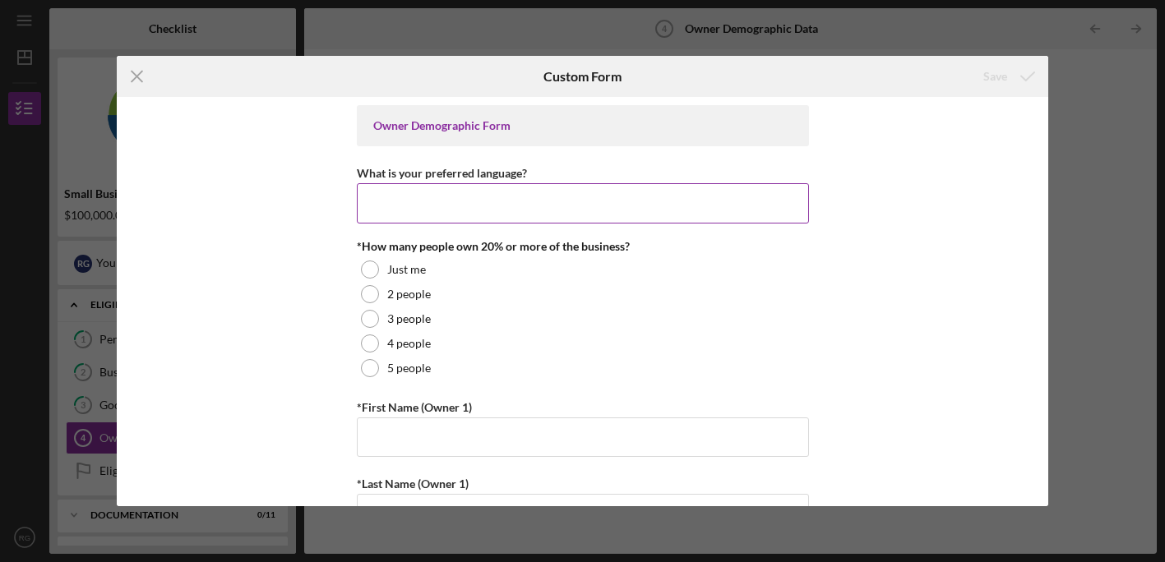
click at [418, 203] on input "What is your preferred language?" at bounding box center [583, 202] width 452 height 39
type input "W"
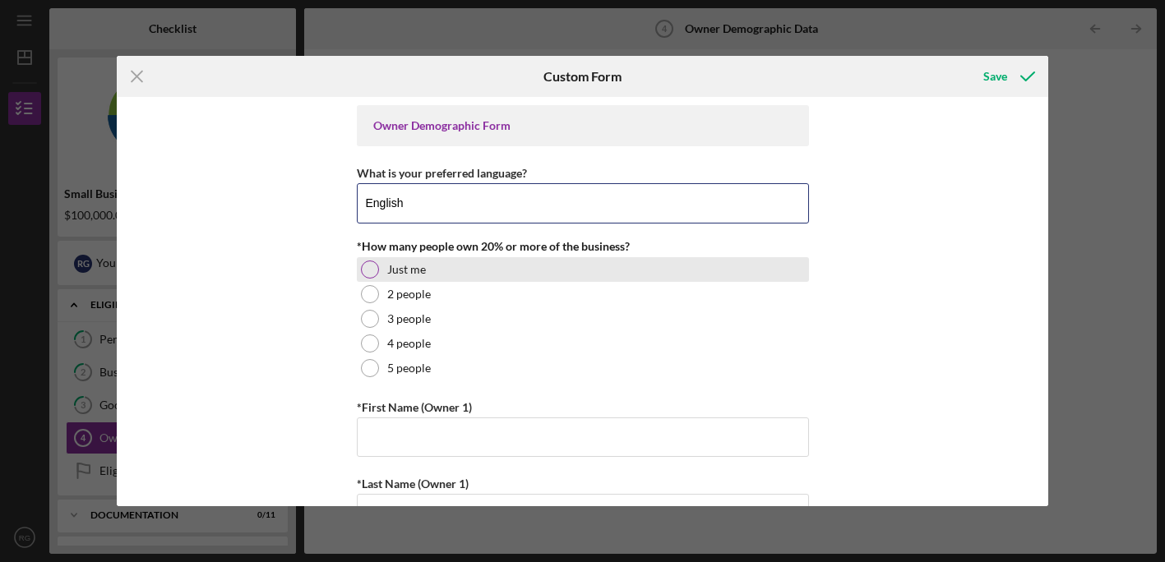
type input "English"
click at [366, 265] on div at bounding box center [370, 270] width 18 height 18
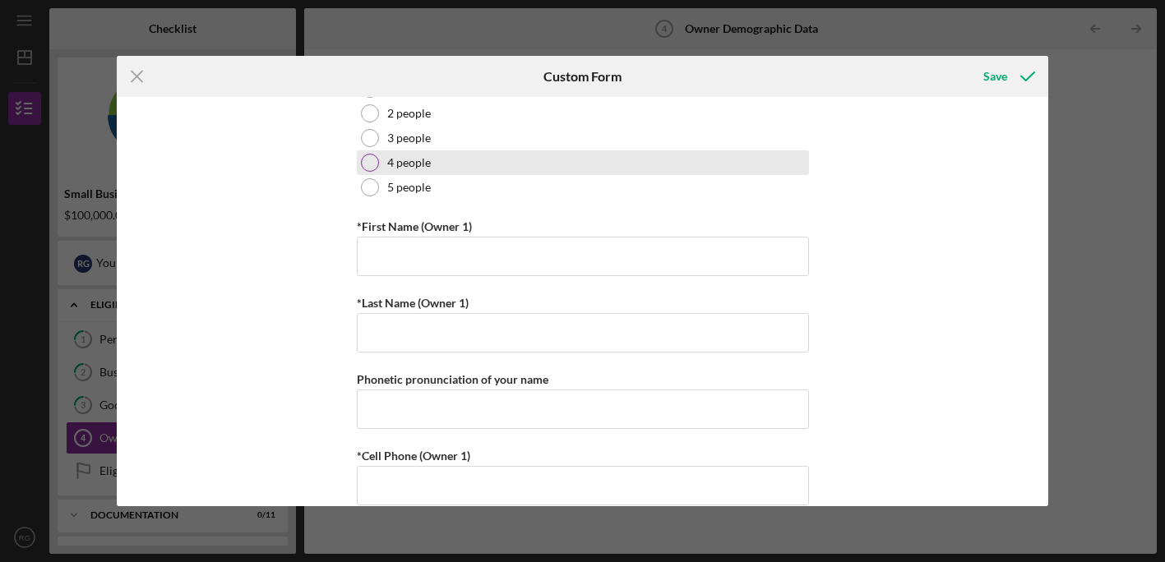
scroll to position [212, 0]
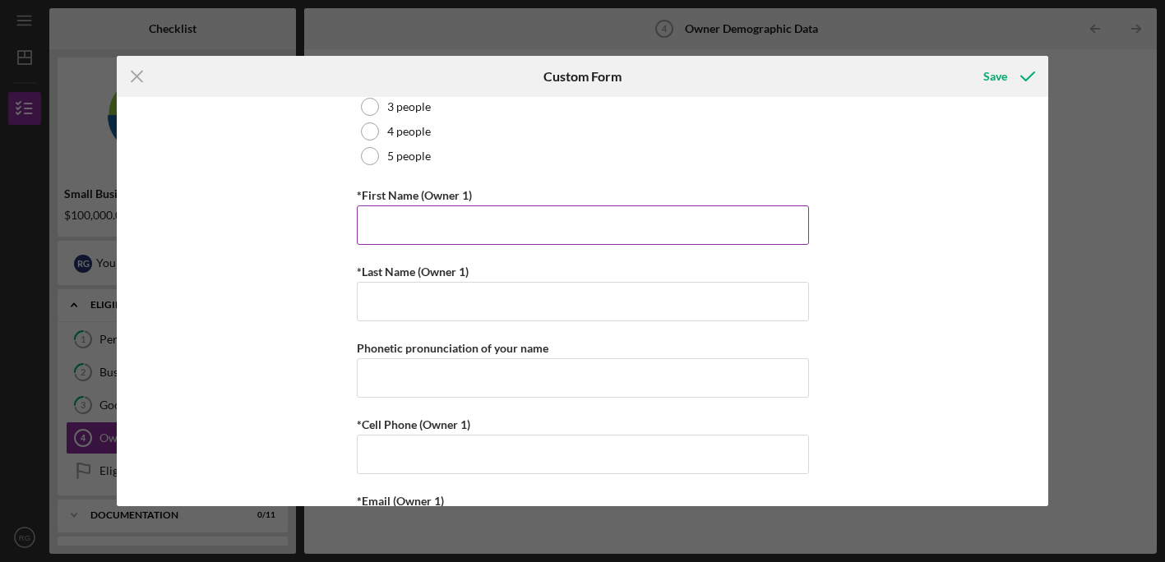
click at [473, 221] on input "*First Name (Owner 1)" at bounding box center [583, 225] width 452 height 39
type input "[PERSON_NAME]"
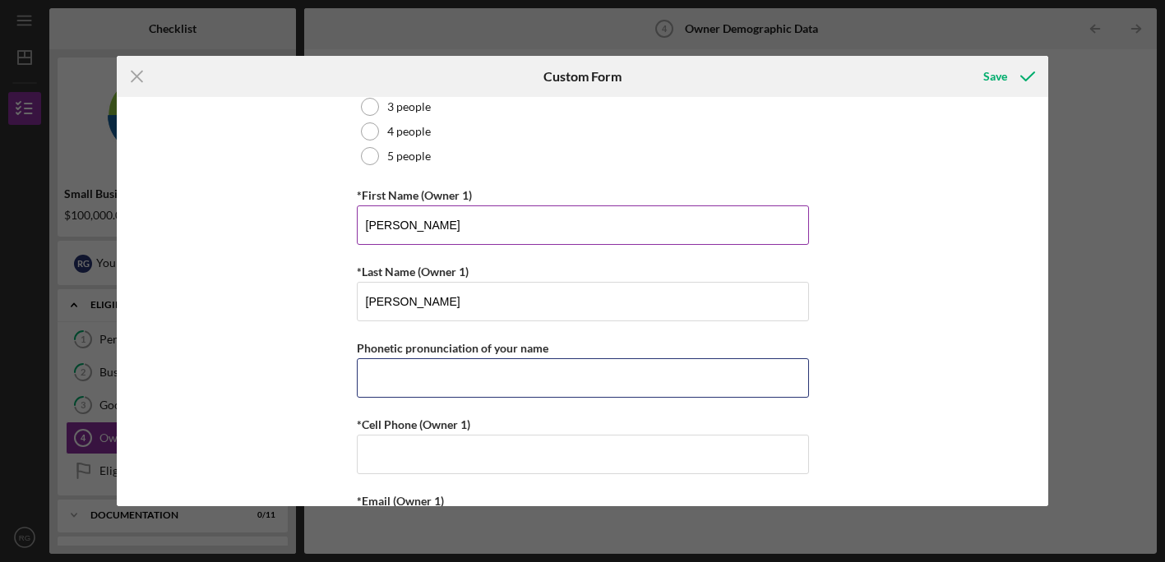
type input "9177702403"
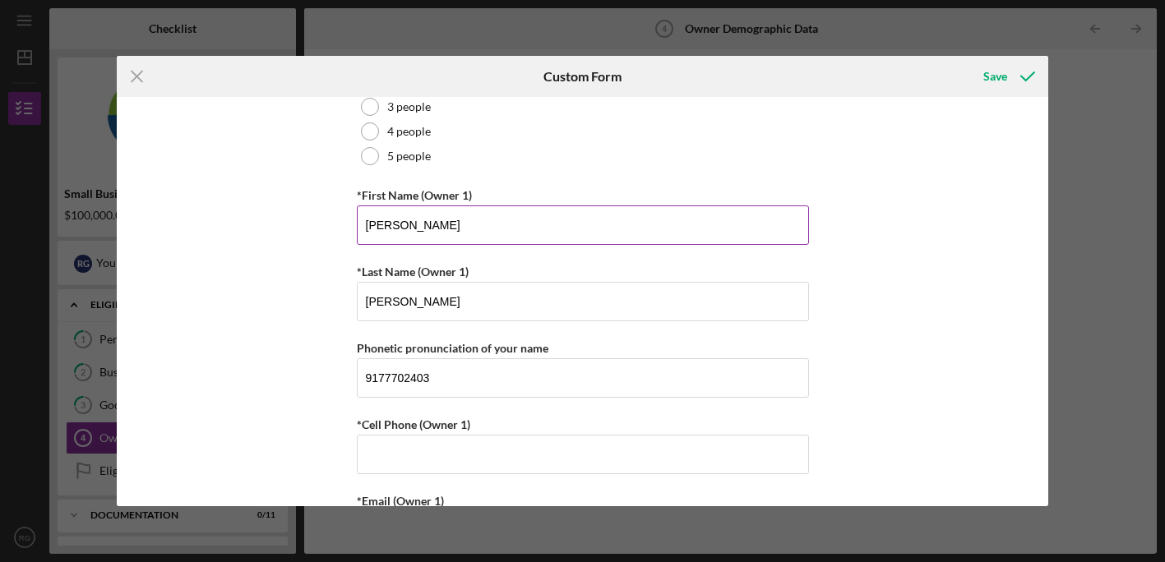
type input "[PERSON_NAME][EMAIL_ADDRESS][DOMAIN_NAME]"
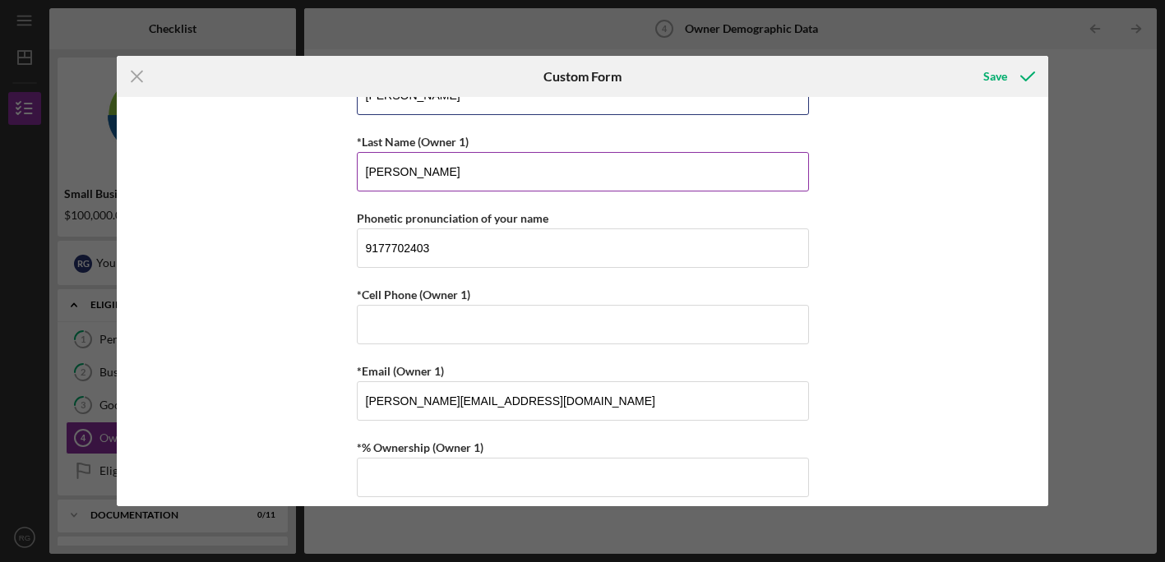
scroll to position [370, 0]
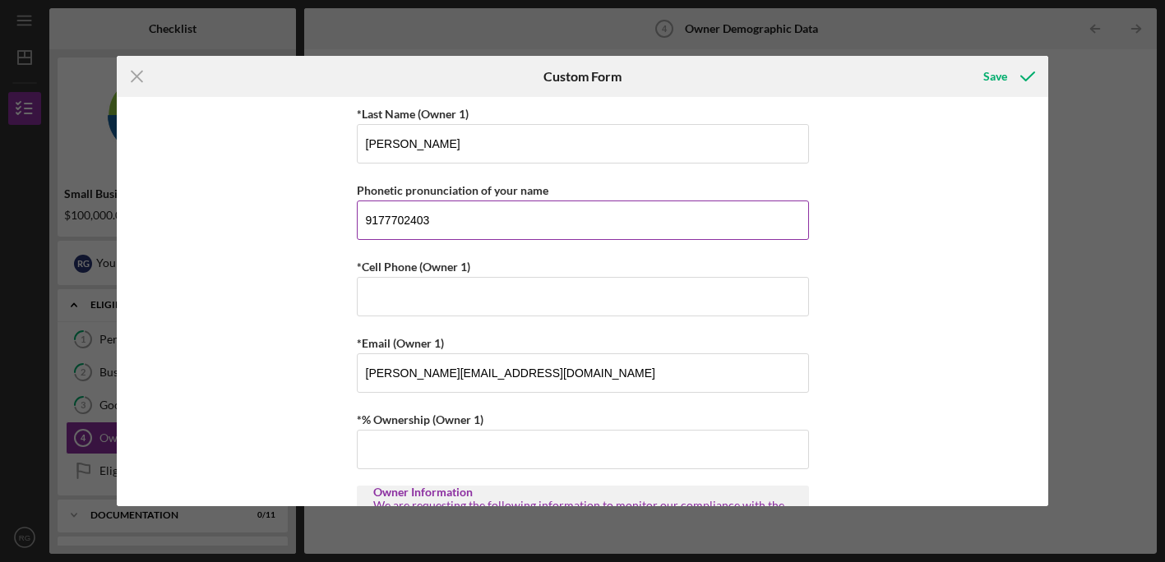
drag, startPoint x: 469, startPoint y: 220, endPoint x: 356, endPoint y: 198, distance: 114.7
click at [357, 198] on div "Phonetic pronunciation of your name 9177702403" at bounding box center [583, 210] width 452 height 60
type input "[PERSON_NAME]"
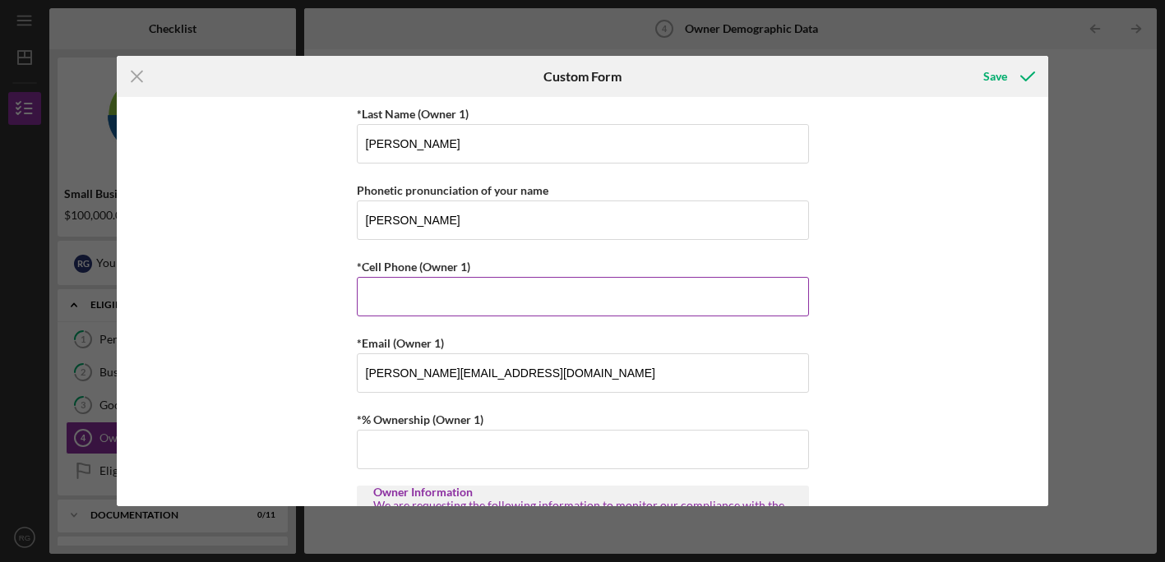
click at [408, 291] on input "*Cell Phone (Owner 1)" at bounding box center [583, 296] width 452 height 39
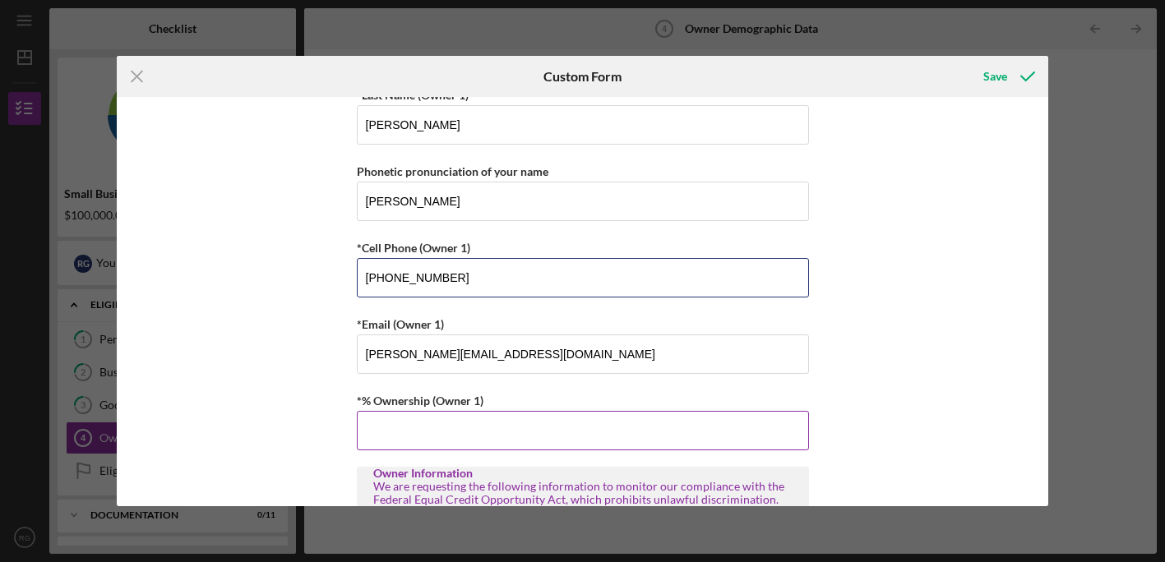
scroll to position [411, 0]
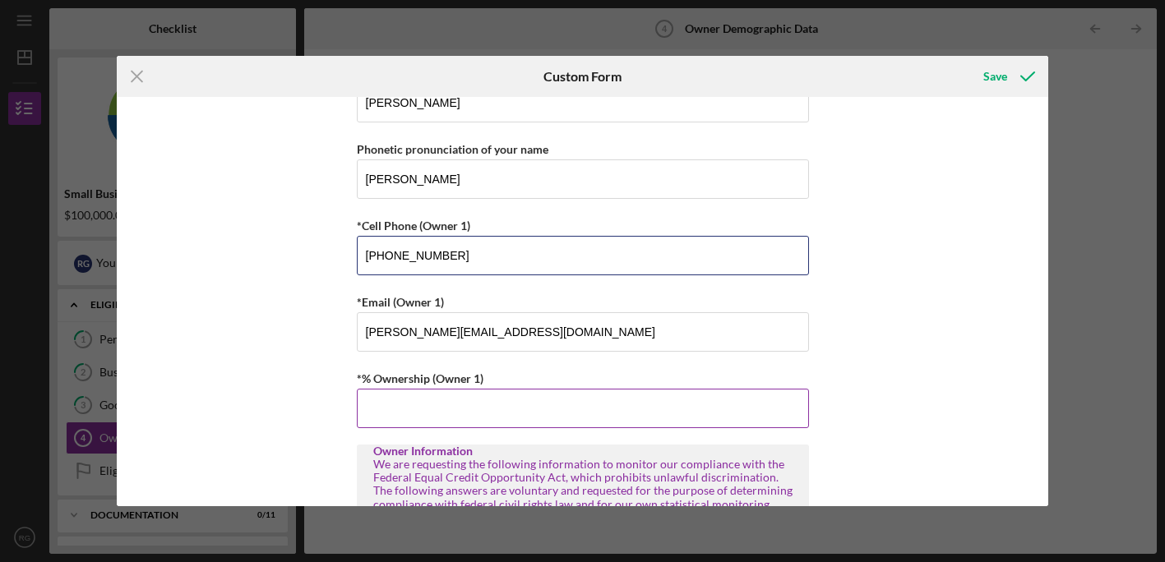
type input "[PHONE_NUMBER]"
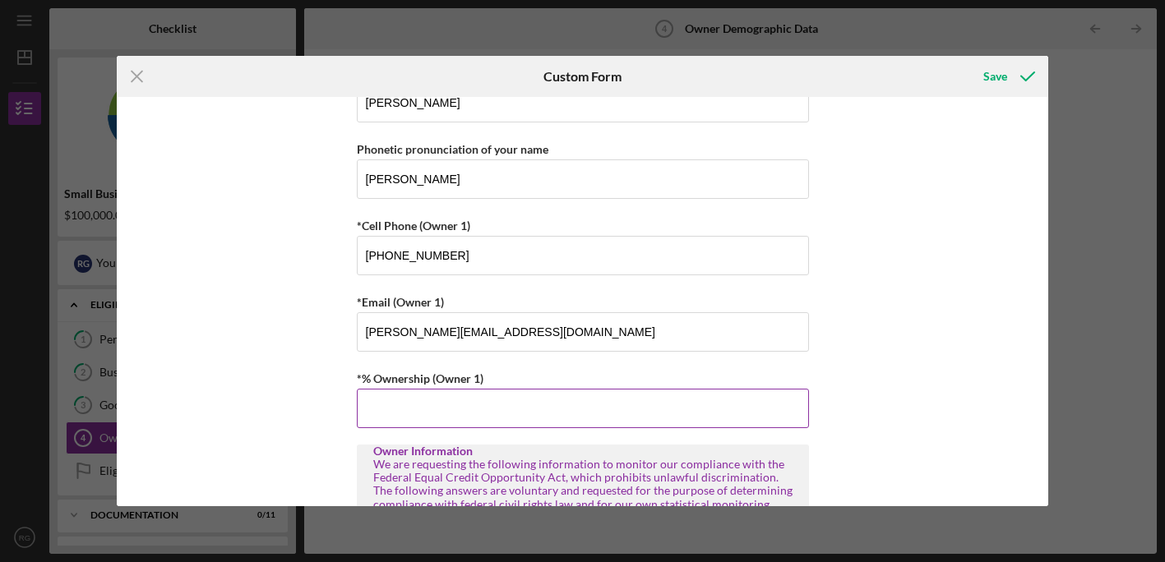
click at [484, 416] on input "*% Ownership (Owner 1)" at bounding box center [583, 408] width 452 height 39
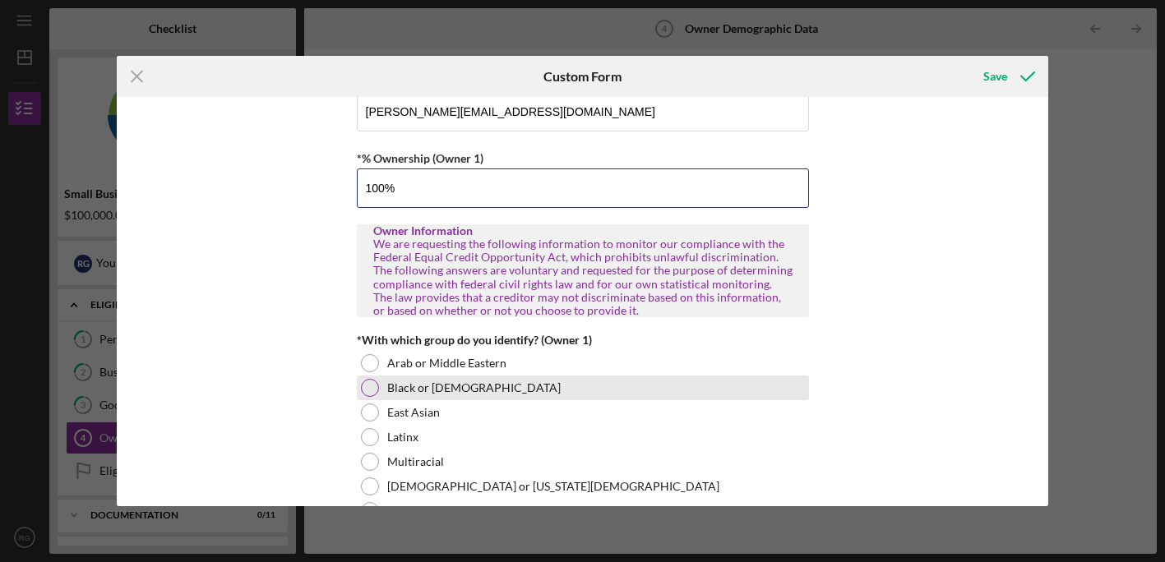
scroll to position [631, 0]
click at [363, 384] on div at bounding box center [370, 388] width 18 height 18
type input "100.00000%"
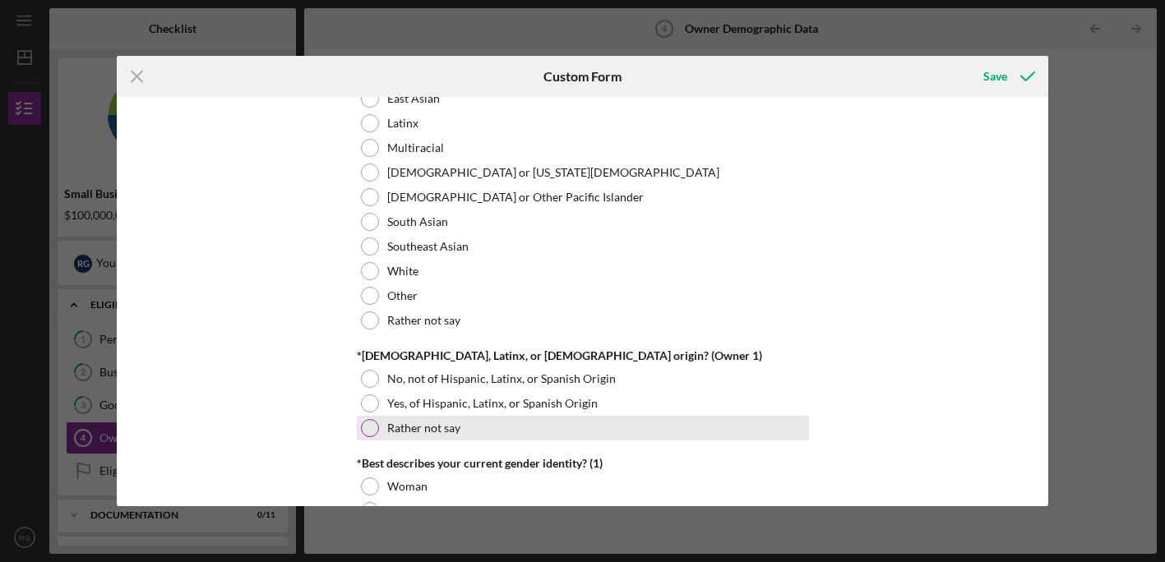
scroll to position [946, 0]
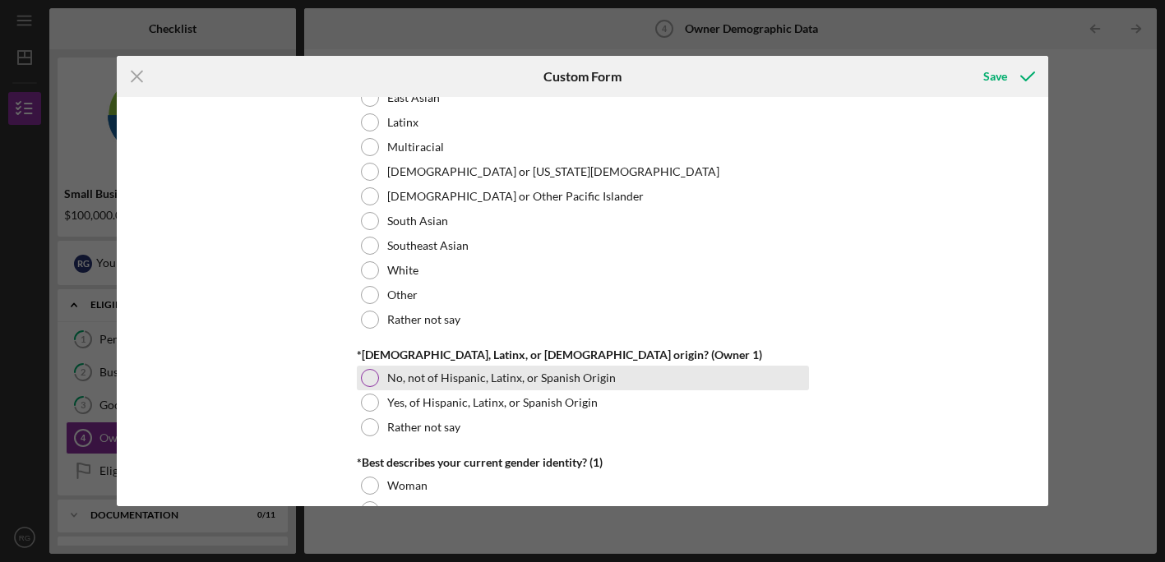
click at [367, 373] on div at bounding box center [370, 378] width 18 height 18
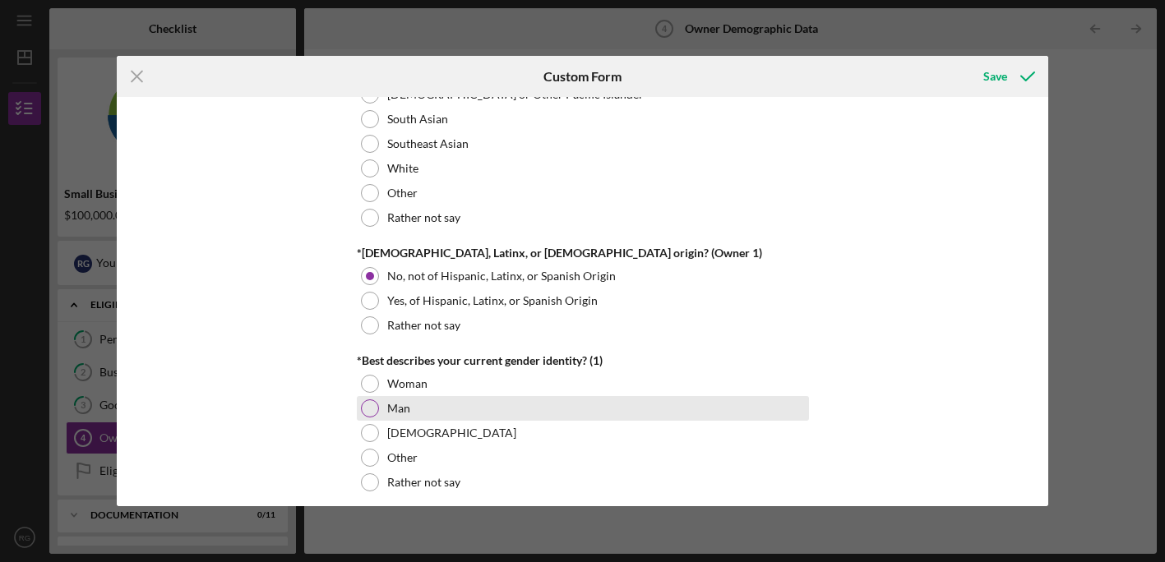
scroll to position [1068, 0]
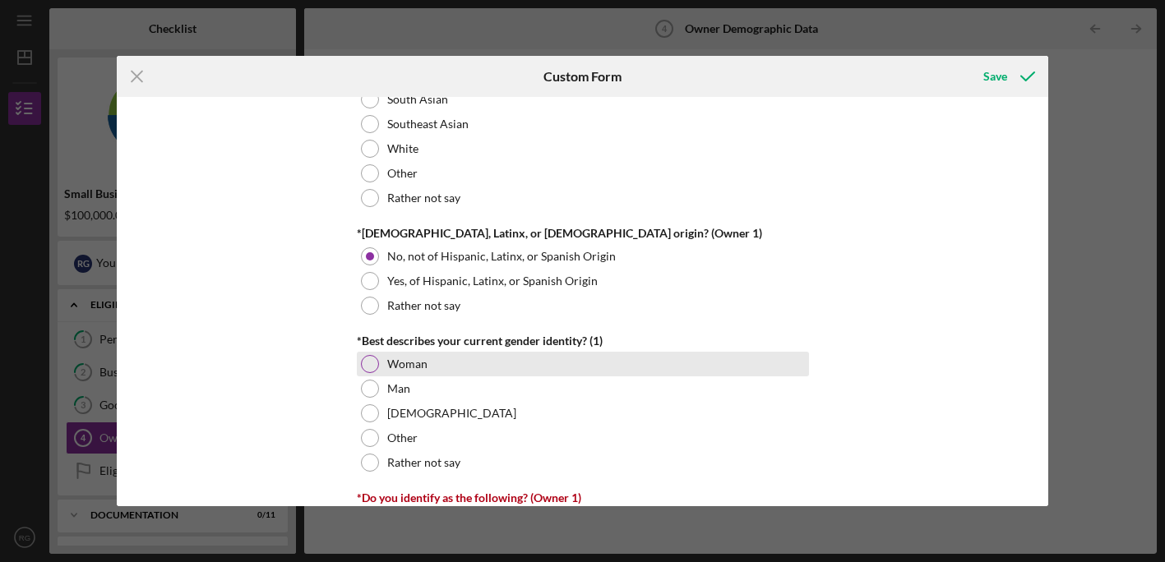
click at [363, 358] on div at bounding box center [370, 364] width 18 height 18
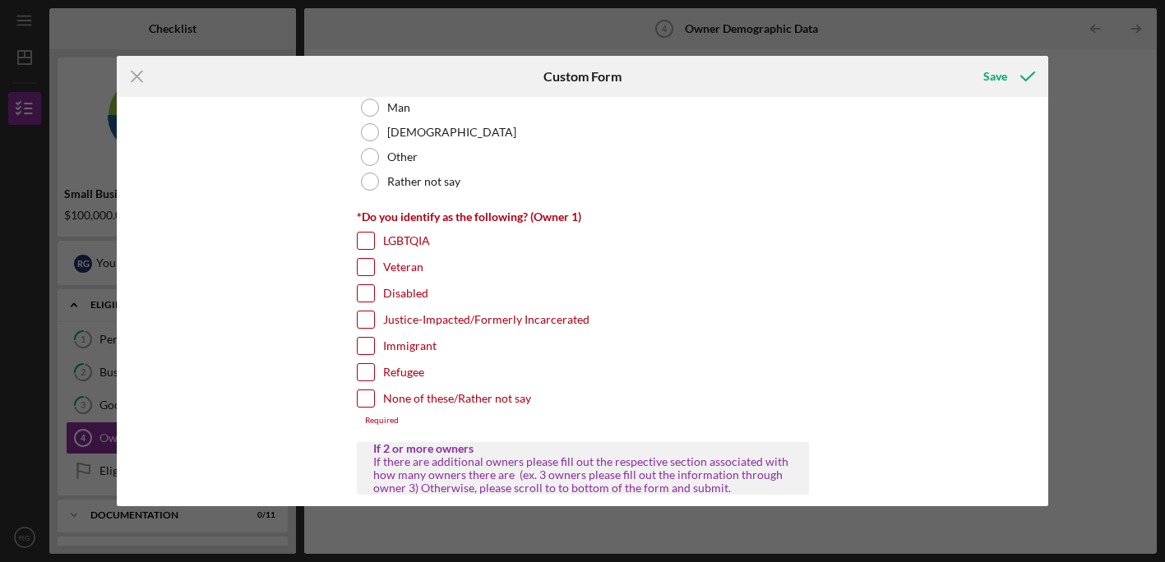
scroll to position [1373, 0]
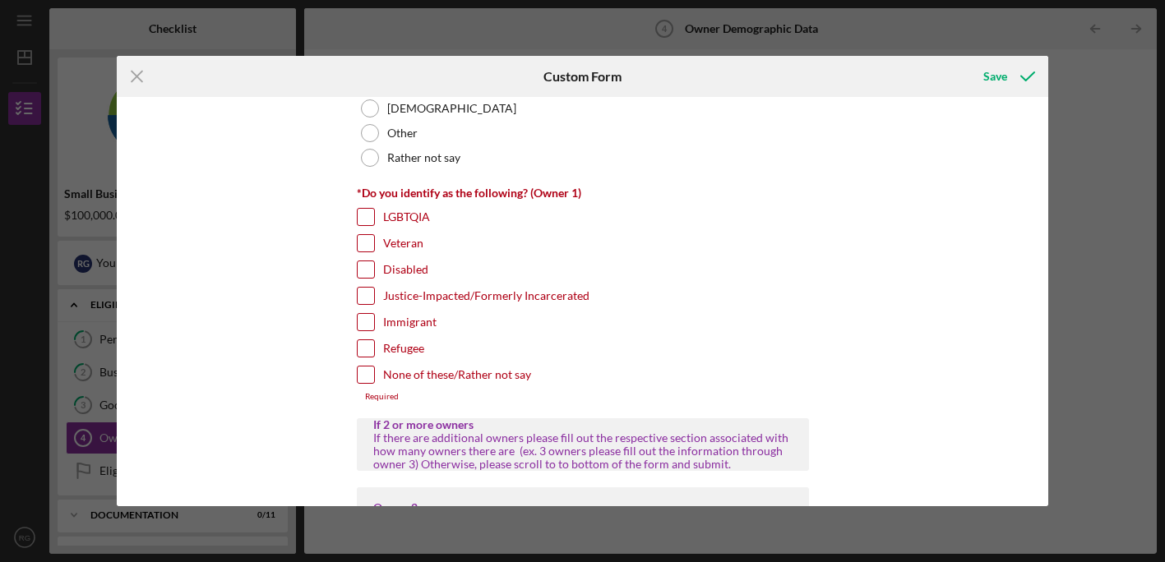
click at [361, 368] on input "None of these/Rather not say" at bounding box center [366, 375] width 16 height 16
checkbox input "true"
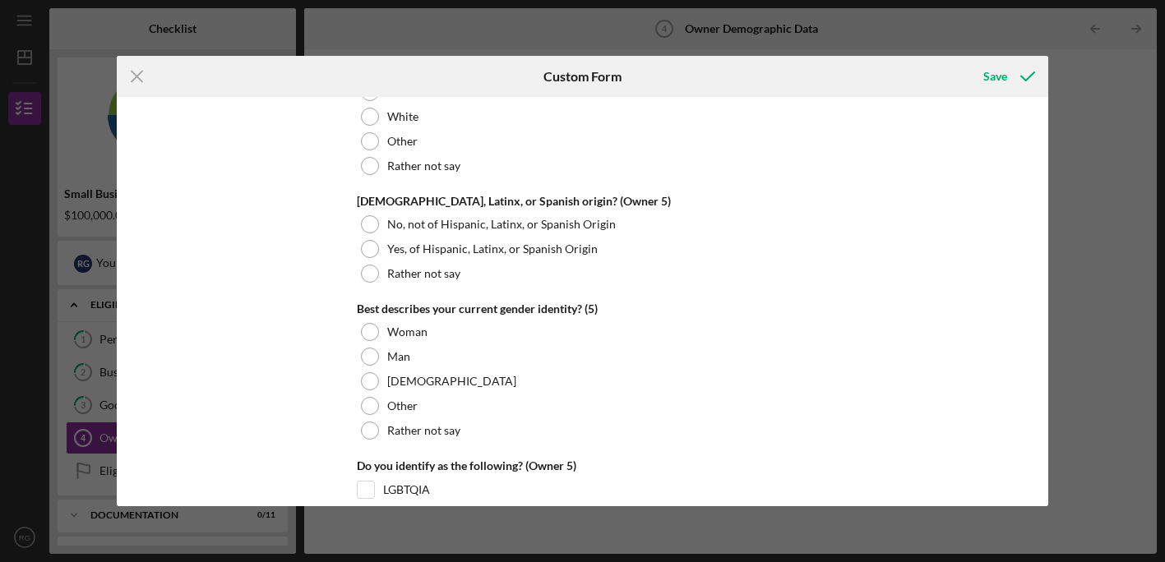
scroll to position [6381, 0]
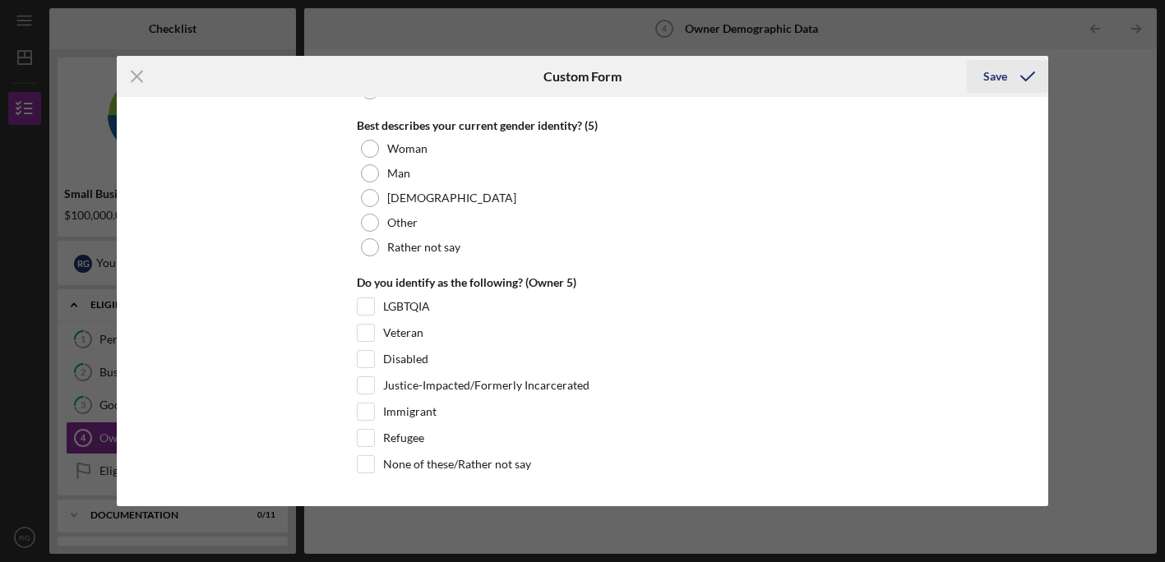
click at [982, 76] on button "Save" at bounding box center [1007, 76] width 81 height 33
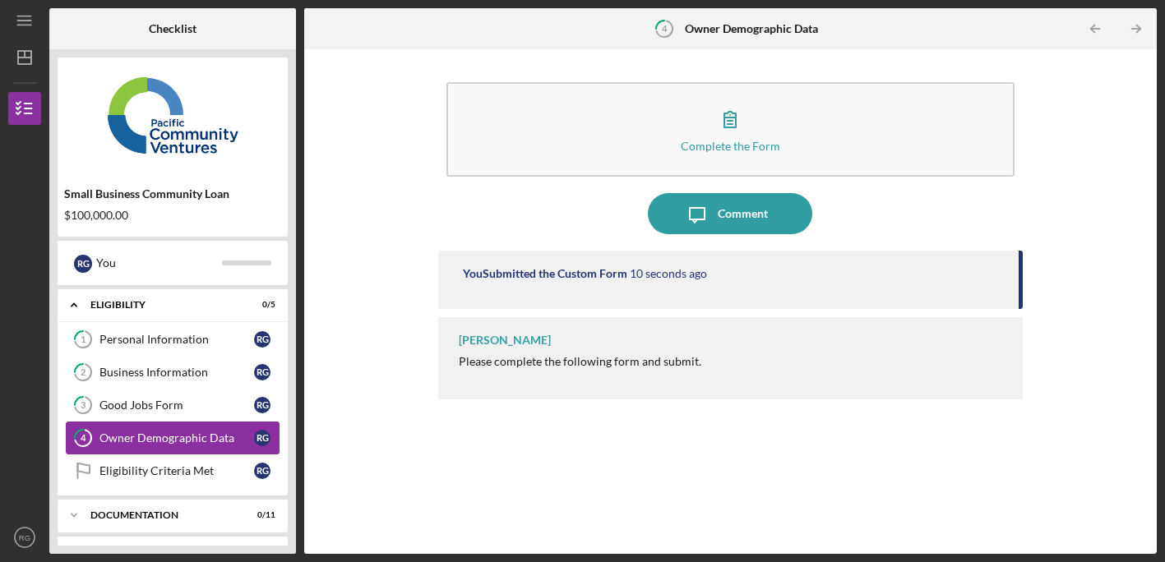
scroll to position [31, 0]
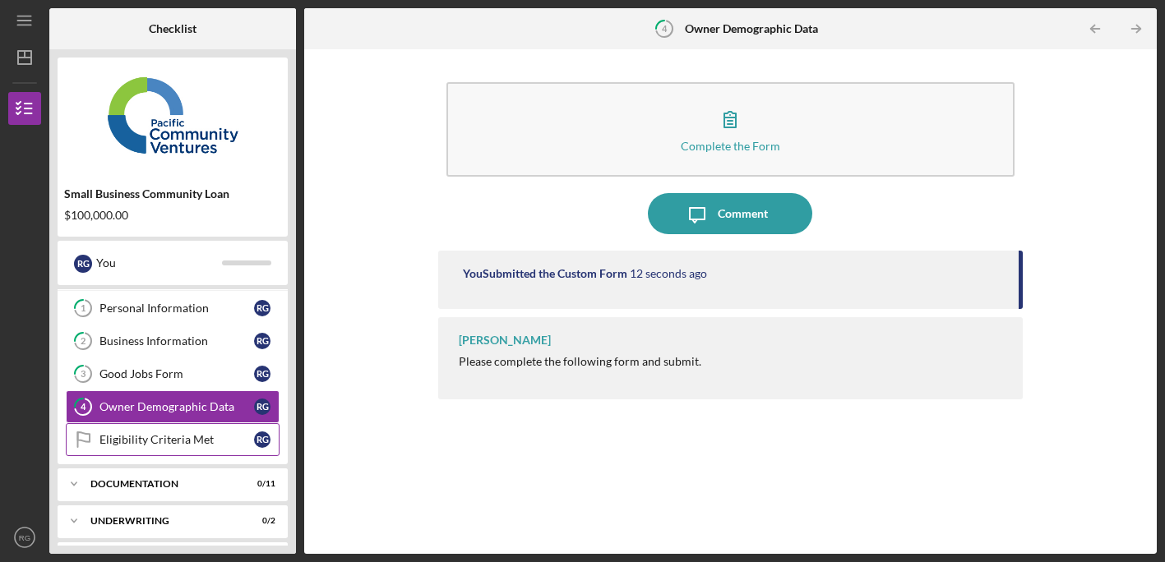
click at [213, 439] on div "Eligibility Criteria Met" at bounding box center [176, 439] width 155 height 13
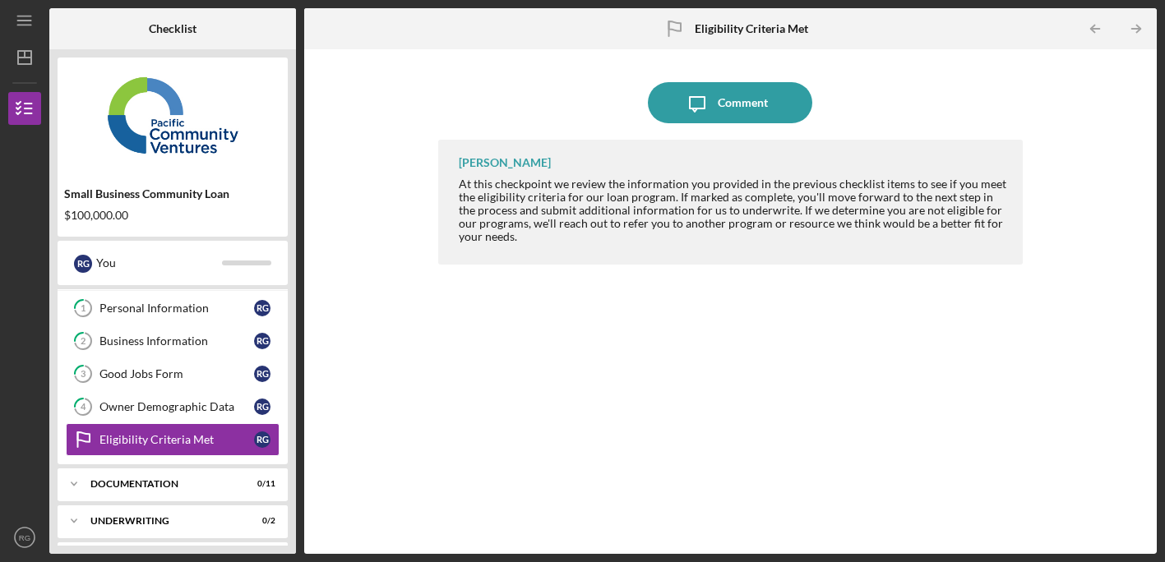
click at [699, 211] on div "At this checkpoint we review the information you provided in the previous check…" at bounding box center [733, 211] width 548 height 66
click at [176, 483] on div "Documentation" at bounding box center [178, 484] width 177 height 10
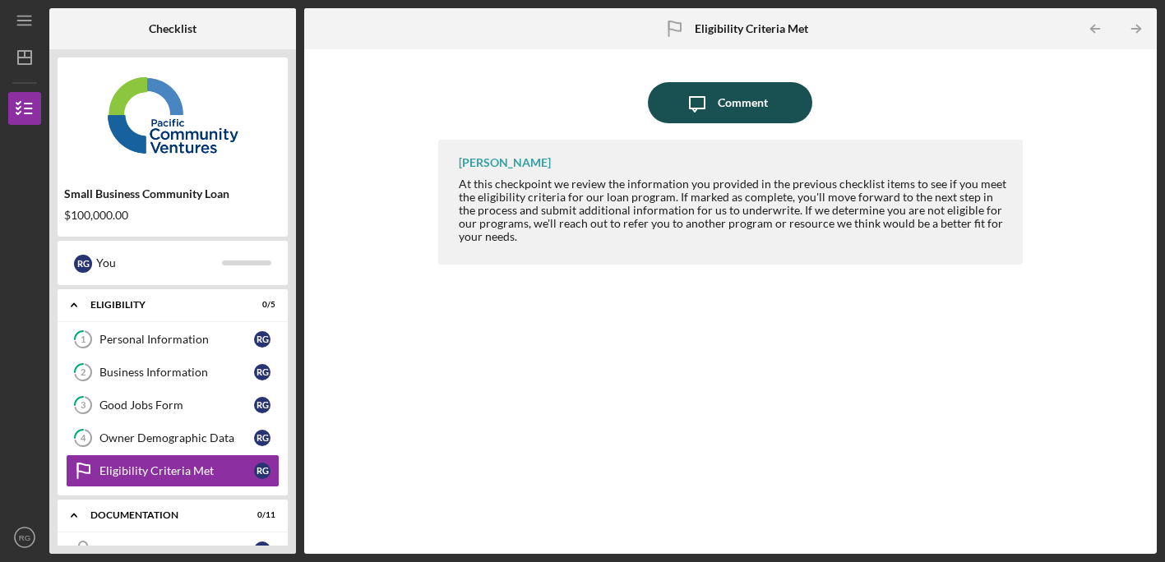
click at [726, 101] on div "Comment" at bounding box center [743, 102] width 50 height 41
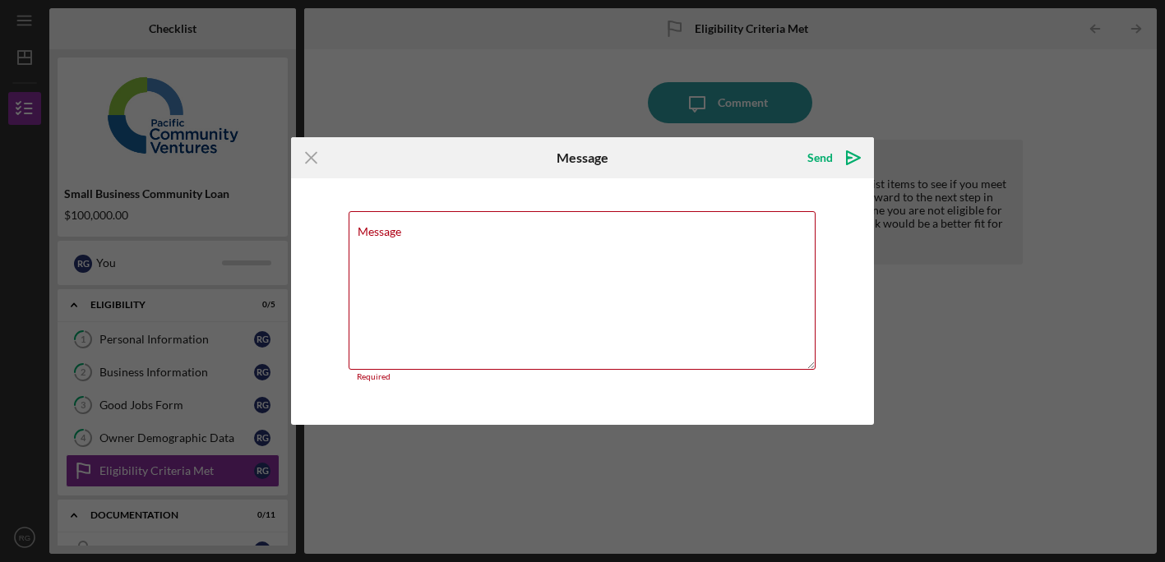
click at [1016, 333] on div "Icon/Menu Close Message Send Icon/icon-invite-send Message Required Cancel Send…" at bounding box center [582, 281] width 1165 height 562
click at [307, 147] on icon "Icon/Menu Close" at bounding box center [311, 157] width 41 height 41
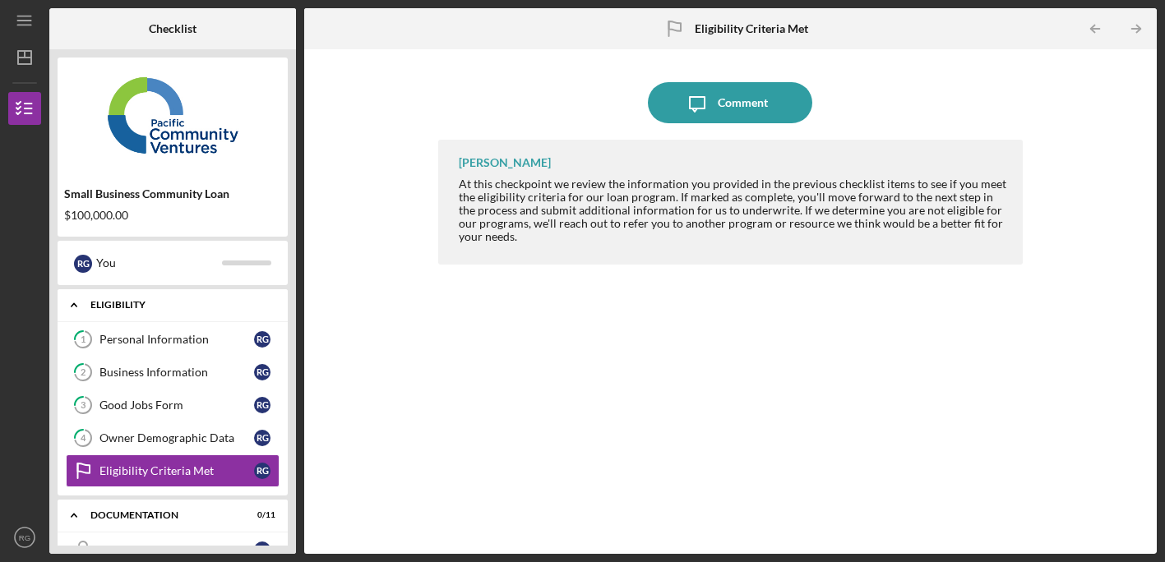
click at [100, 302] on div "Eligibility" at bounding box center [178, 305] width 177 height 10
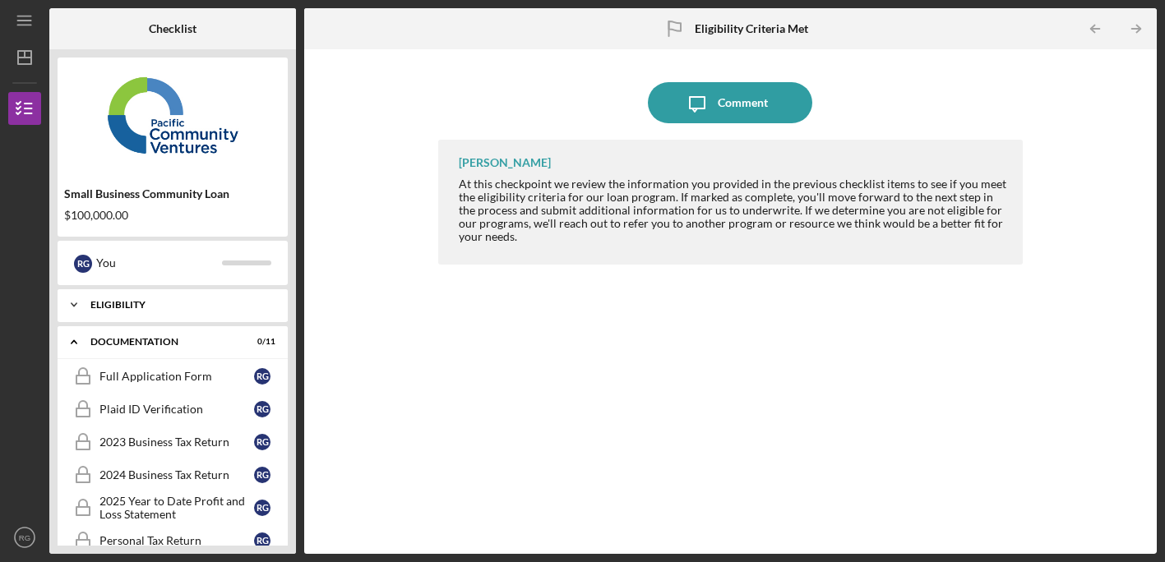
click at [100, 302] on div "Eligibility" at bounding box center [178, 305] width 177 height 10
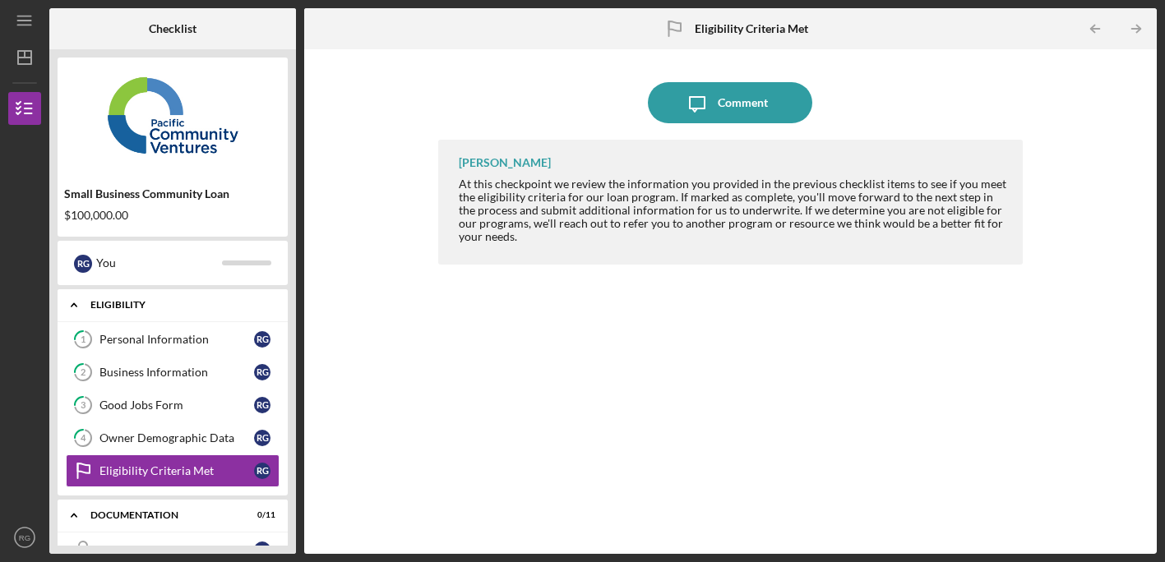
scroll to position [53, 0]
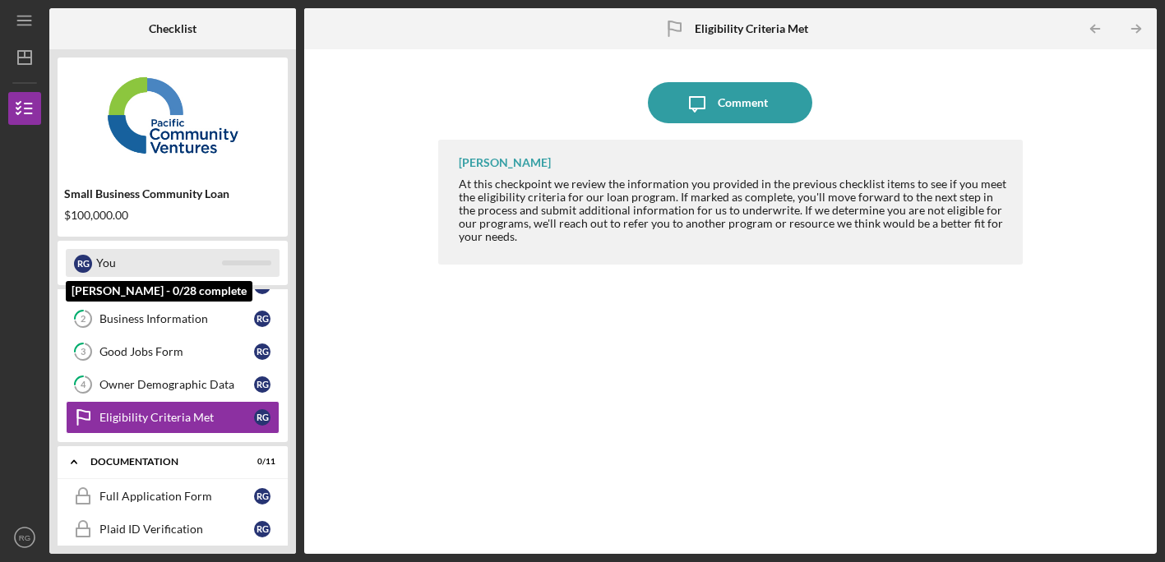
click at [93, 265] on div "R G You" at bounding box center [173, 263] width 214 height 28
click at [99, 261] on div "You" at bounding box center [159, 263] width 126 height 28
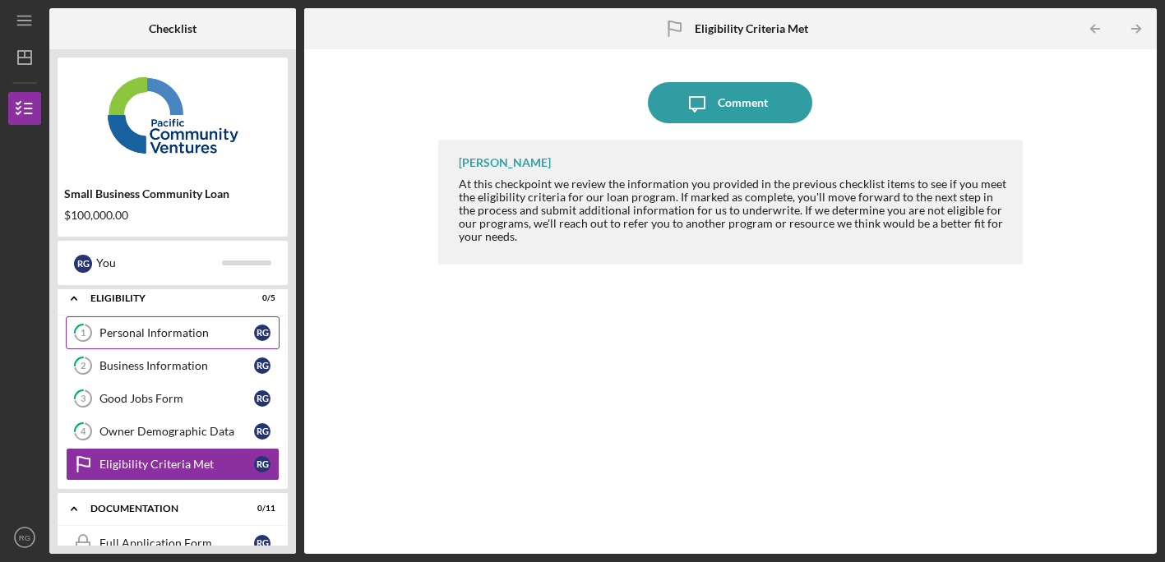
scroll to position [0, 0]
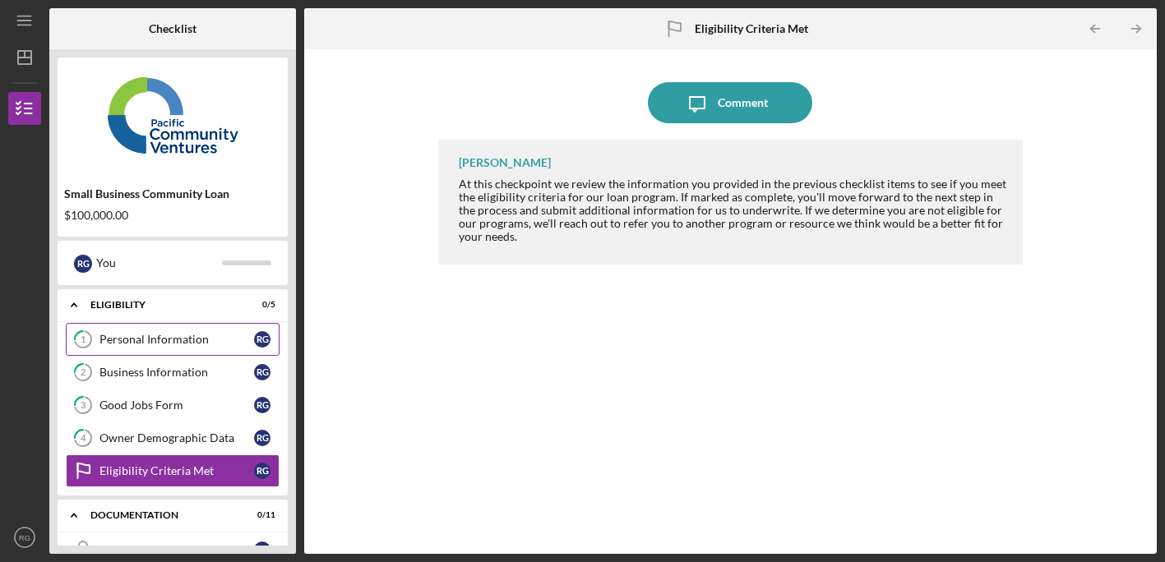
click at [201, 337] on div "Personal Information" at bounding box center [176, 339] width 155 height 13
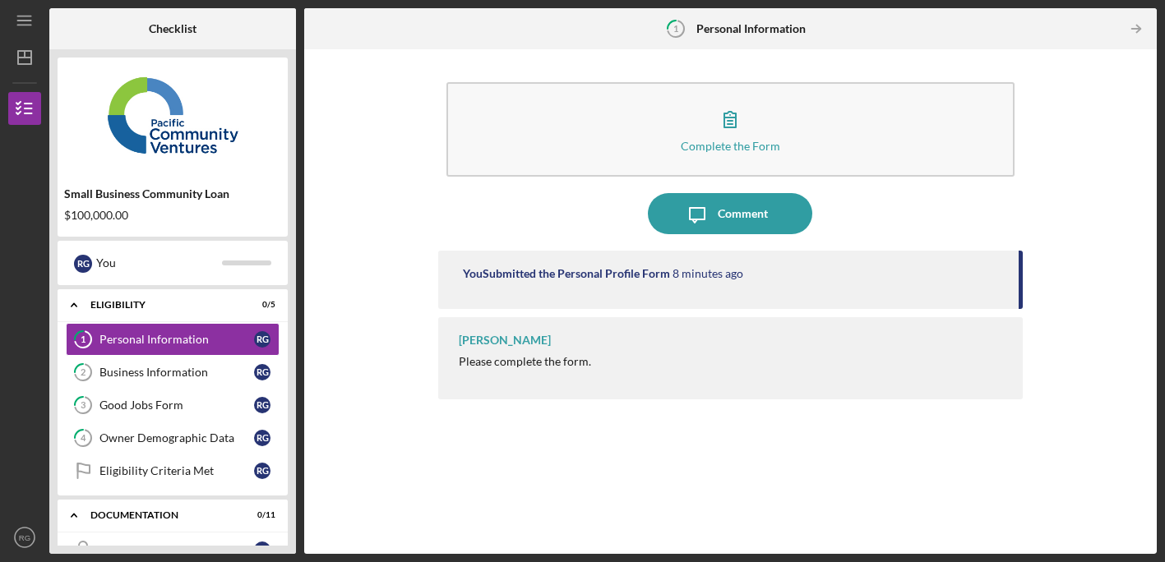
click at [542, 359] on div "Please complete the form." at bounding box center [525, 361] width 132 height 13
click at [543, 280] on div "You Submitted the Personal Profile Form" at bounding box center [566, 273] width 207 height 13
click at [180, 366] on div "Business Information" at bounding box center [176, 372] width 155 height 13
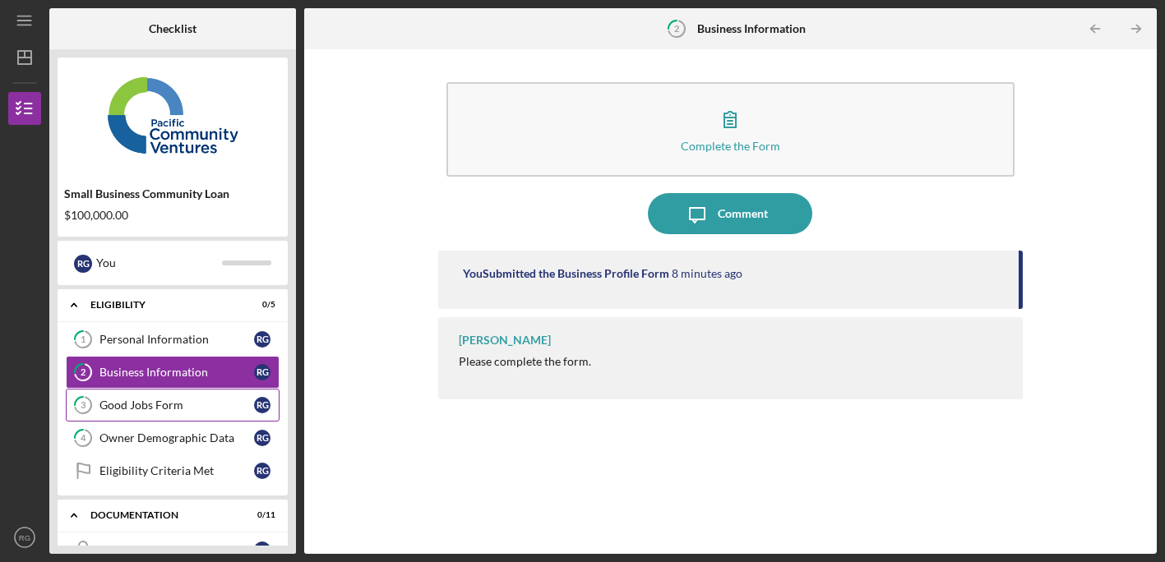
click at [176, 400] on div "Good Jobs Form" at bounding box center [176, 405] width 155 height 13
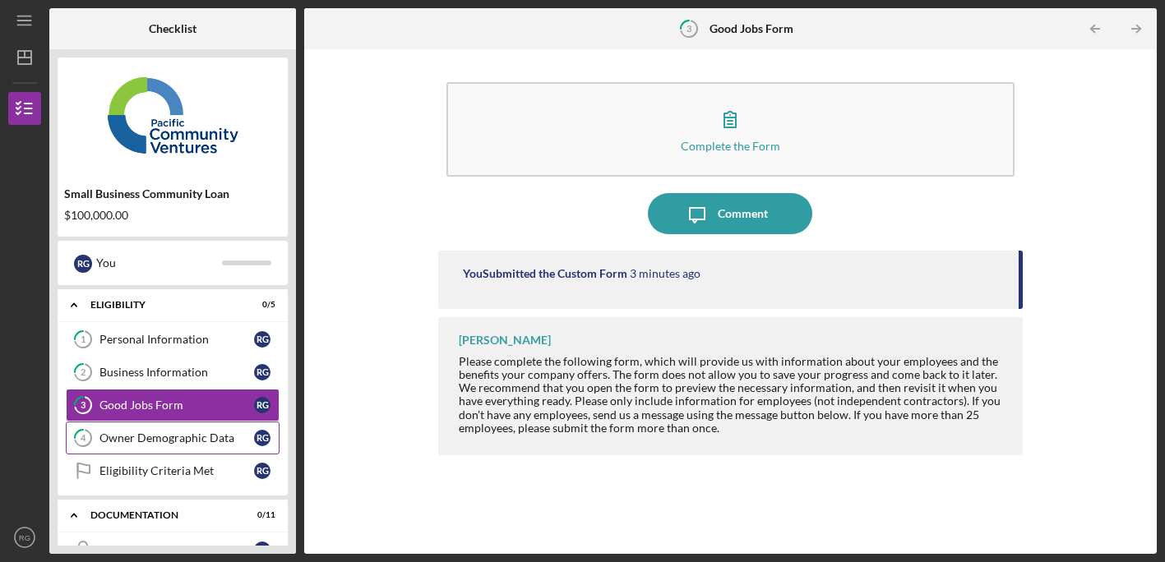
click at [187, 436] on div "Owner Demographic Data" at bounding box center [176, 438] width 155 height 13
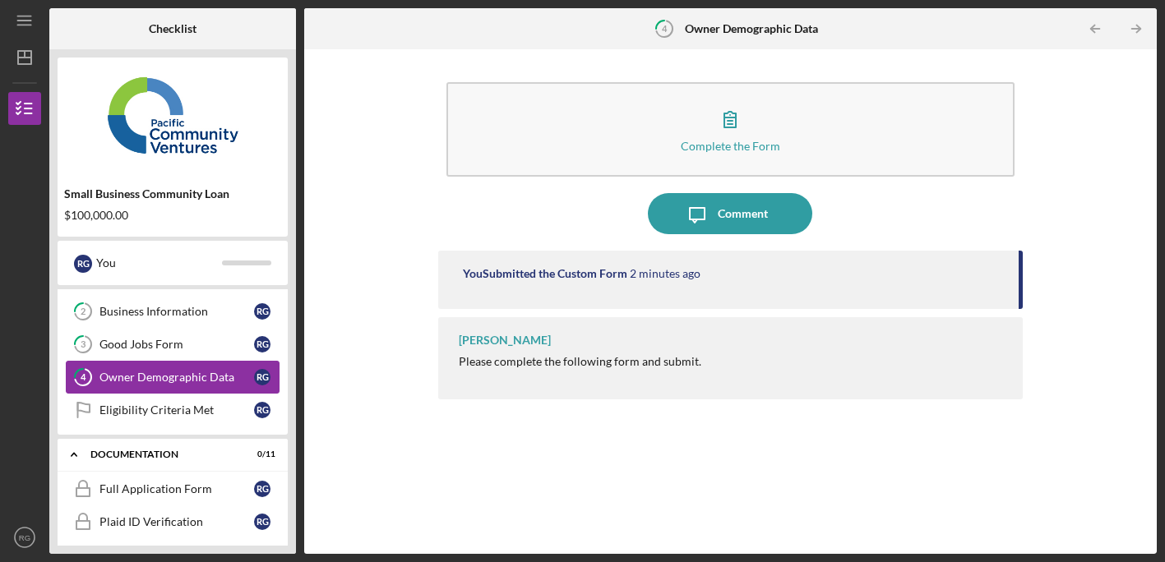
scroll to position [67, 0]
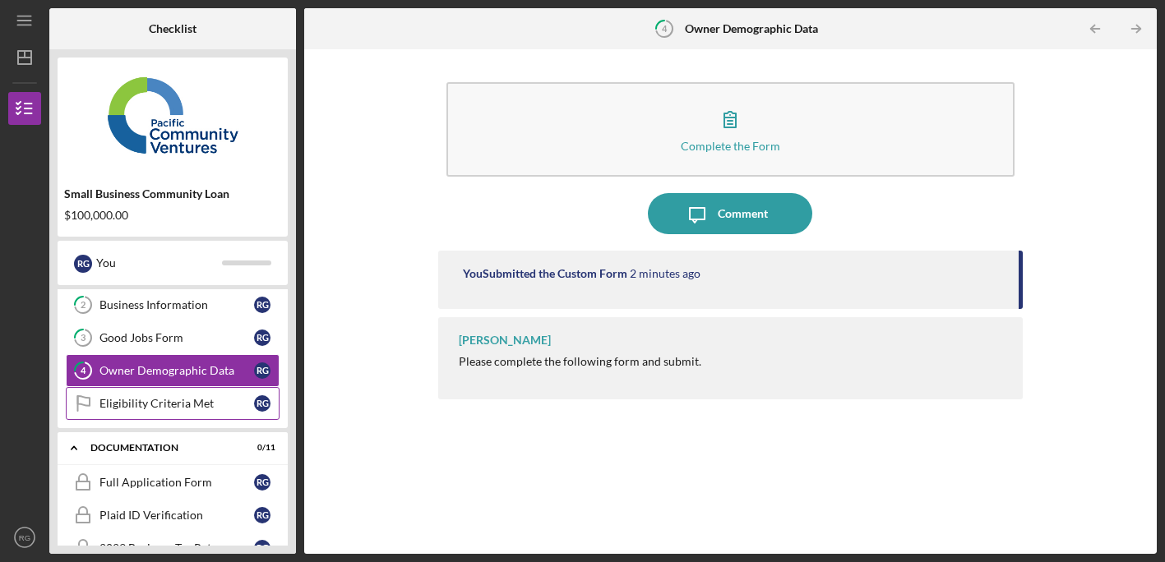
click at [186, 413] on link "Eligibility Criteria Met Eligibility Criteria Met R G" at bounding box center [173, 403] width 214 height 33
